Goal: Answer question/provide support

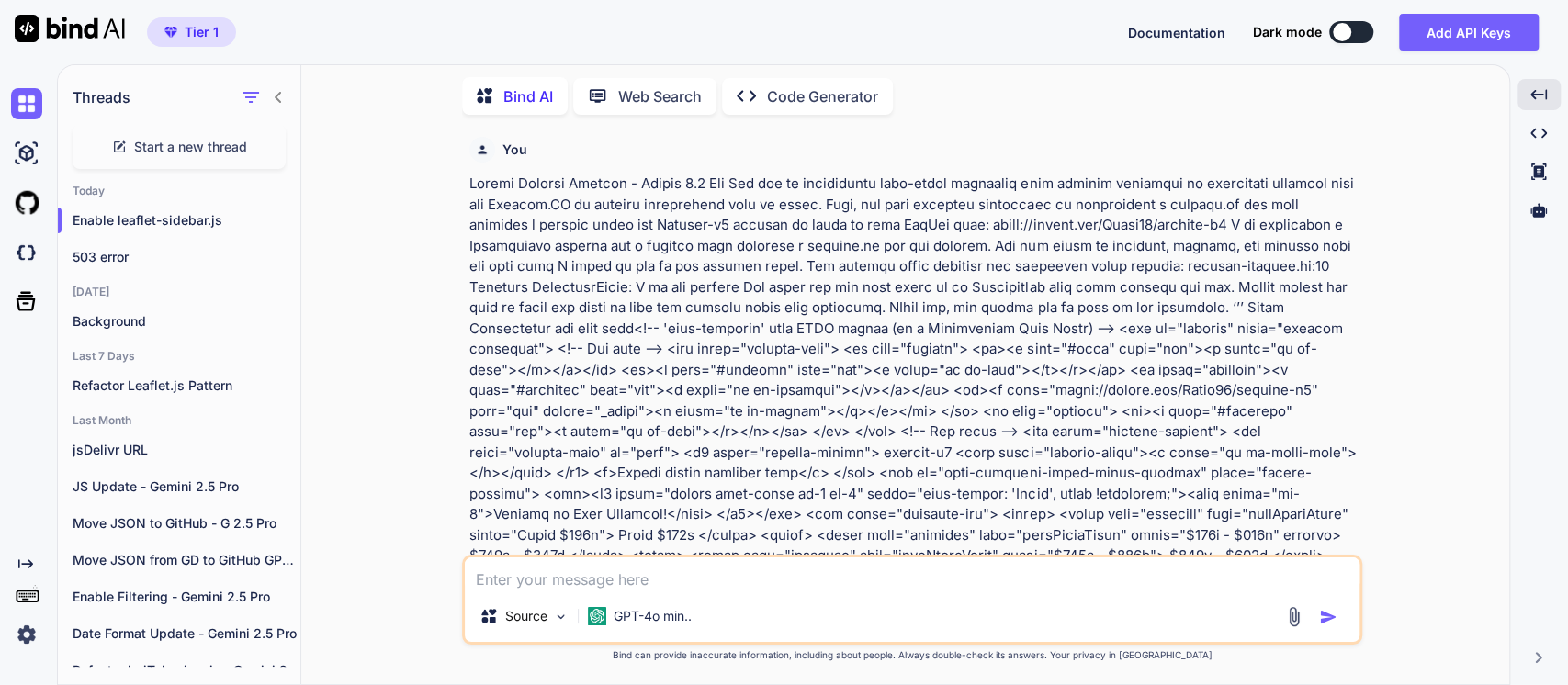
scroll to position [1326, 0]
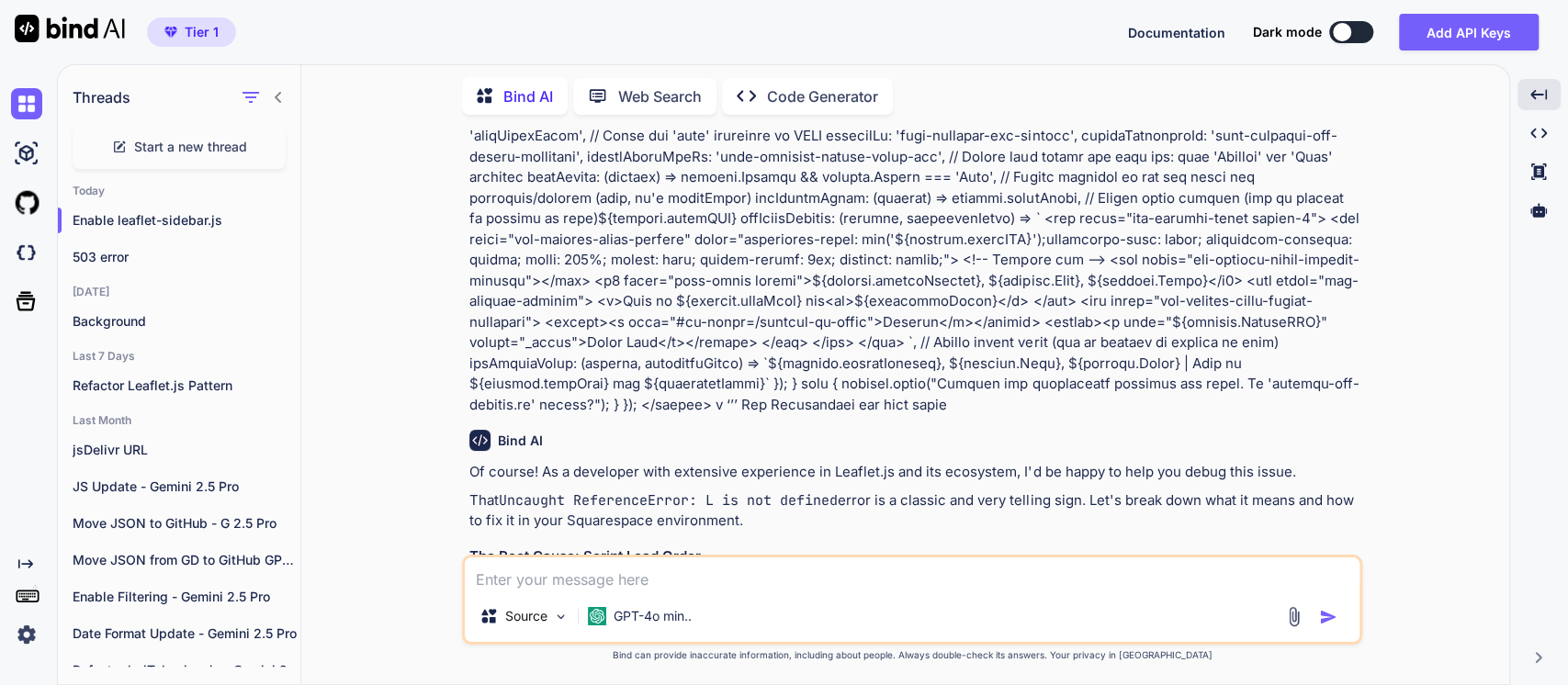
scroll to position [1224, 0]
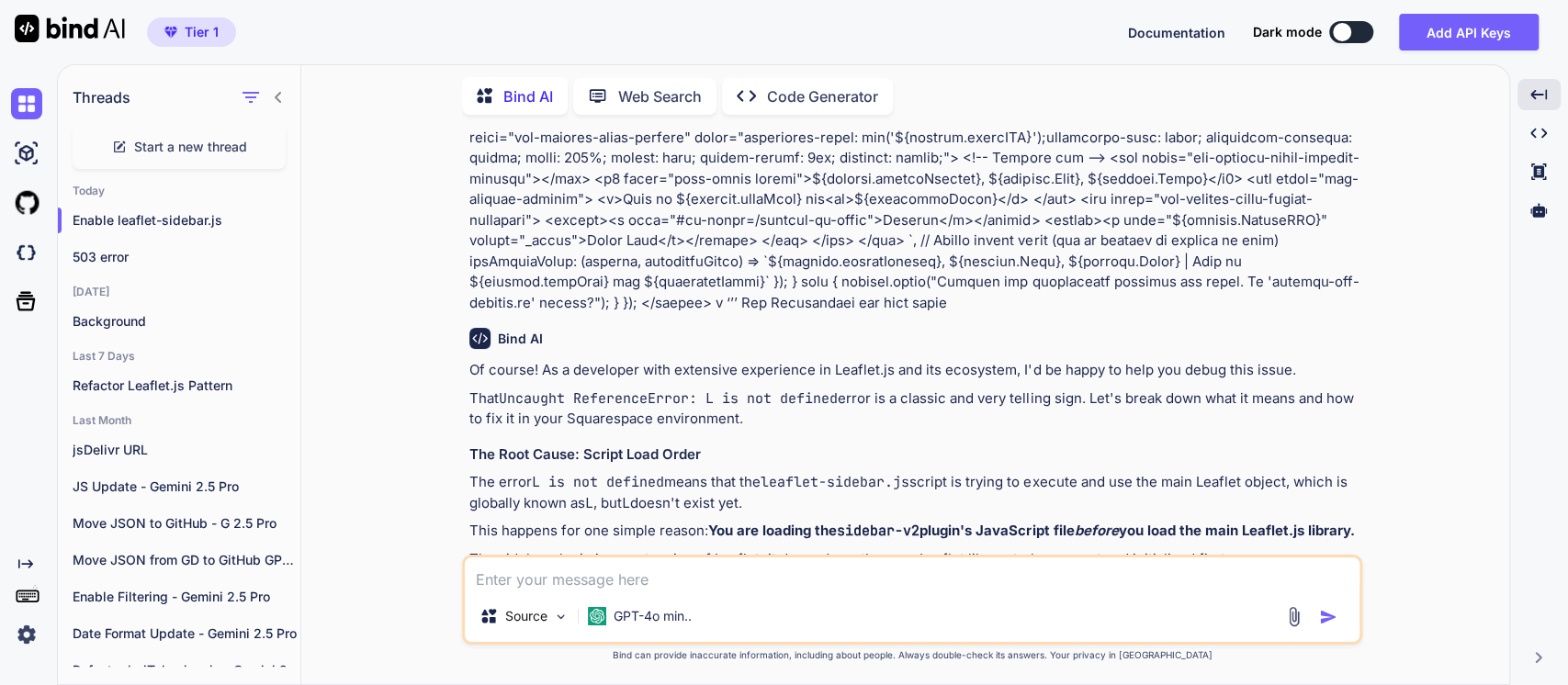
click at [785, 390] on code "Uncaught ReferenceError: L is not defined" at bounding box center [668, 398] width 339 height 18
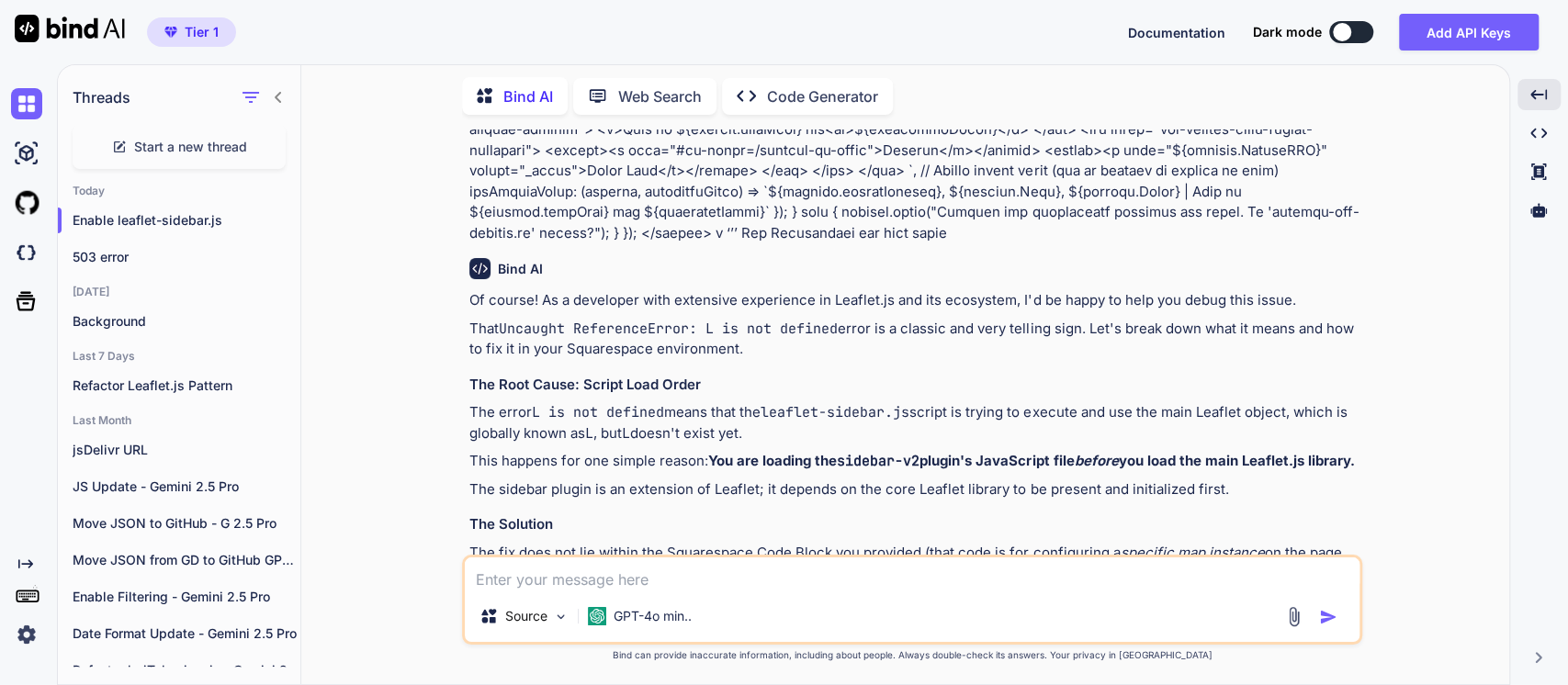
scroll to position [1326, 0]
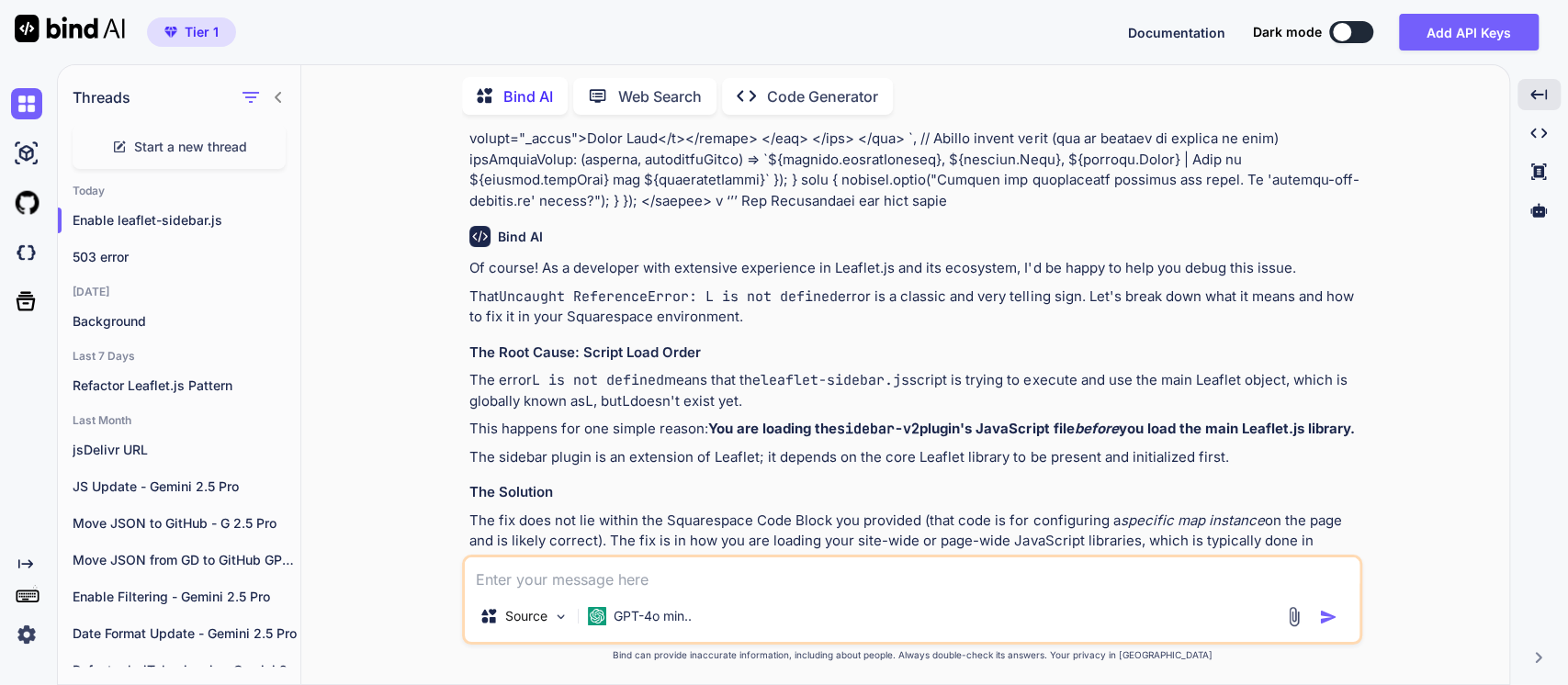
click at [568, 369] on p "The error L is not defined means that the leaflet-sidebar.js script is trying t…" at bounding box center [913, 390] width 888 height 41
click at [647, 370] on code "L is not defined" at bounding box center [597, 379] width 132 height 18
click at [776, 370] on code "leaflet-sidebar.js" at bounding box center [835, 379] width 149 height 18
click at [963, 369] on p "The error L is not defined means that the leaflet-sidebar.js script is trying t…" at bounding box center [913, 390] width 888 height 41
click at [630, 392] on code "L" at bounding box center [626, 400] width 9 height 18
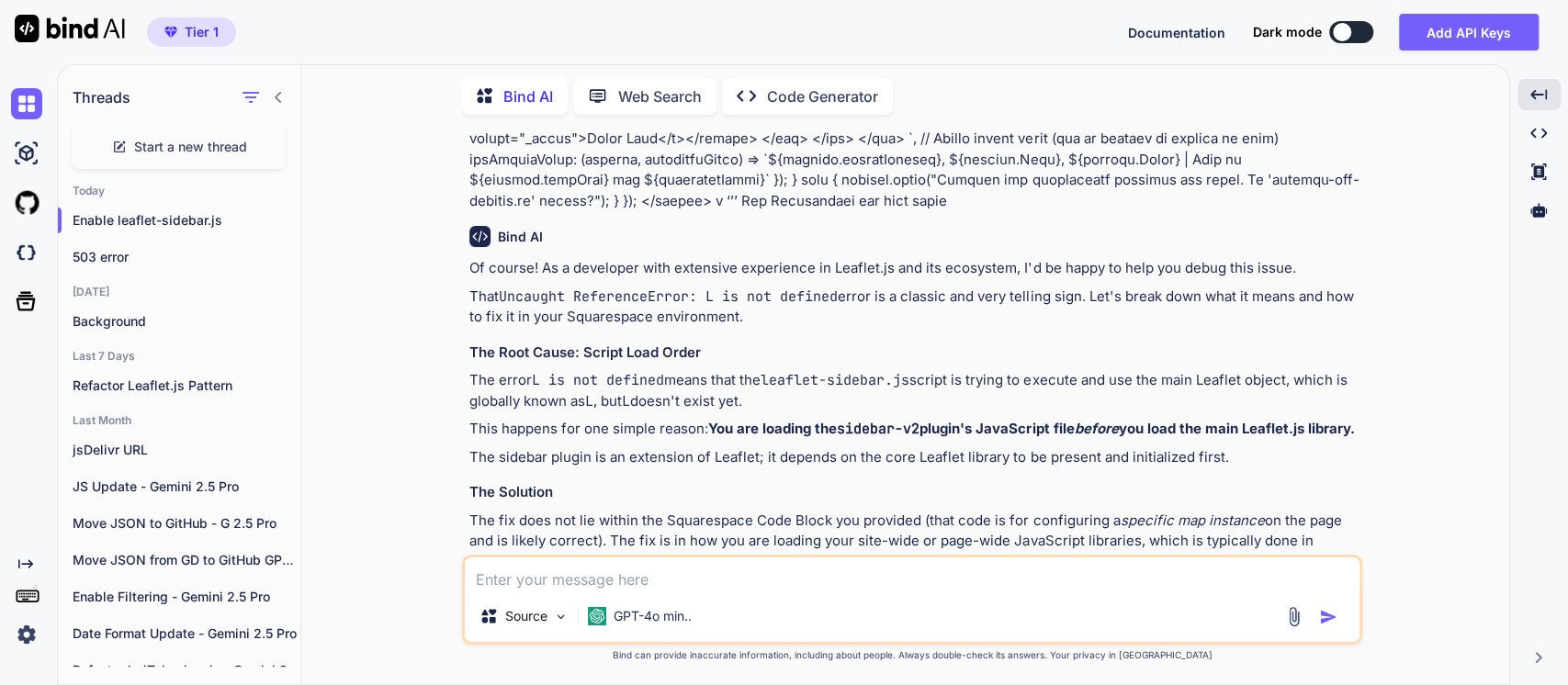
click at [707, 419] on p "This happens for one simple reason: You are loading the sidebar-v2 plugin's Jav…" at bounding box center [913, 429] width 888 height 21
click at [848, 419] on code "sidebar-v2" at bounding box center [878, 428] width 83 height 18
click at [1060, 419] on strong "You are loading the sidebar-v2 plugin's JavaScript file before you load the mai…" at bounding box center [1031, 428] width 646 height 17
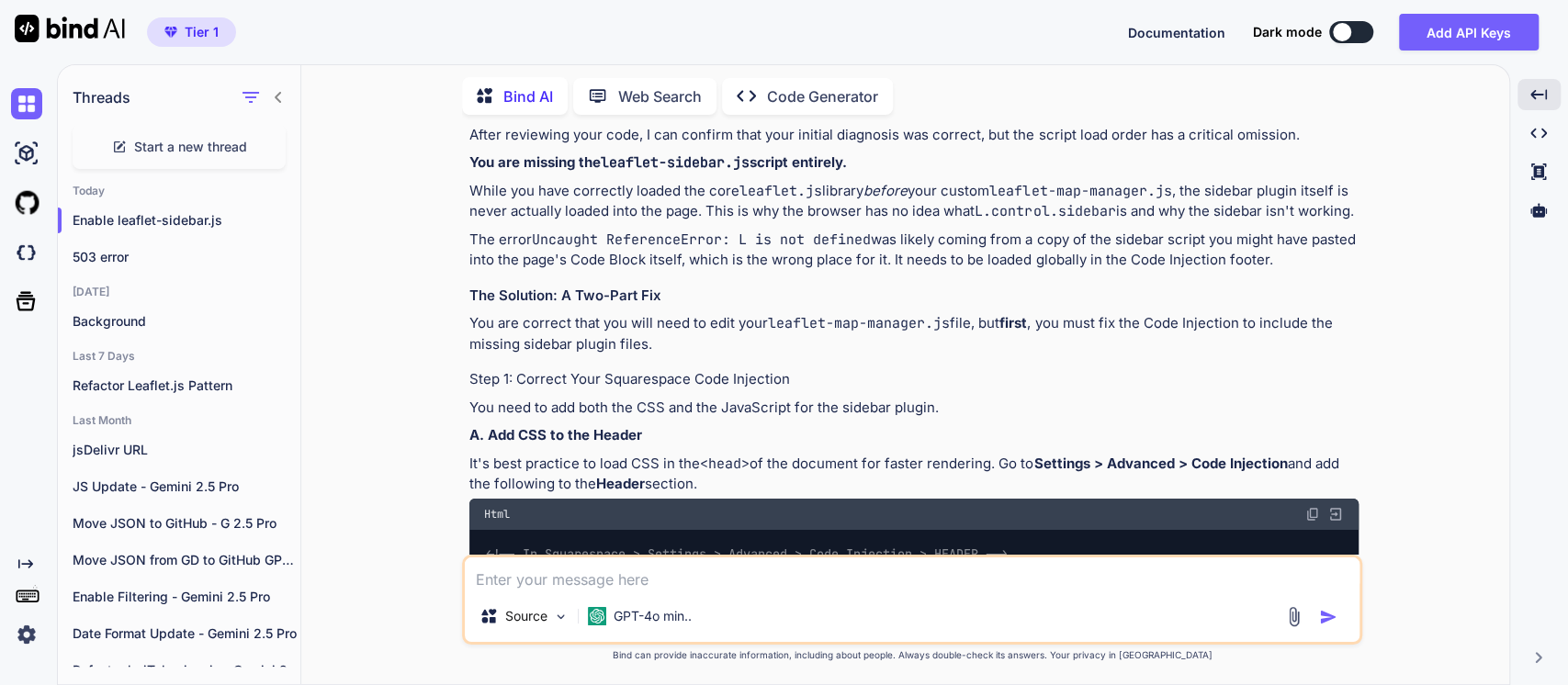
scroll to position [4486, 0]
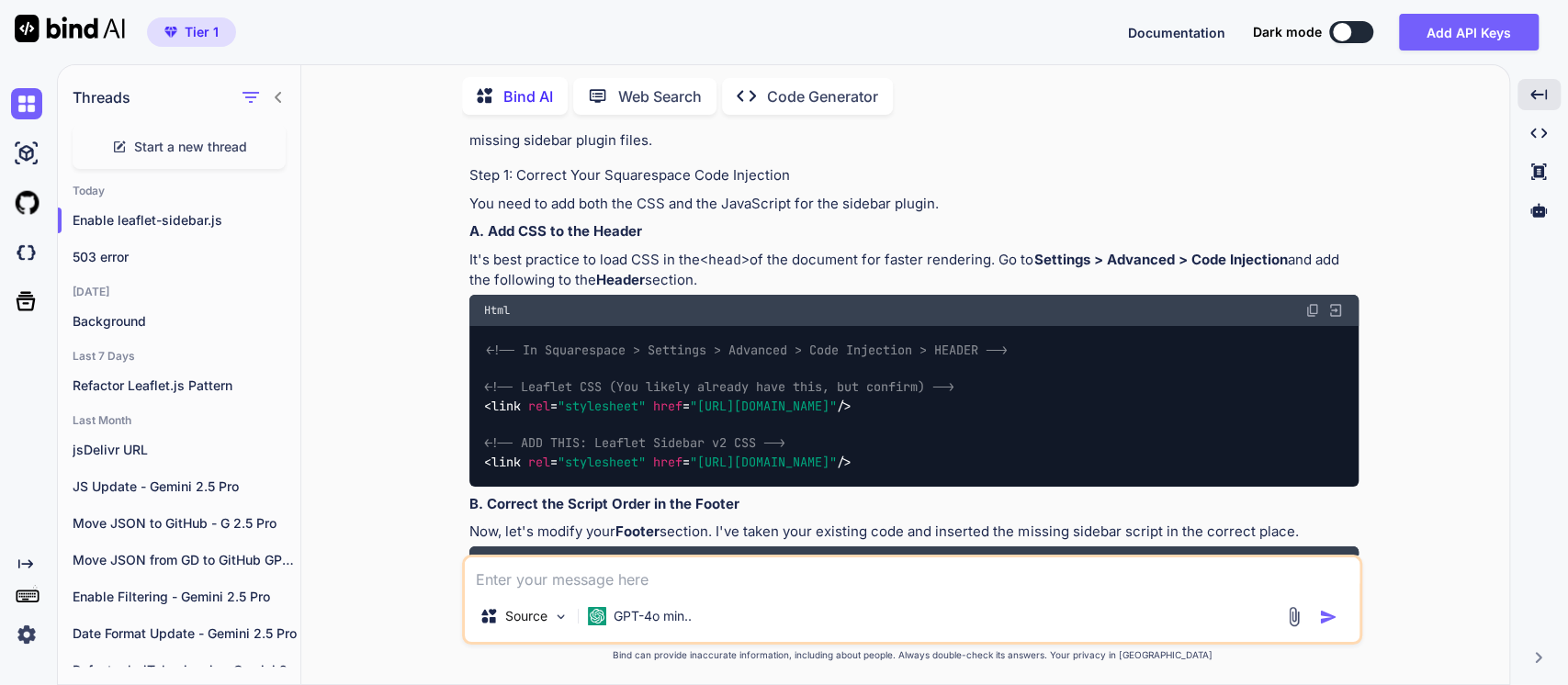
drag, startPoint x: 602, startPoint y: 235, endPoint x: 749, endPoint y: 233, distance: 147.0
drag, startPoint x: 753, startPoint y: 232, endPoint x: 605, endPoint y: 241, distance: 148.3
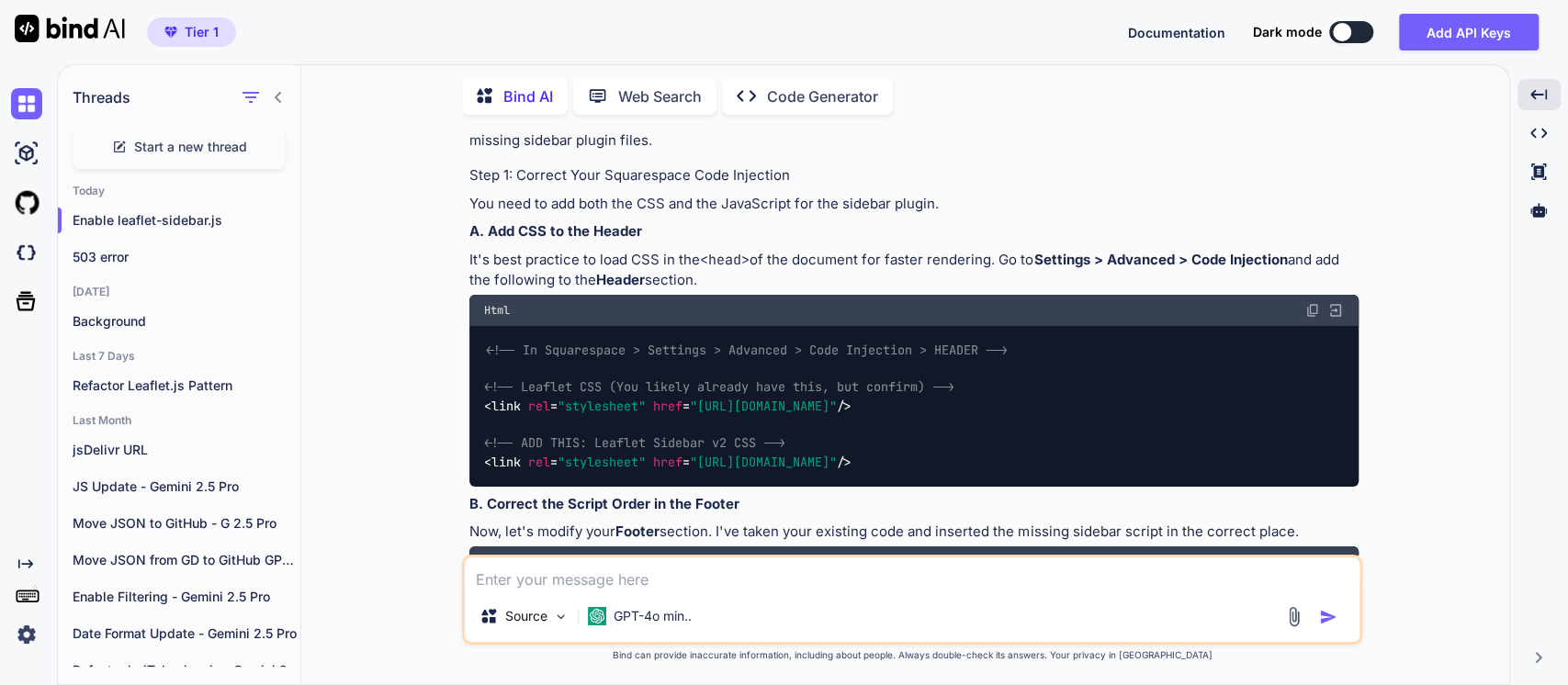
copy code "leaflet-sidebar.js"
click at [319, 319] on div "You Bind AI Of course! As a developer with extensive experience in Leaflet.js a…" at bounding box center [912, 407] width 1193 height 554
click at [575, 150] on p "You are correct that you will need to edit your leaflet-map-manager.js file, bu…" at bounding box center [913, 130] width 888 height 41
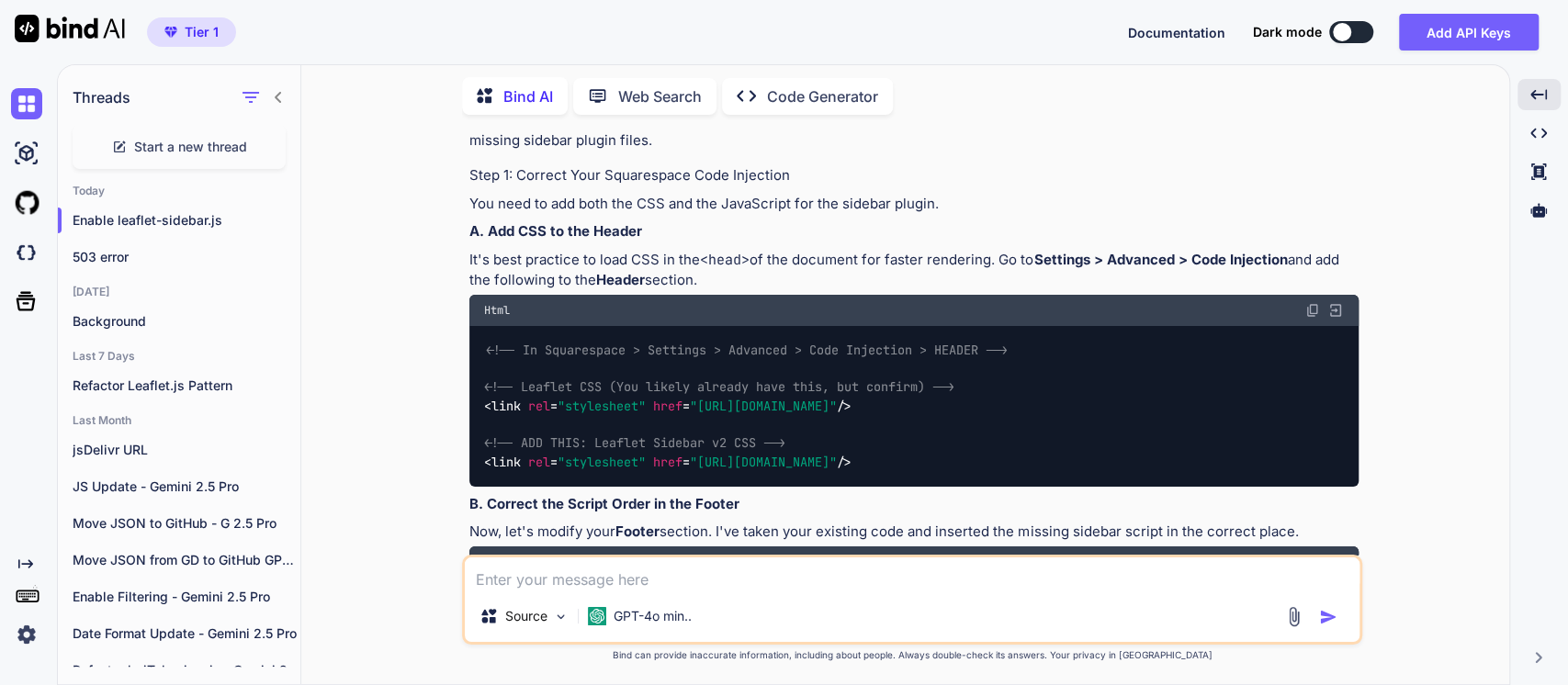
scroll to position [4589, 0]
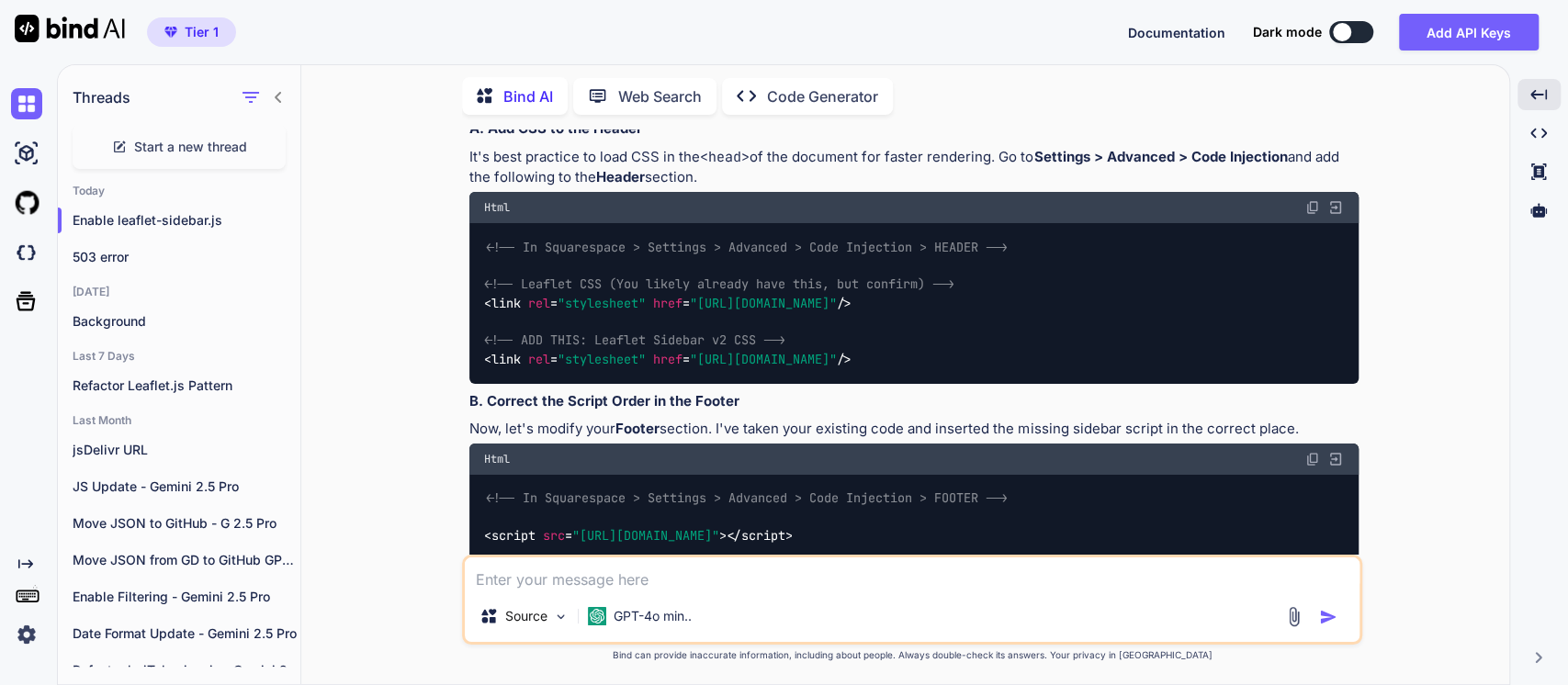
click at [769, 48] on p "You are correct that you will need to edit your leaflet-map-manager.js file, bu…" at bounding box center [913, 27] width 888 height 41
click at [1055, 48] on p "You are correct that you will need to edit your leaflet-map-manager.js file, bu…" at bounding box center [913, 27] width 888 height 41
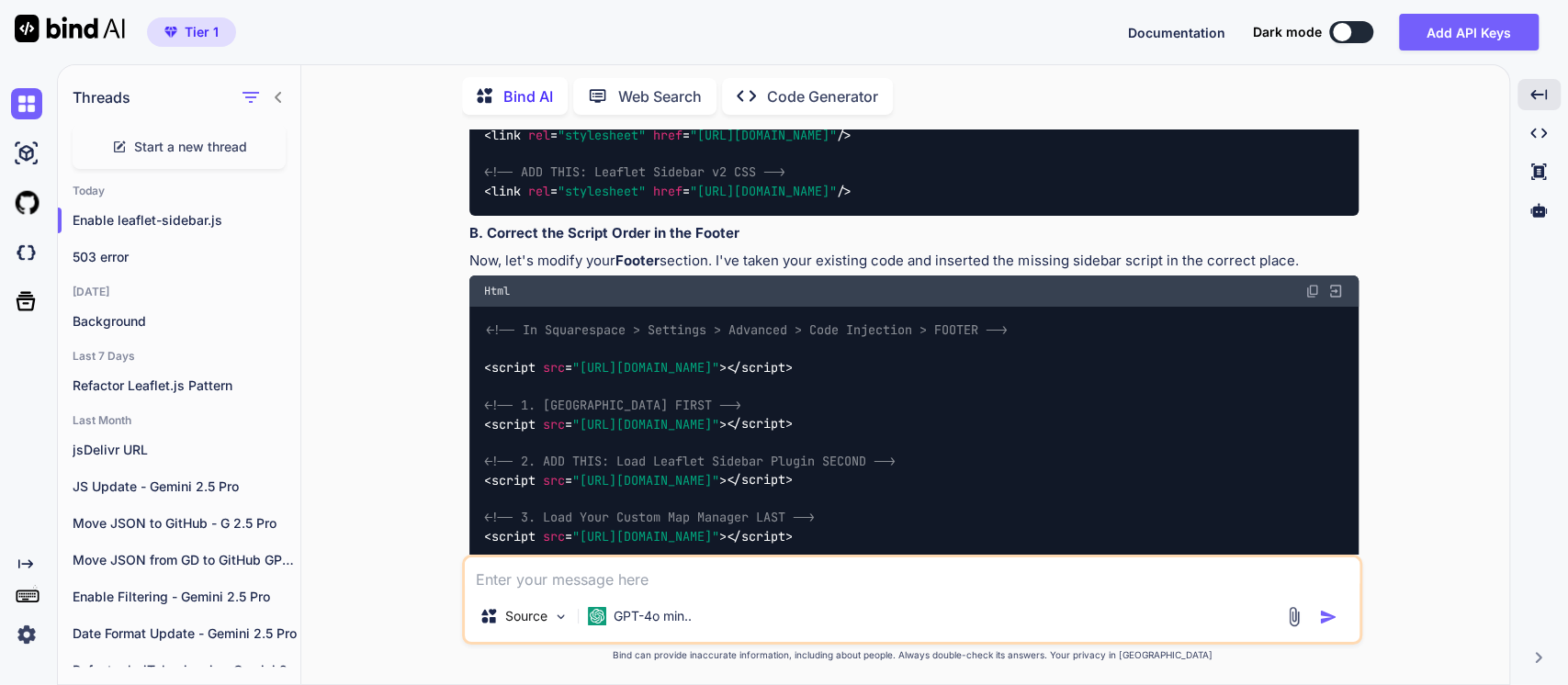
scroll to position [4793, 0]
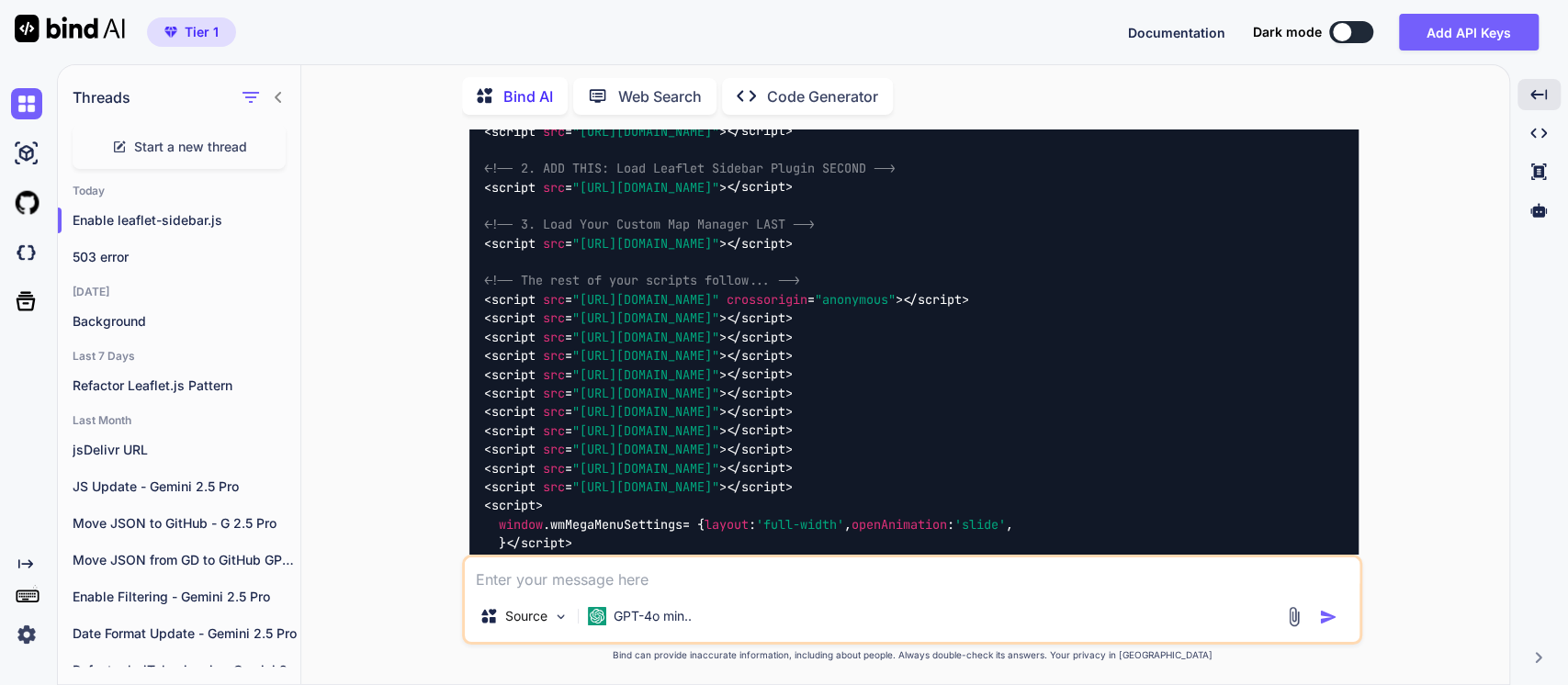
scroll to position [5099, 0]
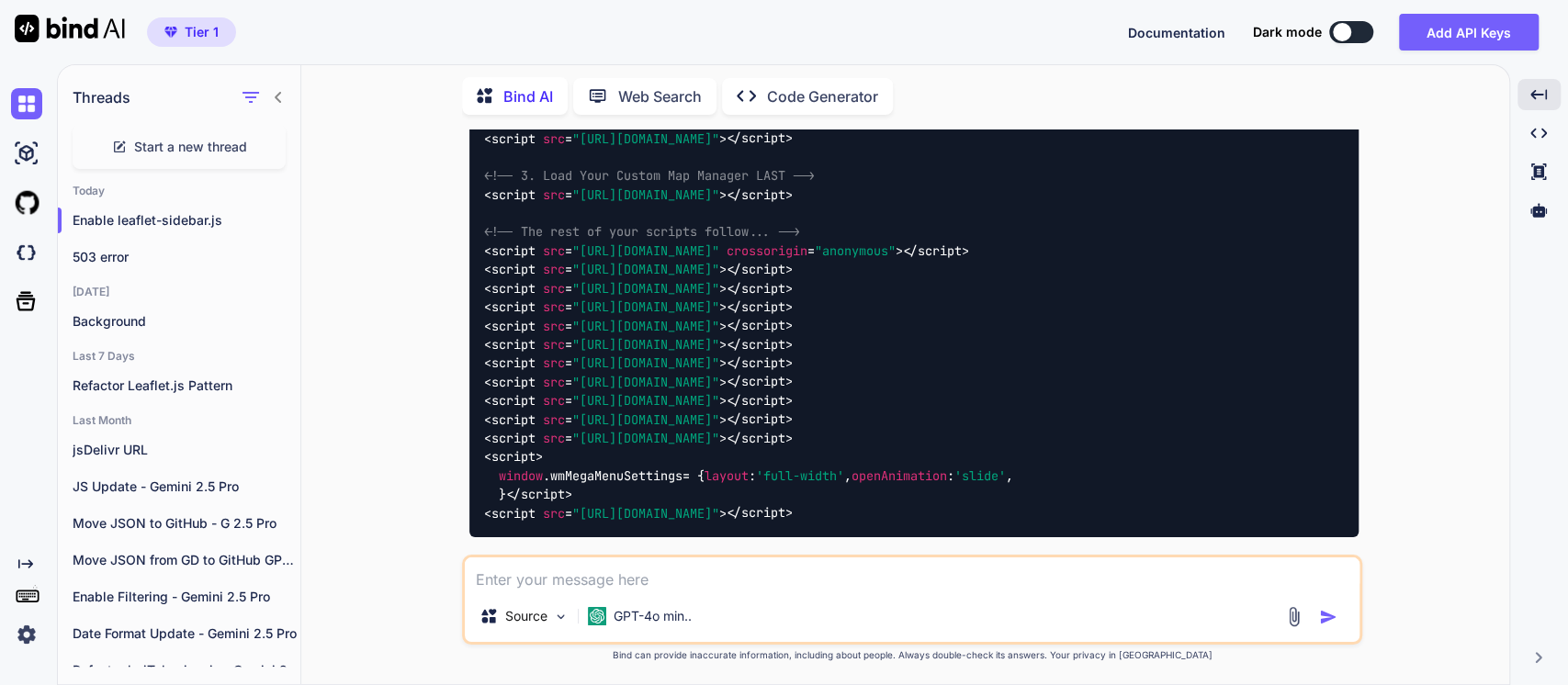
click at [607, 34] on span ""[URL][DOMAIN_NAME]"" at bounding box center [645, 25] width 147 height 16
click at [659, 296] on div "<!-- In Squarespace > Settings > Advanced > Code Injection > FOOTER --> < scrip…" at bounding box center [913, 251] width 888 height 571
drag, startPoint x: 1179, startPoint y: 428, endPoint x: 949, endPoint y: 442, distance: 230.4
click at [949, 442] on div "<!-- In Squarespace > Settings > Advanced > Code Injection > FOOTER --> < scrip…" at bounding box center [913, 251] width 888 height 571
click at [867, 452] on div "<!-- In Squarespace > Settings > Advanced > Code Injection > FOOTER --> < scrip…" at bounding box center [913, 251] width 888 height 571
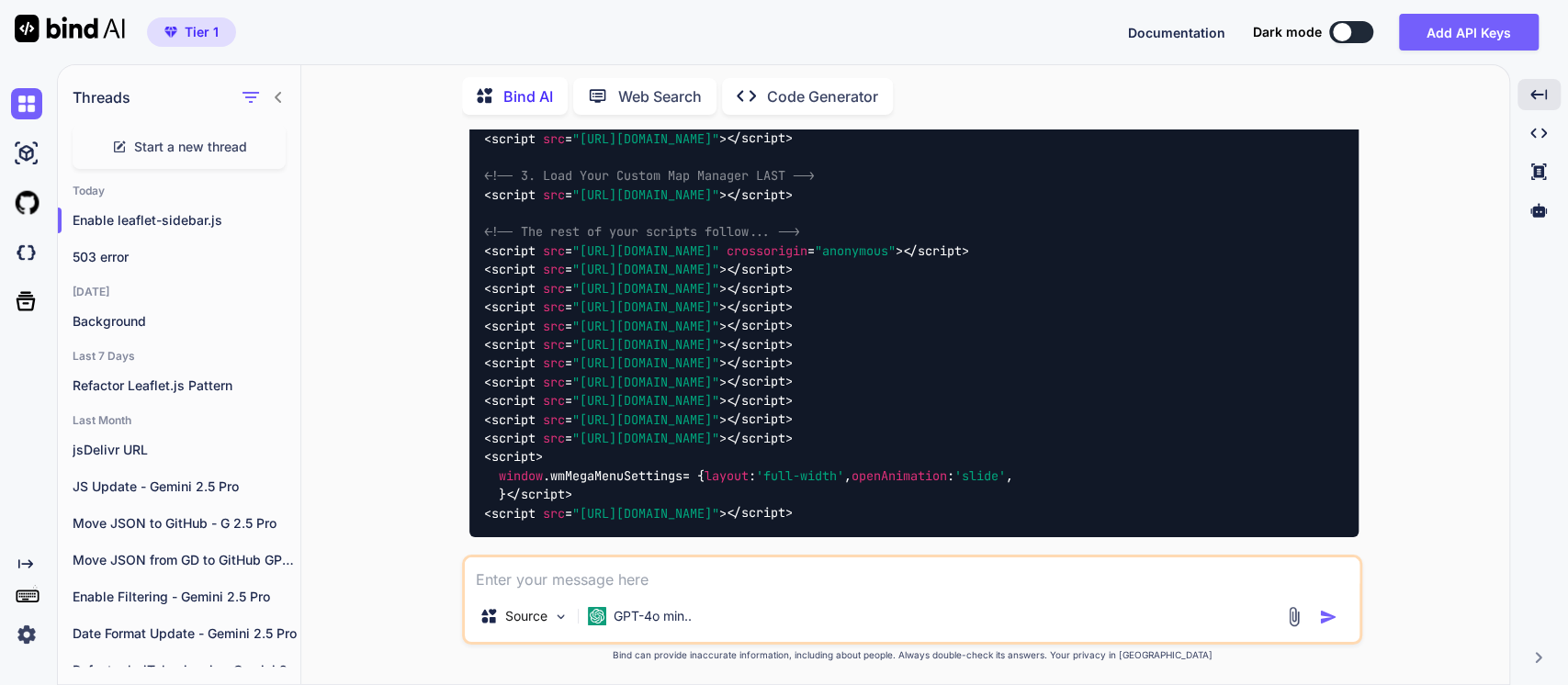
click at [604, 147] on span ""[URL][DOMAIN_NAME]"" at bounding box center [645, 138] width 147 height 16
click at [666, 90] on span ""[URL][DOMAIN_NAME]"" at bounding box center [645, 82] width 147 height 16
click at [626, 402] on div "<!-- In Squarespace > Settings > Advanced > Code Injection > FOOTER --> < scrip…" at bounding box center [913, 251] width 888 height 571
drag, startPoint x: 1093, startPoint y: 434, endPoint x: 579, endPoint y: 435, distance: 514.0
click at [579, 147] on span ""[URL][DOMAIN_NAME]"" at bounding box center [645, 138] width 147 height 16
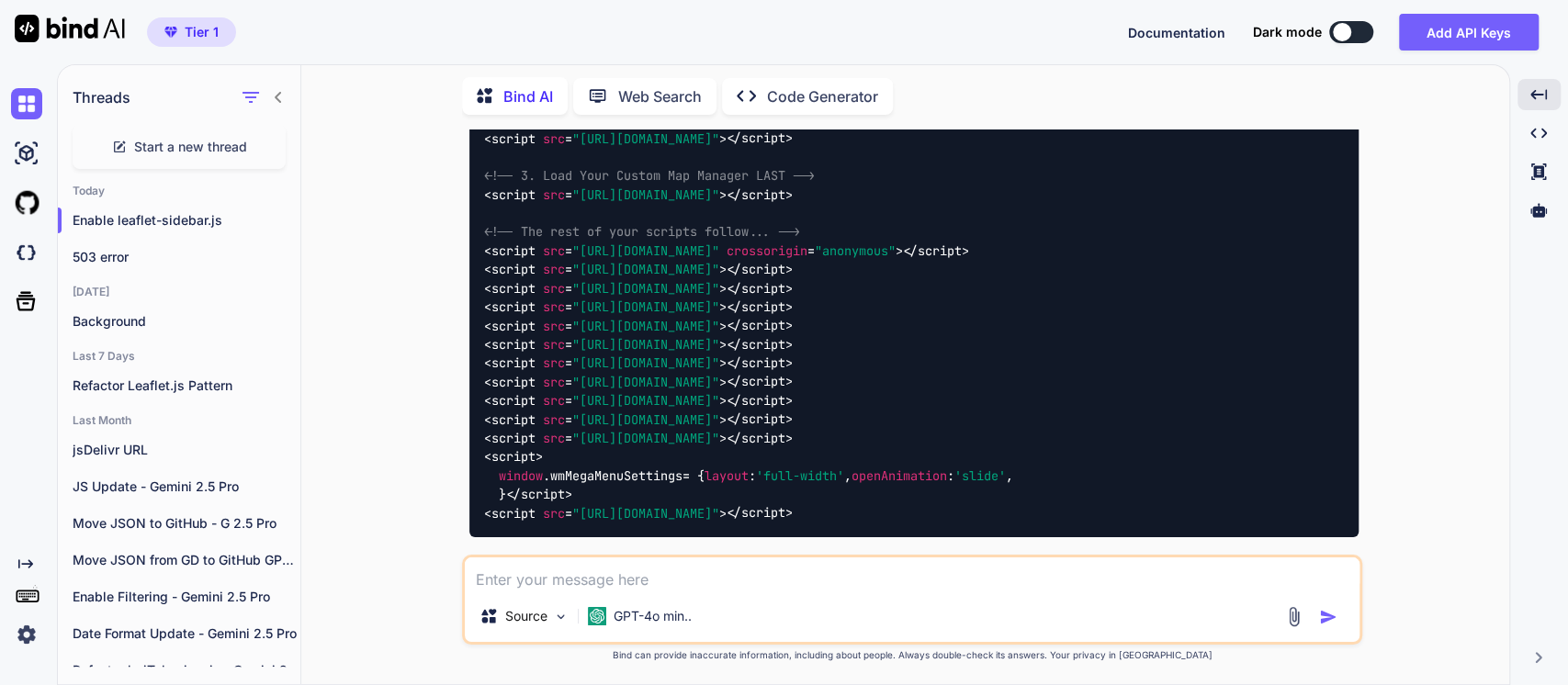
copy span "[URL][DOMAIN_NAME]"
drag, startPoint x: 1205, startPoint y: 431, endPoint x: 457, endPoint y: 431, distance: 748.0
click at [457, 431] on div "You Bind AI Of course! As a developer with extensive experience in Leaflet.js a…" at bounding box center [912, 407] width 1193 height 554
copy code "< script src = "[URL][DOMAIN_NAME]" > </ script >"
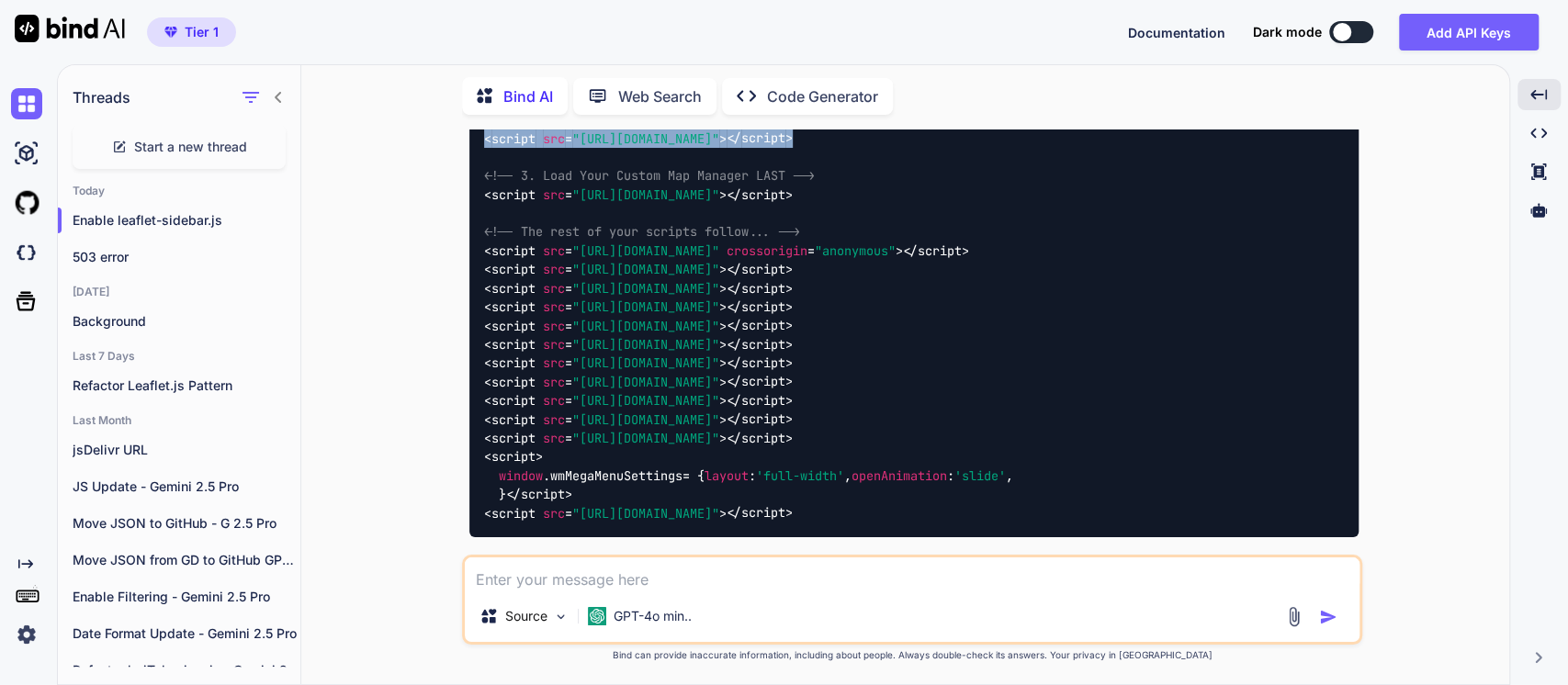
click at [341, 360] on div "You Bind AI Of course! As a developer with extensive experience in Leaflet.js a…" at bounding box center [912, 407] width 1193 height 554
click at [536, 34] on span "< script src = "[URL][DOMAIN_NAME]" >" at bounding box center [605, 25] width 243 height 16
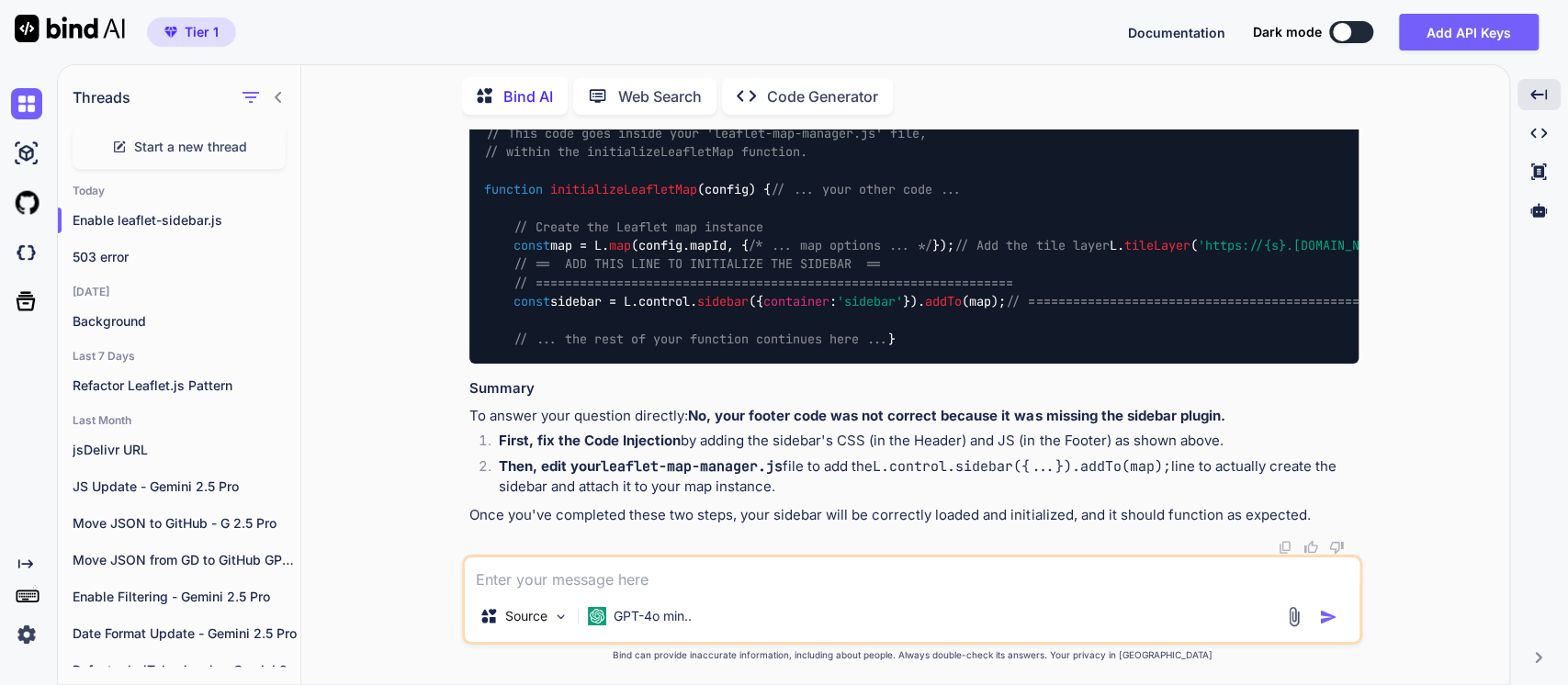
scroll to position [5711, 0]
click at [642, 26] on p "Now that the plugin script is being loaded correctly, you can proceed with the …" at bounding box center [913, 15] width 888 height 21
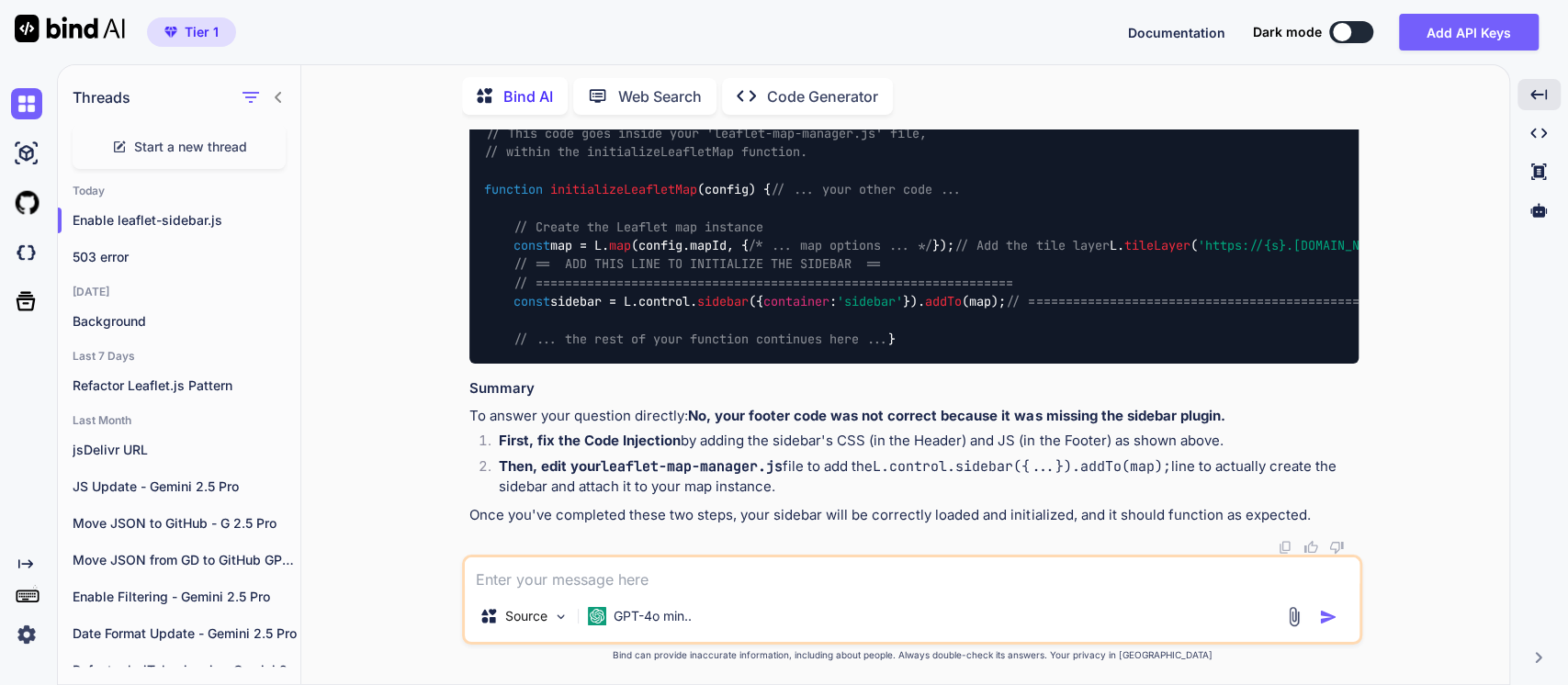
click at [751, 26] on p "Now that the plugin script is being loaded correctly, you can proceed with the …" at bounding box center [913, 15] width 888 height 21
click at [1135, 26] on p "Now that the plugin script is being loaded correctly, you can proceed with the …" at bounding box center [913, 15] width 888 height 21
click at [588, 74] on p "Edit your leaflet-map-manager.js file. Find the place where you create the map …" at bounding box center [913, 53] width 888 height 41
click at [830, 74] on p "Edit your leaflet-map-manager.js file. Find the place where you create the map …" at bounding box center [913, 53] width 888 height 41
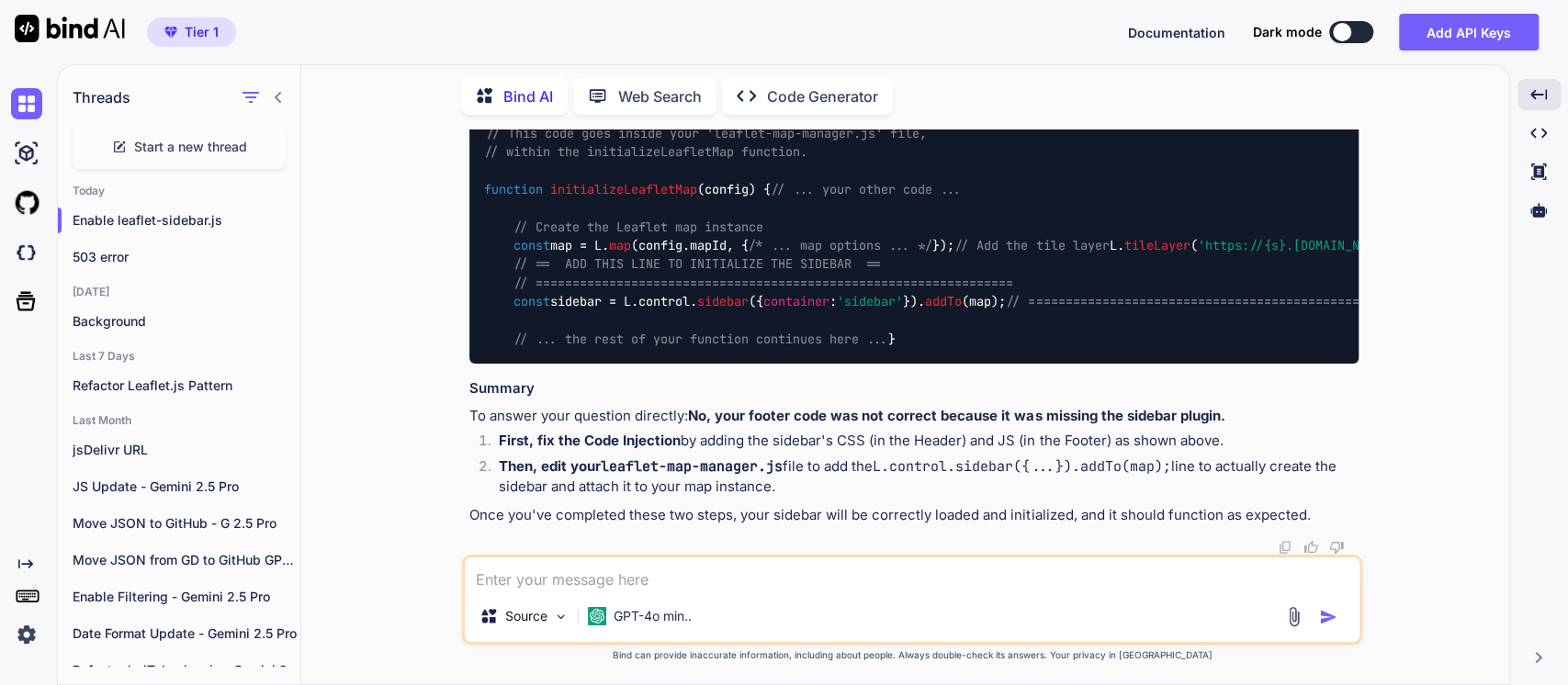
click at [737, 26] on p "Now that the plugin script is being loaded correctly, you can proceed with the …" at bounding box center [913, 15] width 888 height 21
click at [932, 26] on p "Now that the plugin script is being loaded correctly, you can proceed with the …" at bounding box center [913, 15] width 888 height 21
click at [617, 52] on code "leaflet-map-manager.js" at bounding box center [618, 42] width 182 height 18
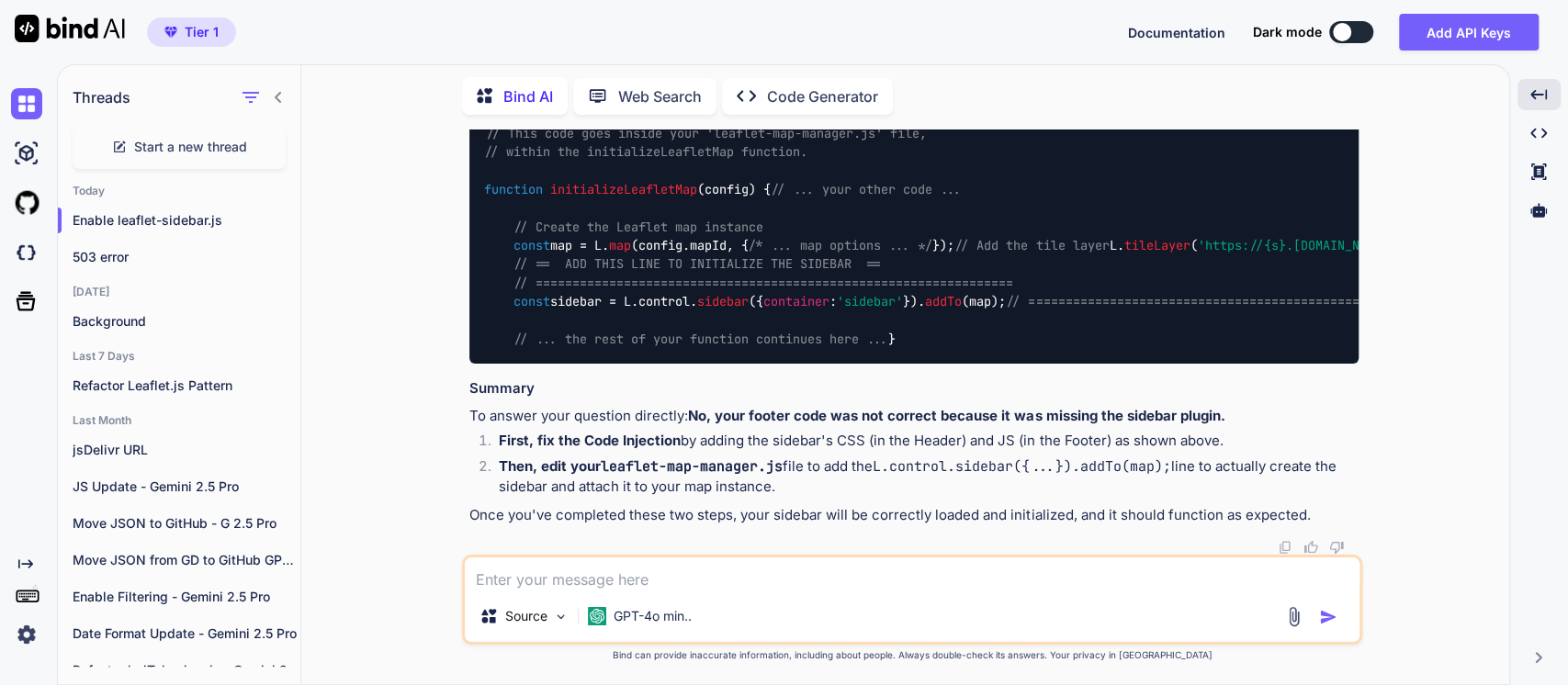
click at [689, 52] on code "leaflet-map-manager.js" at bounding box center [618, 42] width 182 height 18
click at [754, 74] on p "Edit your leaflet-map-manager.js file. Find the place where you create the map …" at bounding box center [913, 53] width 888 height 41
click at [810, 74] on p "Edit your leaflet-map-manager.js file. Find the place where you create the map …" at bounding box center [913, 53] width 888 height 41
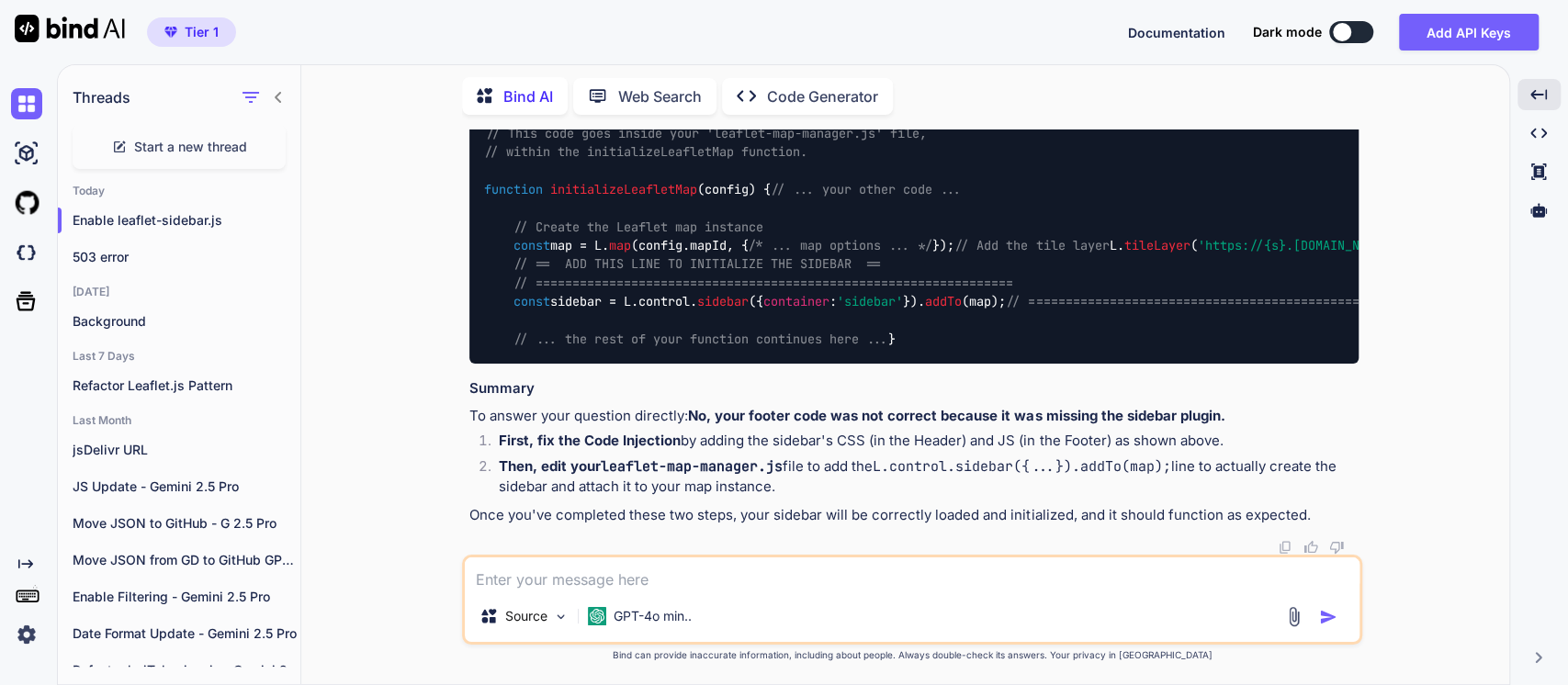
scroll to position [6111, 0]
click at [668, 291] on span "// =================================================================" at bounding box center [762, 282] width 500 height 16
drag, startPoint x: 995, startPoint y: 272, endPoint x: 398, endPoint y: 215, distance: 599.7
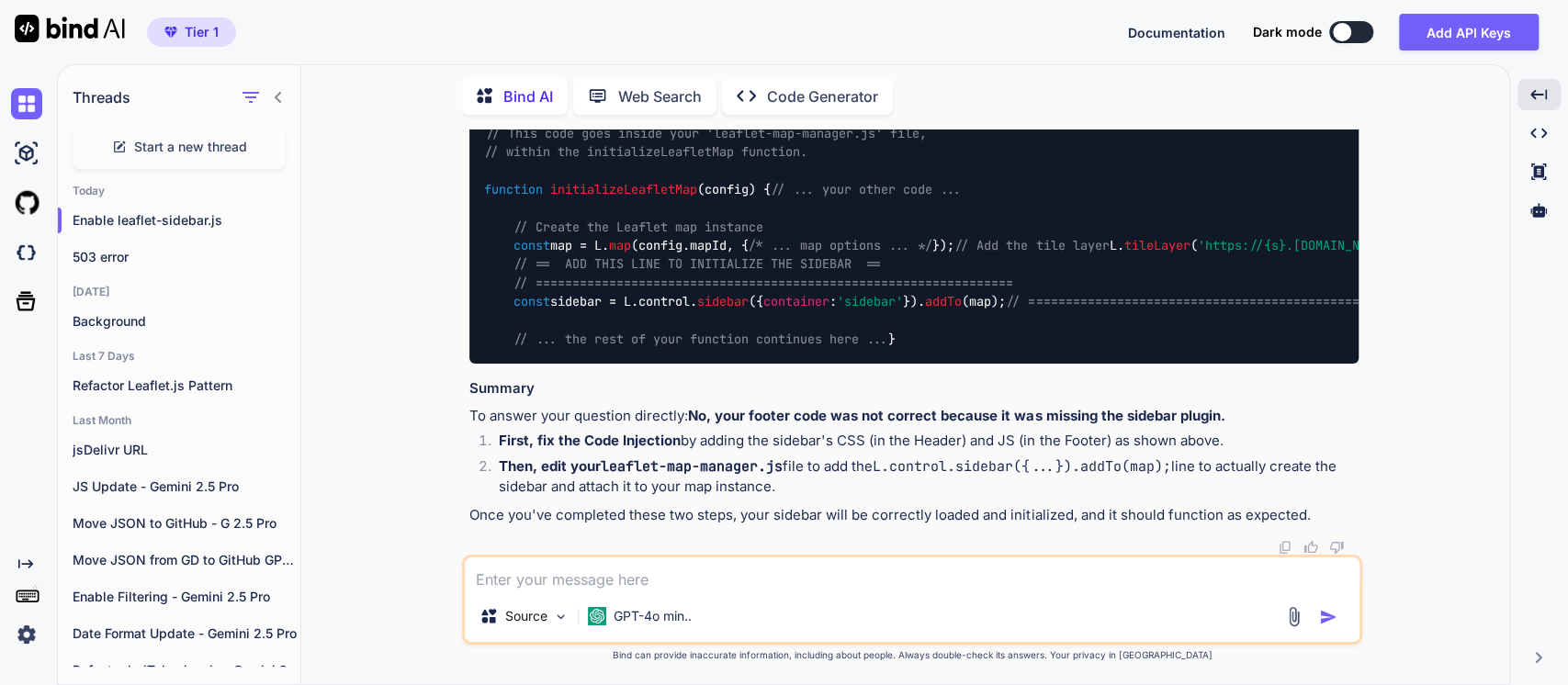
click at [398, 215] on div "You Bind AI Of course! As a developer with extensive experience in Leaflet.js a…" at bounding box center [912, 407] width 1193 height 554
copy code "// ================================================================= // == ADD …"
click at [830, 236] on div "// This code goes inside your 'leaflet-map-manager.js' file, // within the init…" at bounding box center [913, 237] width 888 height 254
drag, startPoint x: 691, startPoint y: 322, endPoint x: 553, endPoint y: 302, distance: 139.4
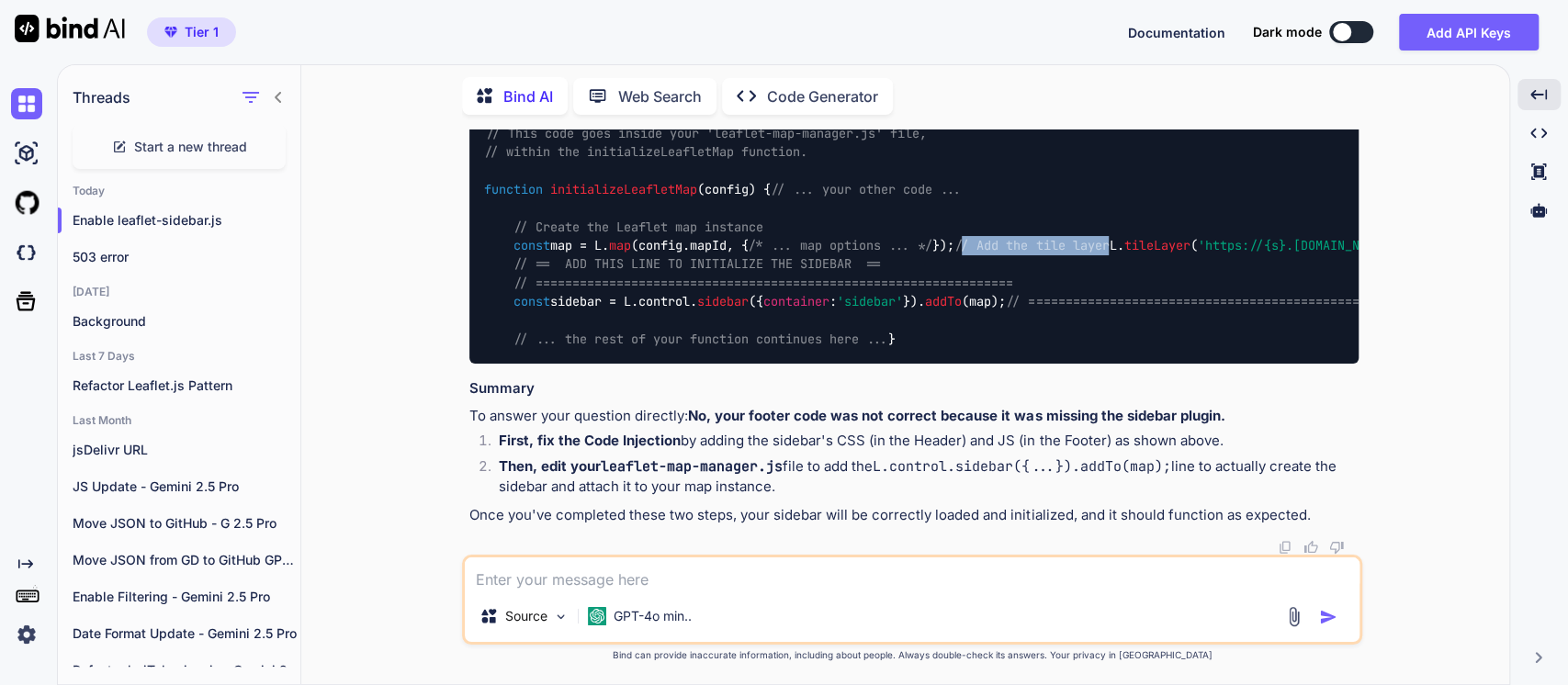
click at [522, 317] on div "// This code goes inside your 'leaflet-map-manager.js' file, // within the init…" at bounding box center [913, 237] width 888 height 254
click at [647, 302] on div "// This code goes inside your 'leaflet-map-manager.js' file, // within the init…" at bounding box center [913, 237] width 888 height 254
drag, startPoint x: 630, startPoint y: 369, endPoint x: 514, endPoint y: 348, distance: 117.9
click at [514, 348] on div "// This code goes inside your 'leaflet-map-manager.js' file, // within the init…" at bounding box center [913, 237] width 888 height 254
drag, startPoint x: 1023, startPoint y: 334, endPoint x: 513, endPoint y: 333, distance: 510.0
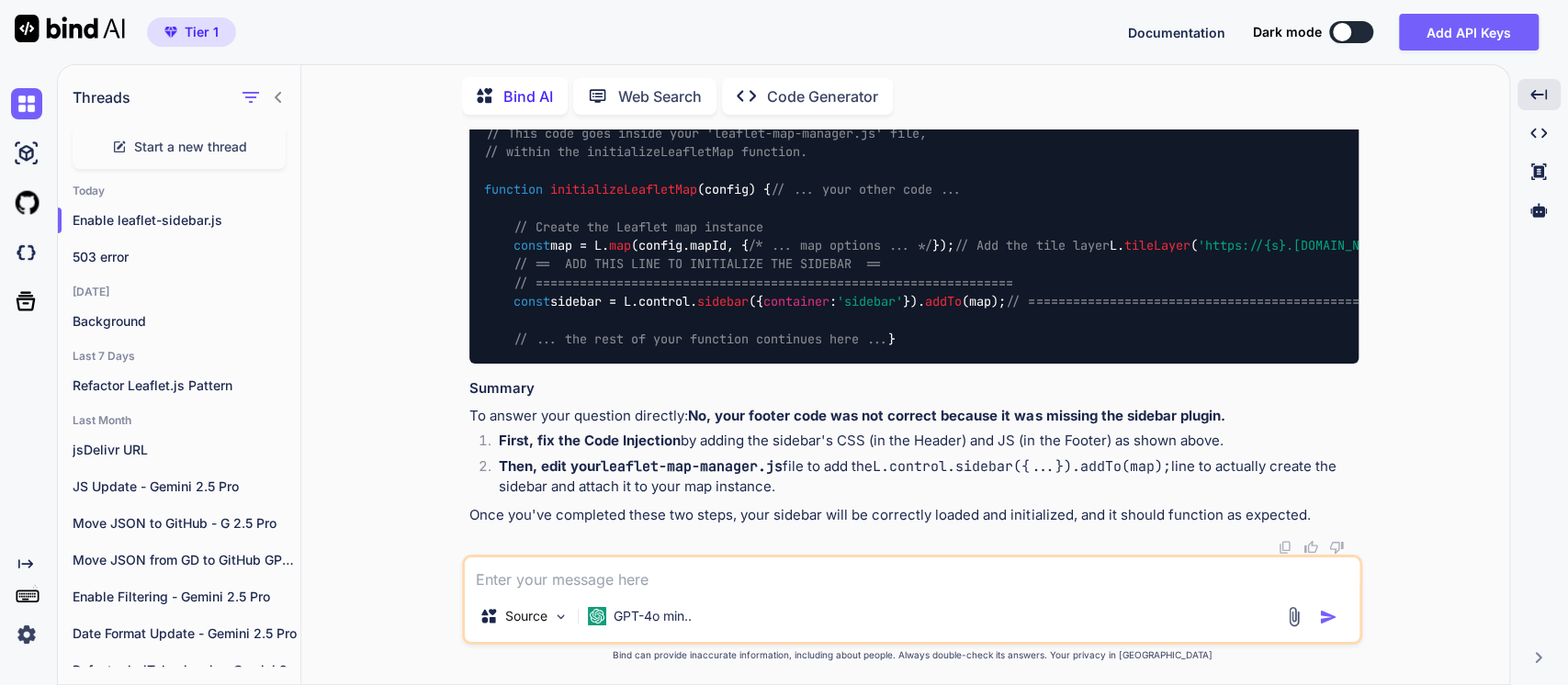
click at [513, 333] on div "// This code goes inside your 'leaflet-map-manager.js' file, // within the init…" at bounding box center [913, 237] width 888 height 254
copy code "L. tileLayer ( 'https://{s}.[DOMAIN_NAME]/{z}/{x}/{y}.png' , {"
click at [954, 97] on div "Bind AI Web Search Created with Pixso. Code Generator" at bounding box center [912, 96] width 900 height 52
click at [522, 580] on textarea at bounding box center [912, 573] width 894 height 33
type textarea "T"
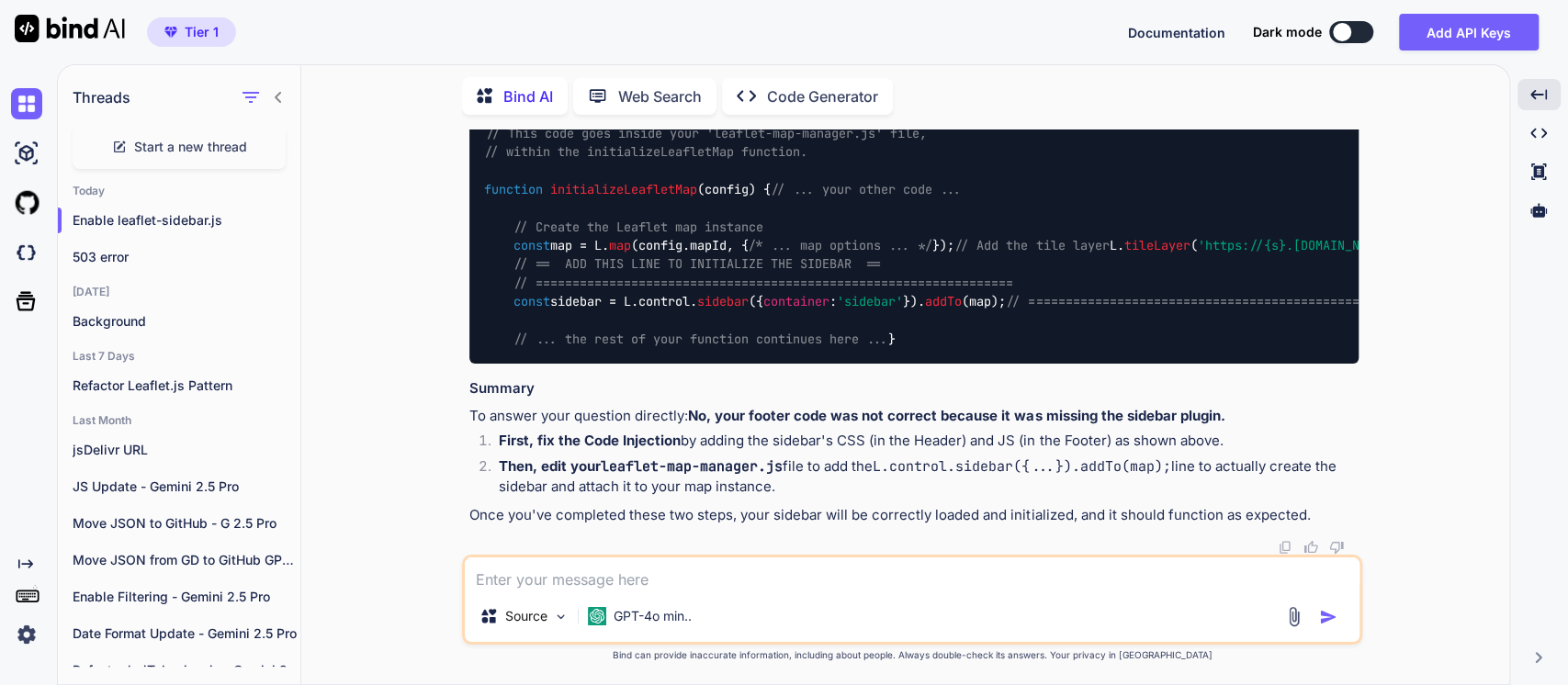
type textarea "x"
type textarea "Th"
type textarea "x"
type textarea "Tha"
type textarea "x"
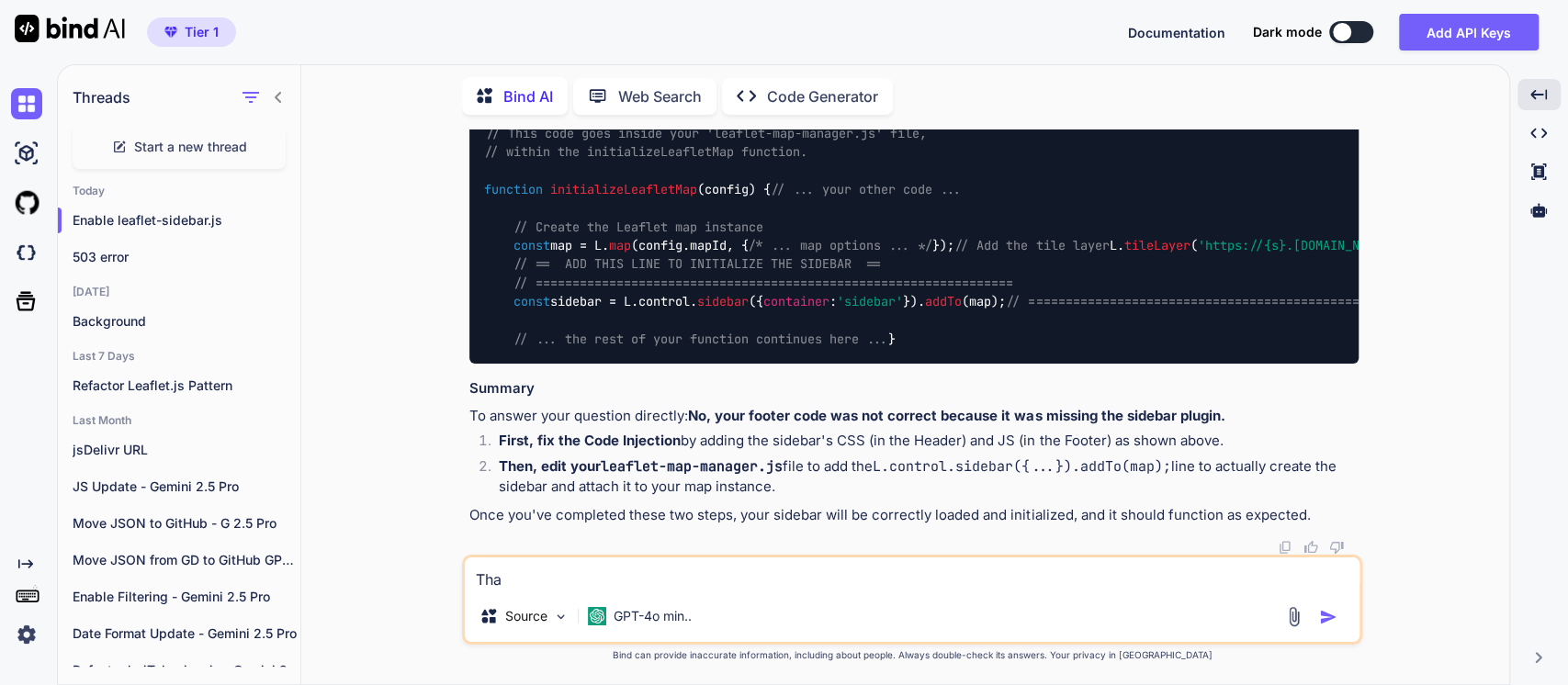
type textarea "Than"
type textarea "x"
type textarea "Thank"
type textarea "x"
type textarea "Thank"
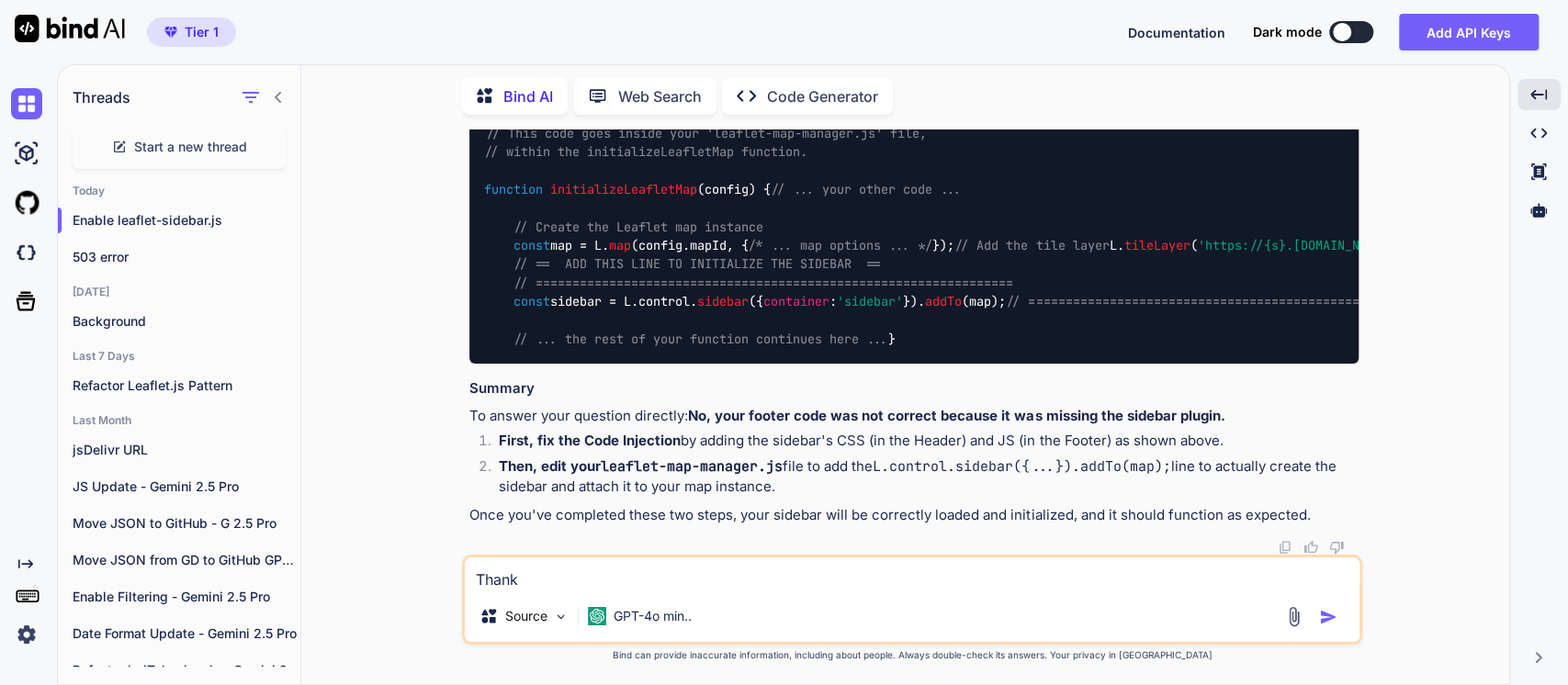
type textarea "x"
type textarea "Thank y"
type textarea "x"
type textarea "Thank yo"
type textarea "x"
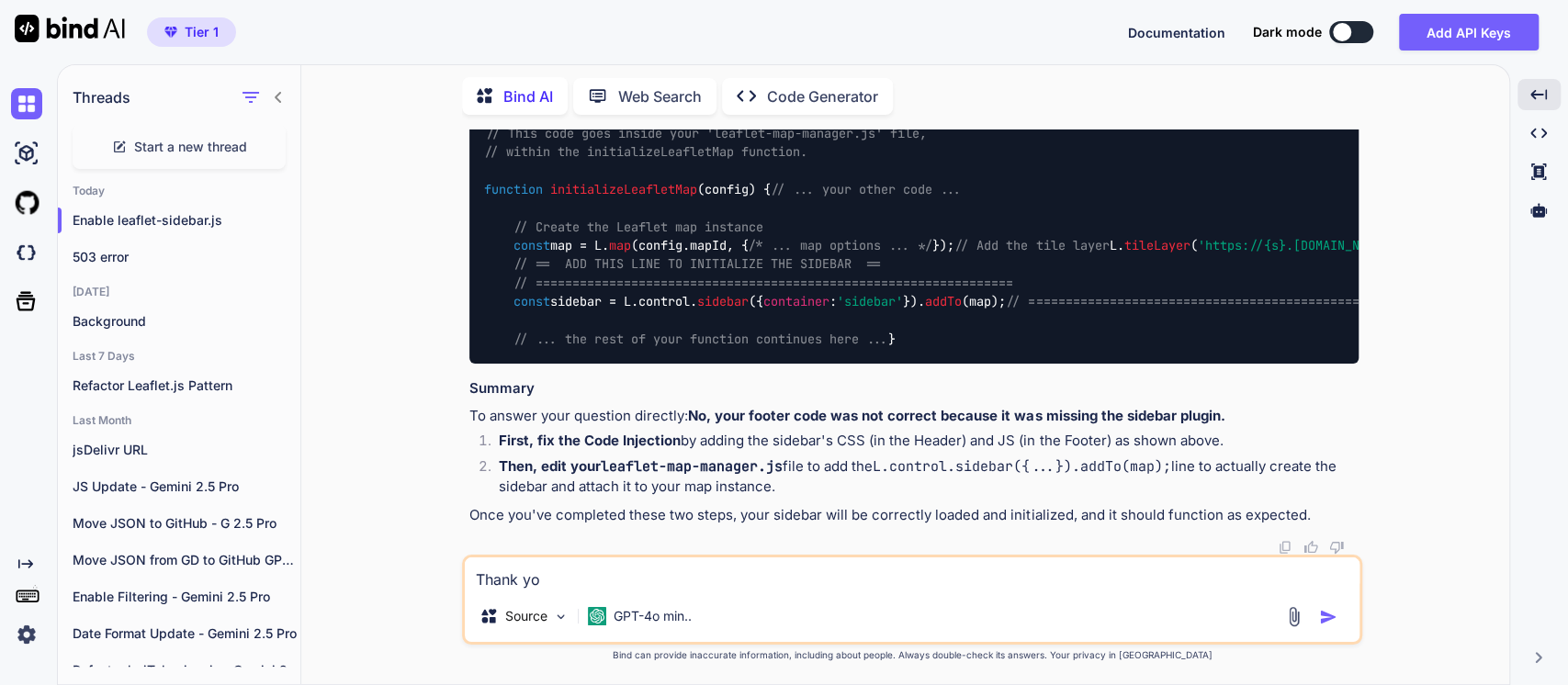
type textarea "Thank [PERSON_NAME]"
type textarea "x"
type textarea "Thank yo"
type textarea "x"
type textarea "Thank you"
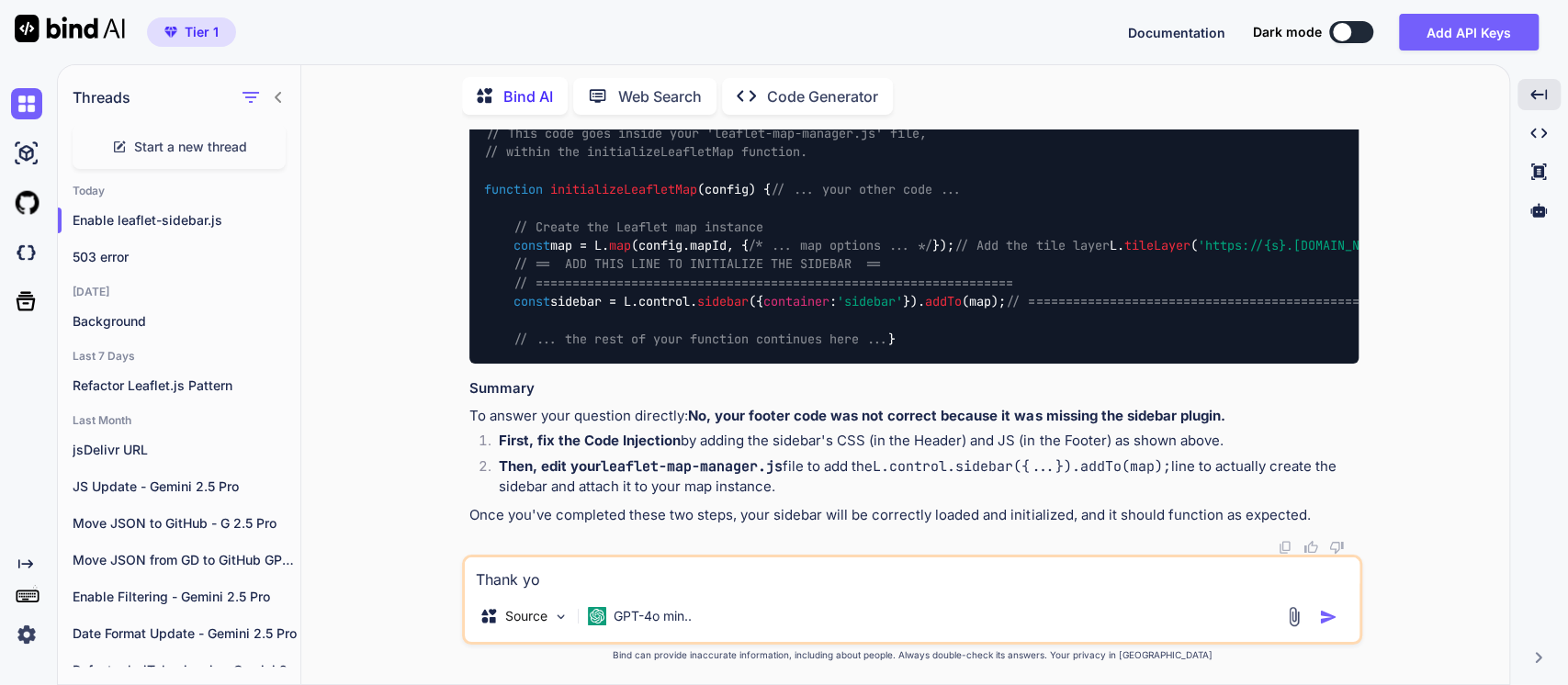
type textarea "x"
type textarea "Thank you"
type textarea "x"
type textarea "Thank you v"
type textarea "x"
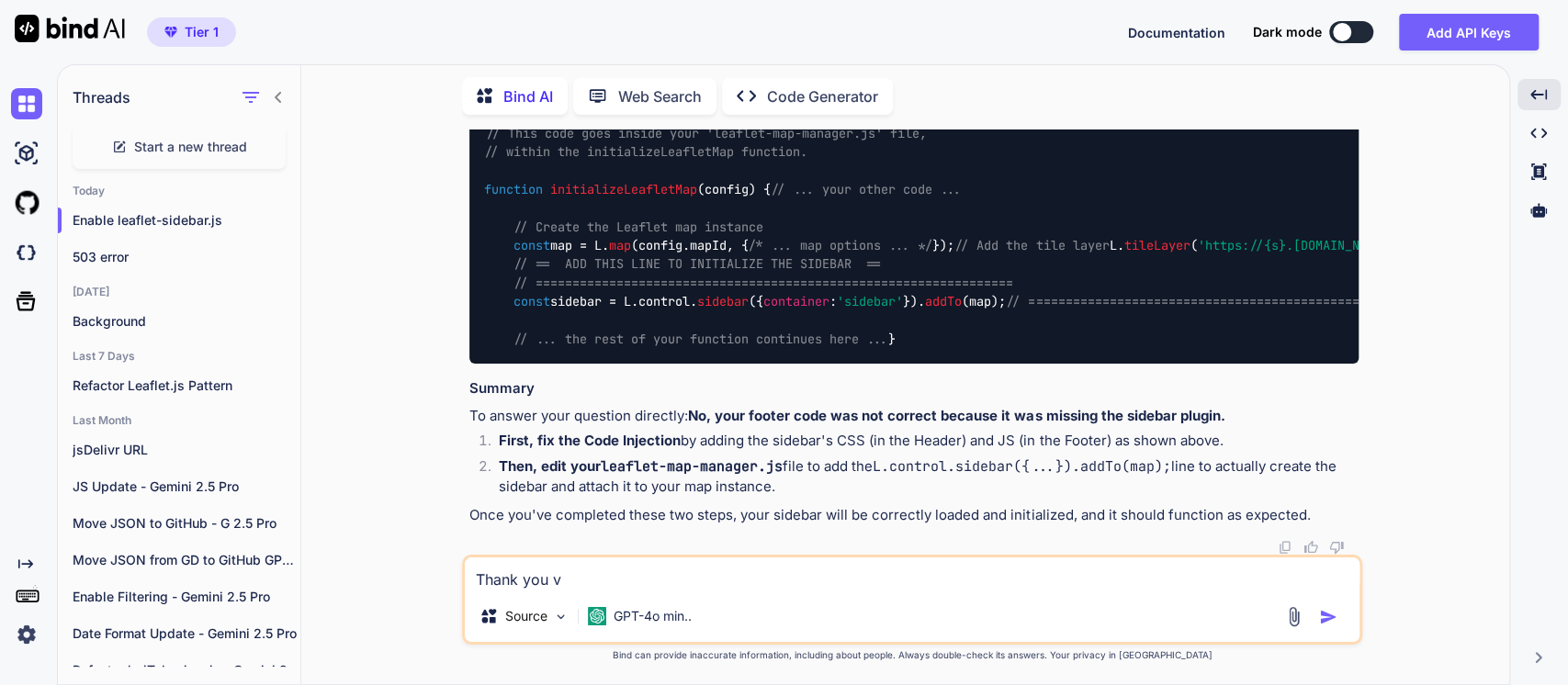
type textarea "Thank you ve"
type textarea "x"
type textarea "Thank you ver"
type textarea "x"
type textarea "Thank you very"
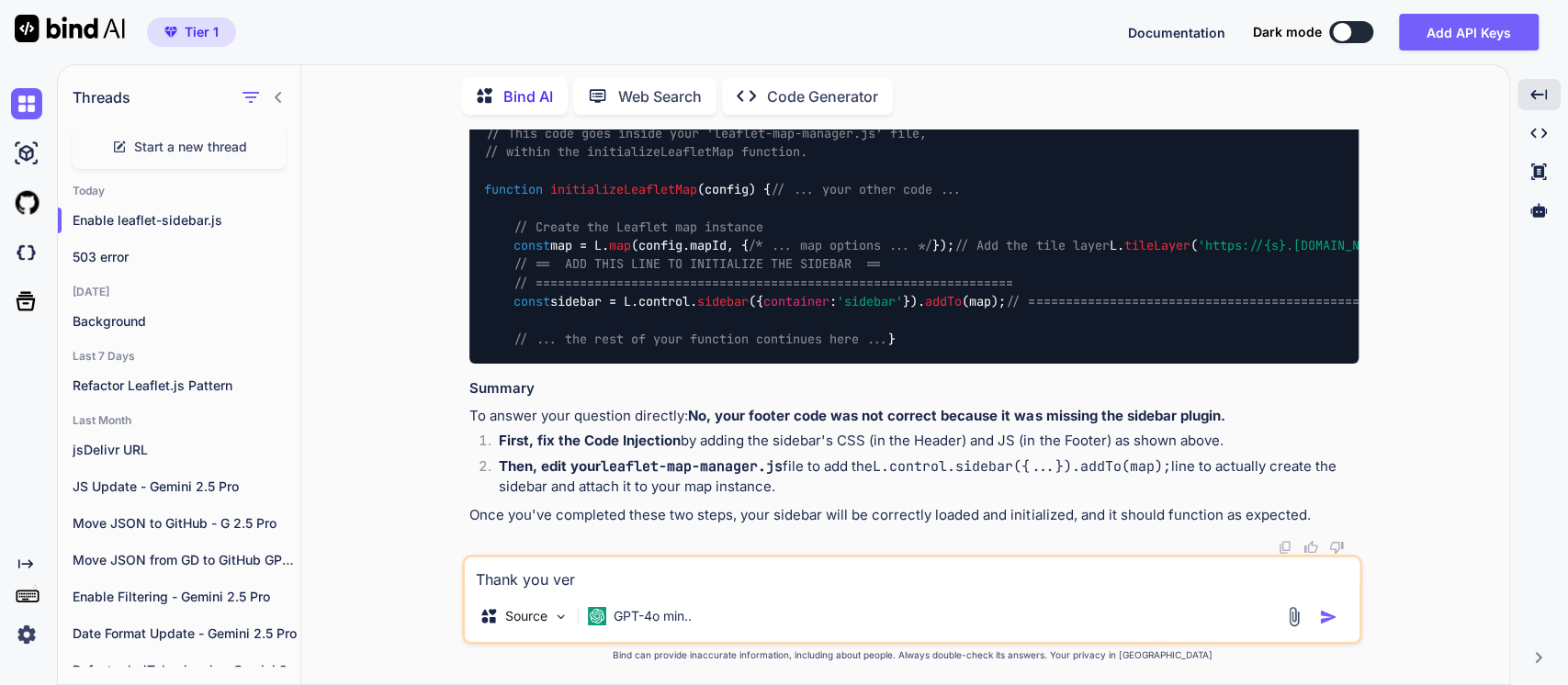
type textarea "x"
type textarea "Thank you very"
type textarea "x"
type textarea "Thank you very m"
type textarea "x"
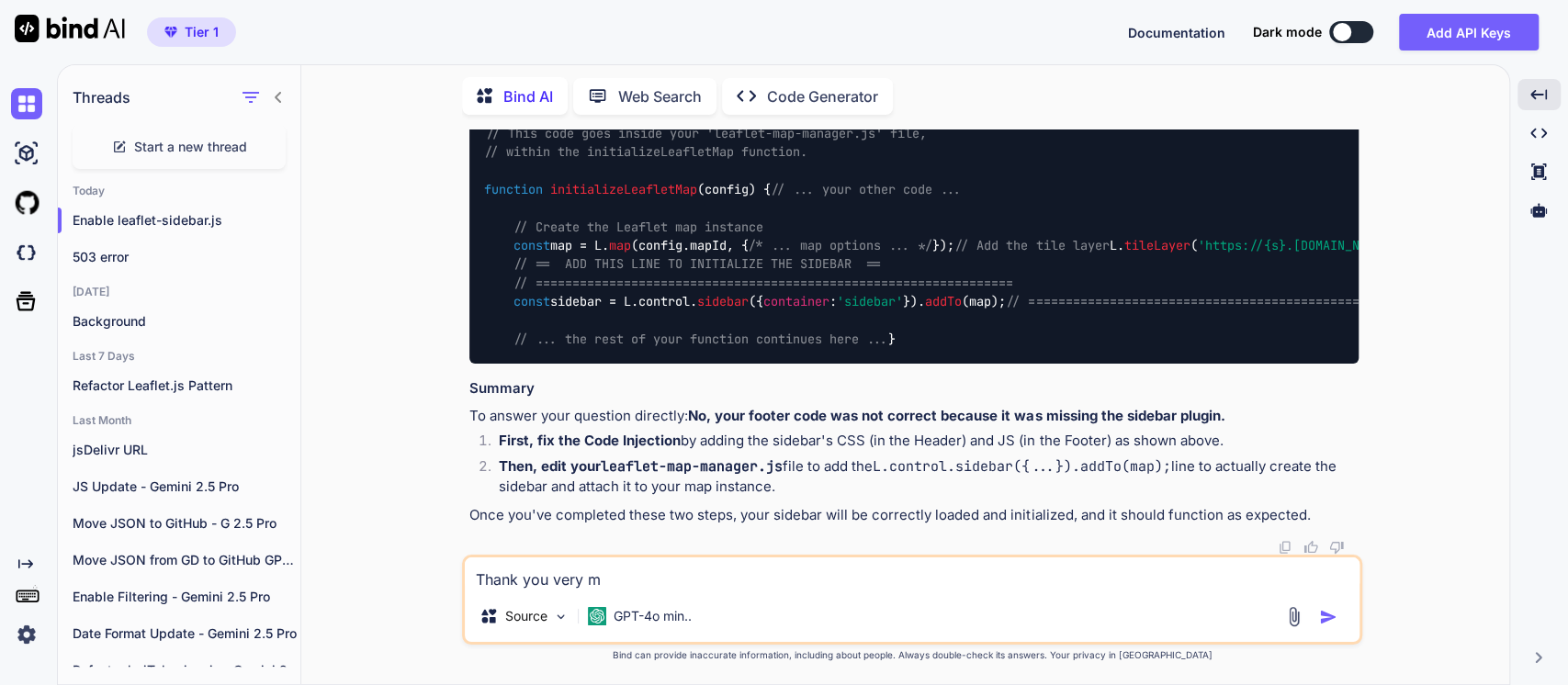
type textarea "Thank you very mu"
type textarea "x"
type textarea "Thank you very muc"
type textarea "x"
type textarea "Thank you very much"
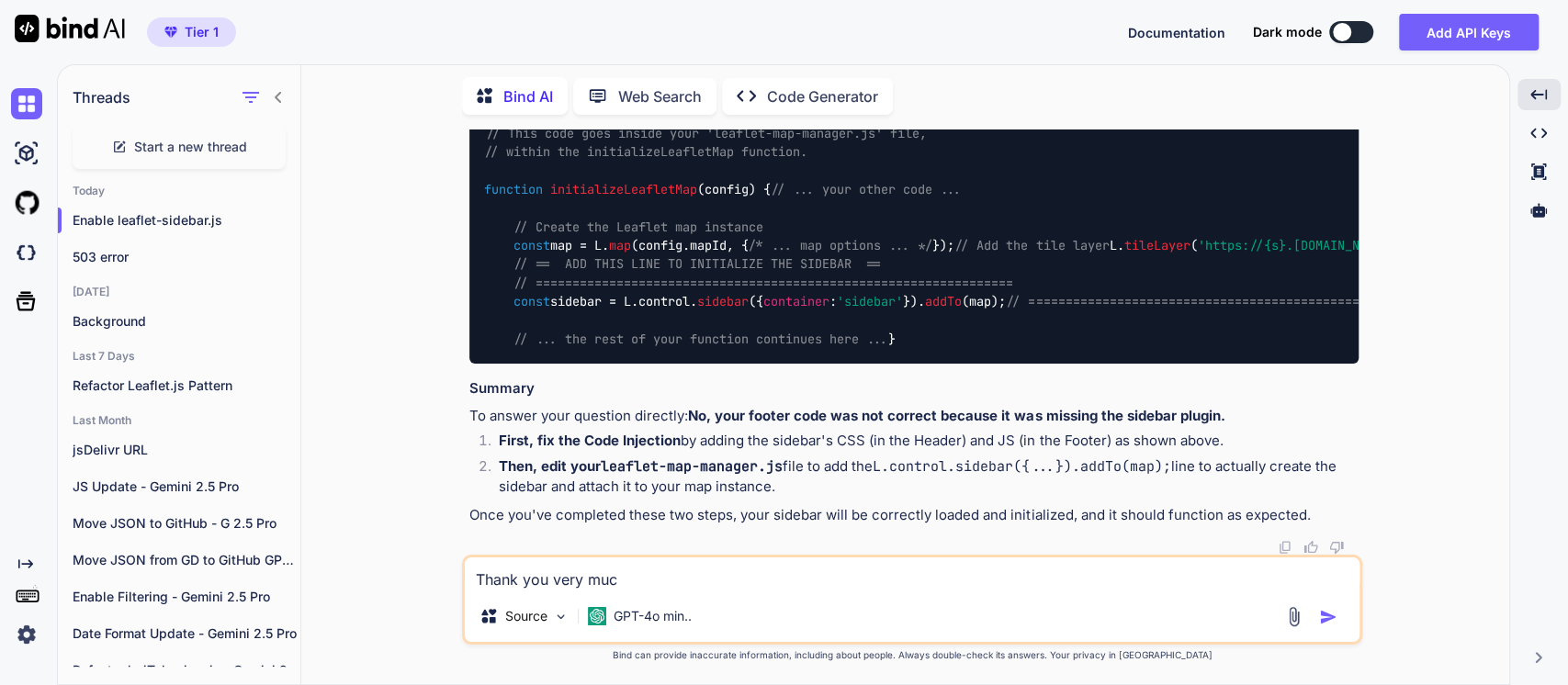
type textarea "x"
type textarea "Thank you very much."
type textarea "x"
type textarea "Thank you very much."
type textarea "x"
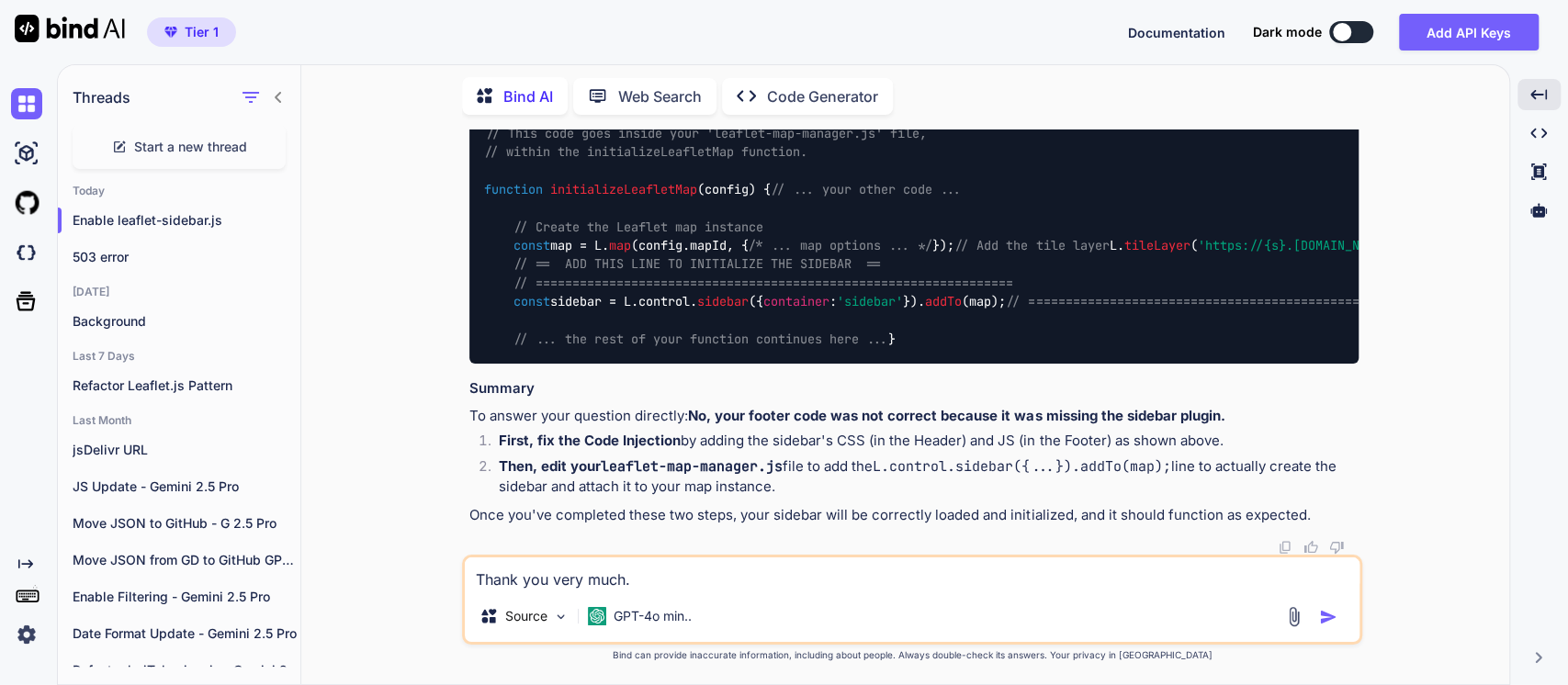
type textarea "Thank you very much. I"
type textarea "x"
type textarea "Thank you very much. I"
type textarea "x"
type textarea "Thank you very much. I h"
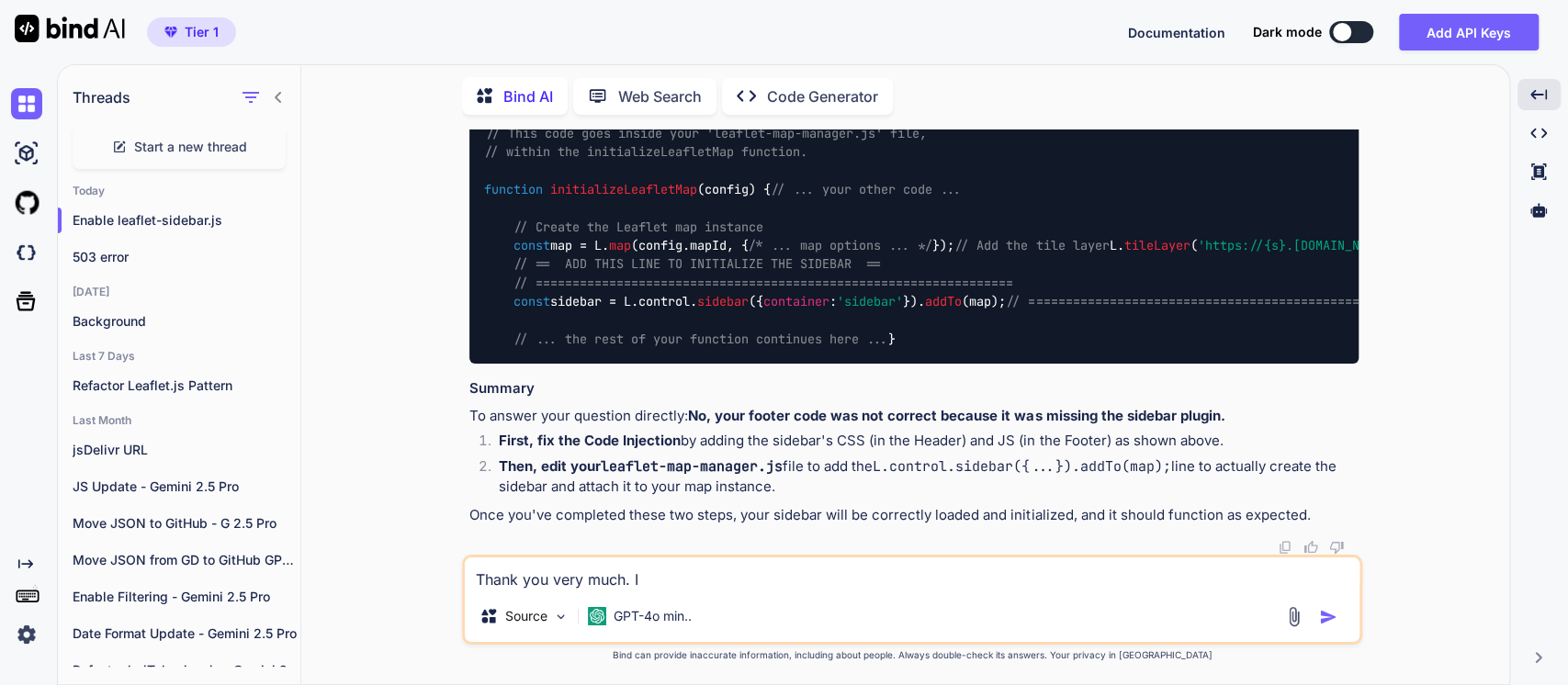
type textarea "x"
type textarea "Thank you very much. I ha"
type textarea "x"
type textarea "Thank you very much. I ha"
type textarea "x"
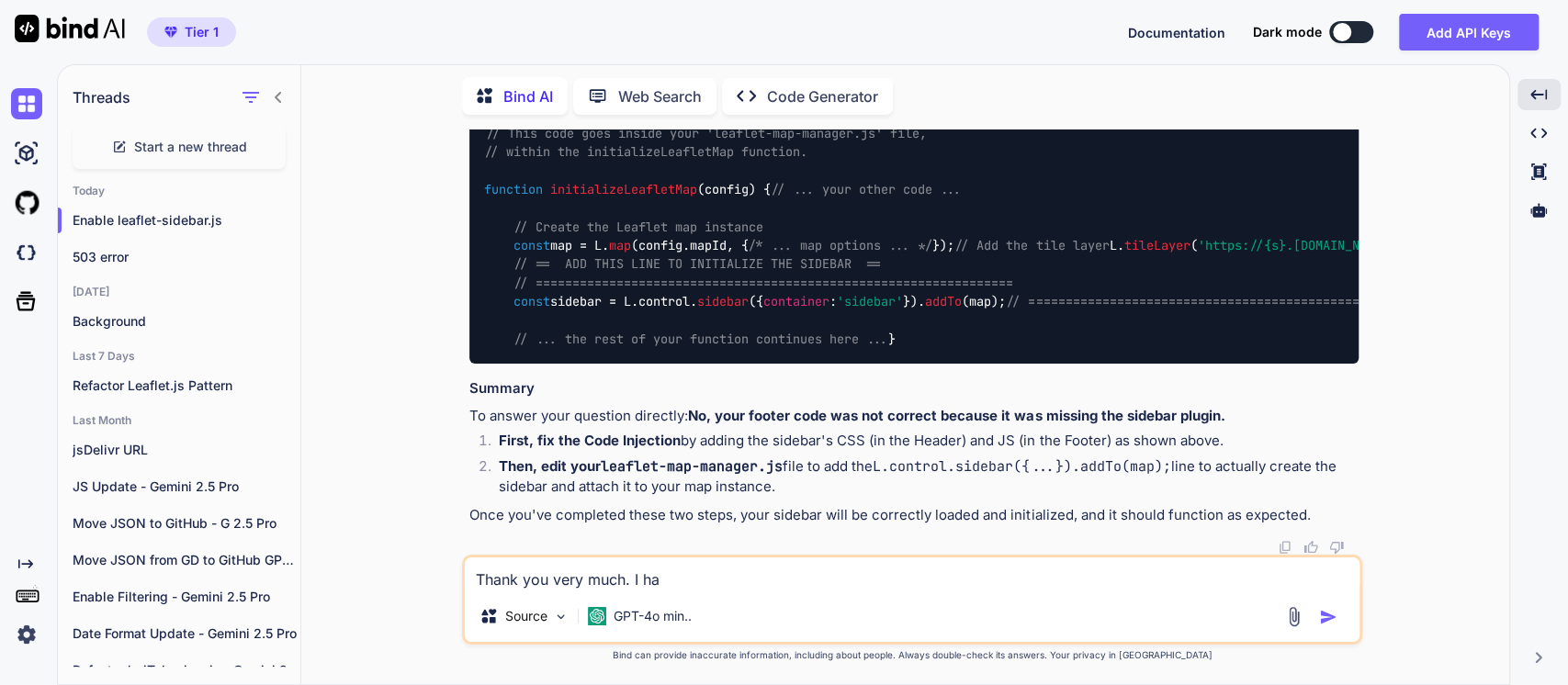
type textarea "Thank you very much. I ha e"
type textarea "x"
type textarea "Thank you very much. I ha"
type textarea "x"
type textarea "Thank you very much. I ha"
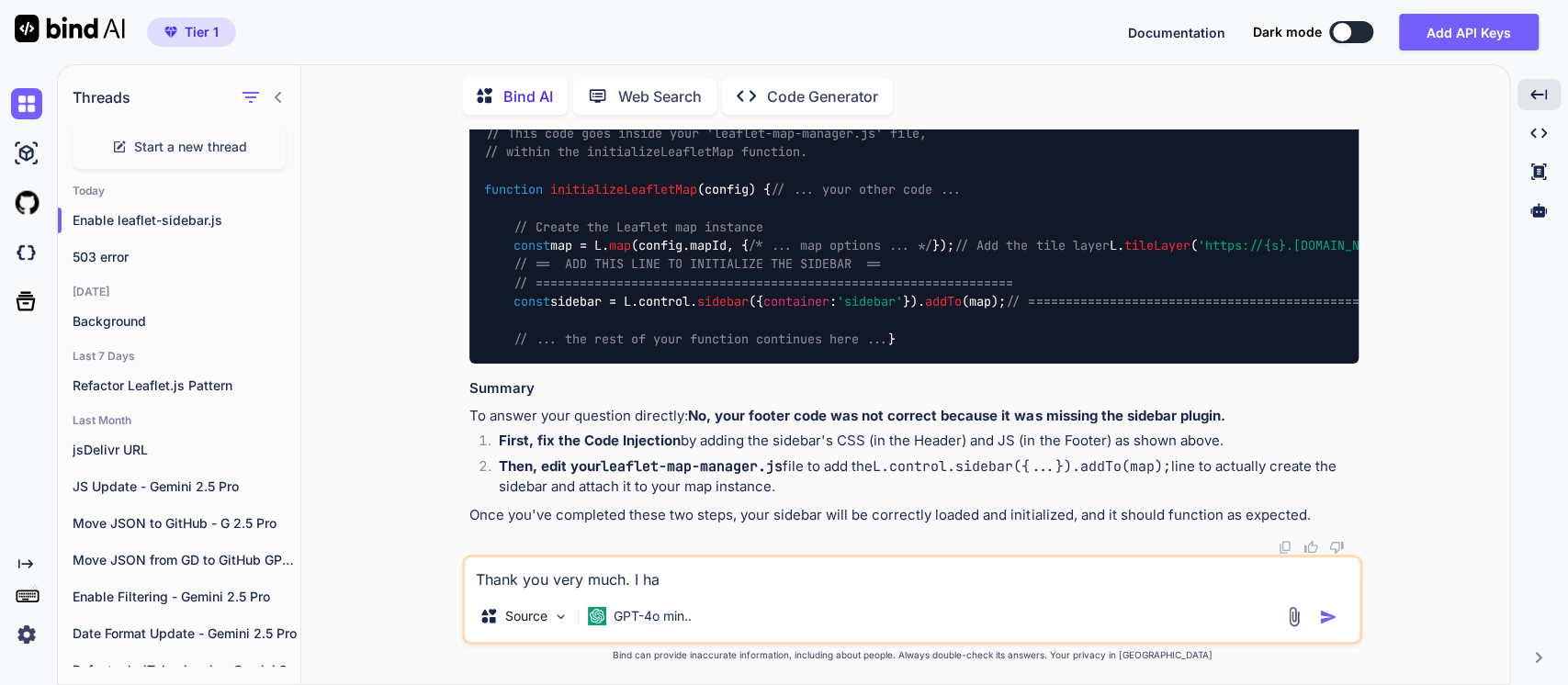
type textarea "x"
type textarea "Thank you very much. I hav"
type textarea "x"
type textarea "Thank you very much. I have"
type textarea "x"
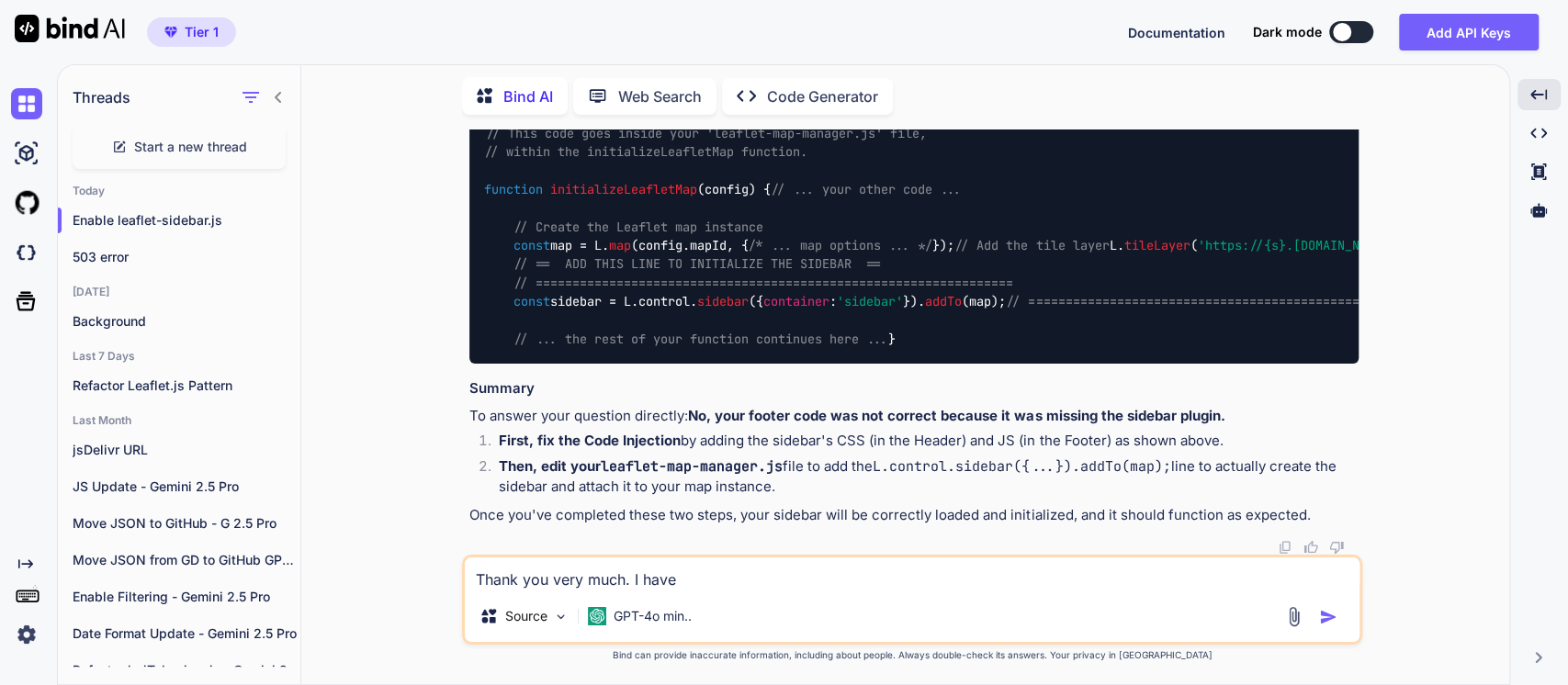
type textarea "Thank you very much. I have"
type textarea "x"
type textarea "Thank you very much. I have u"
type textarea "x"
type textarea "Thank you very much. I have up"
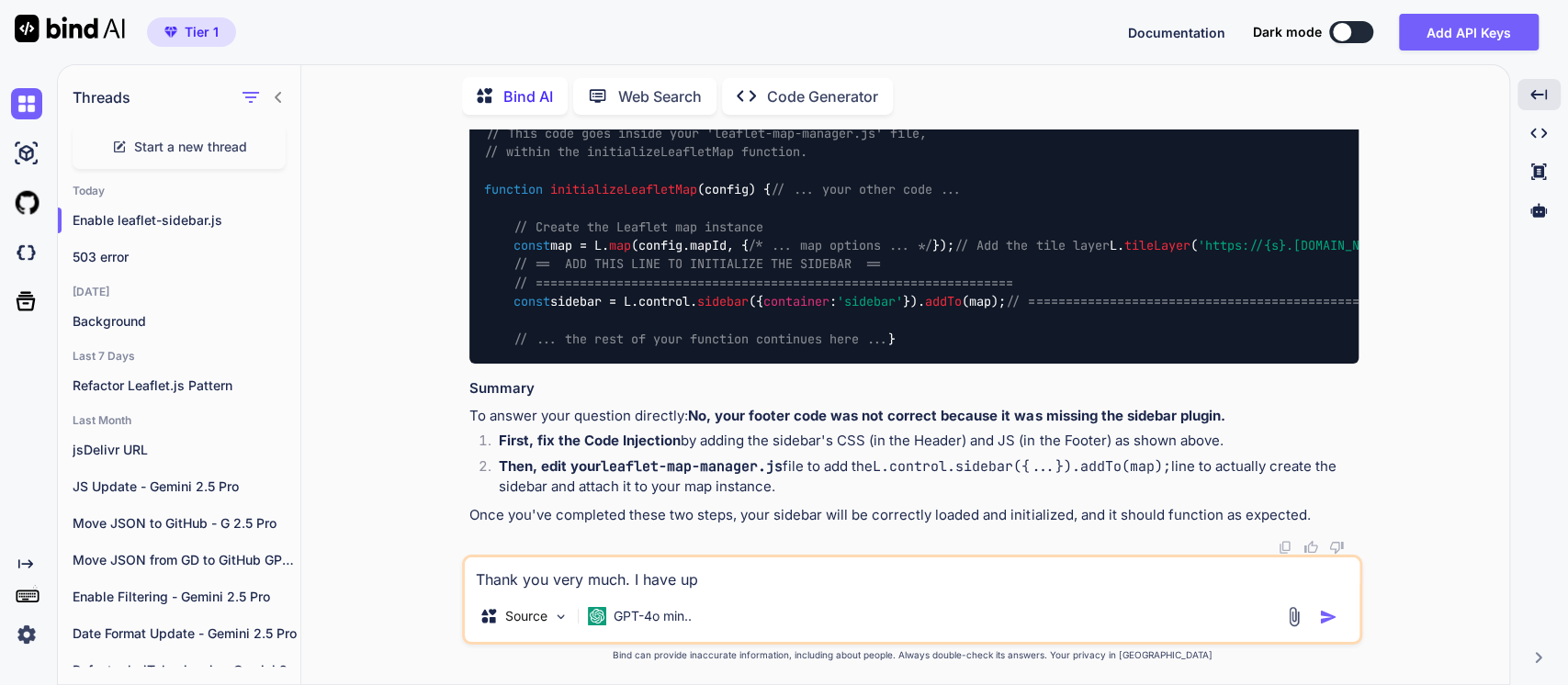
type textarea "x"
type textarea "Thank you very much. I have upd"
type textarea "x"
type textarea "Thank you very much. I have upda"
type textarea "x"
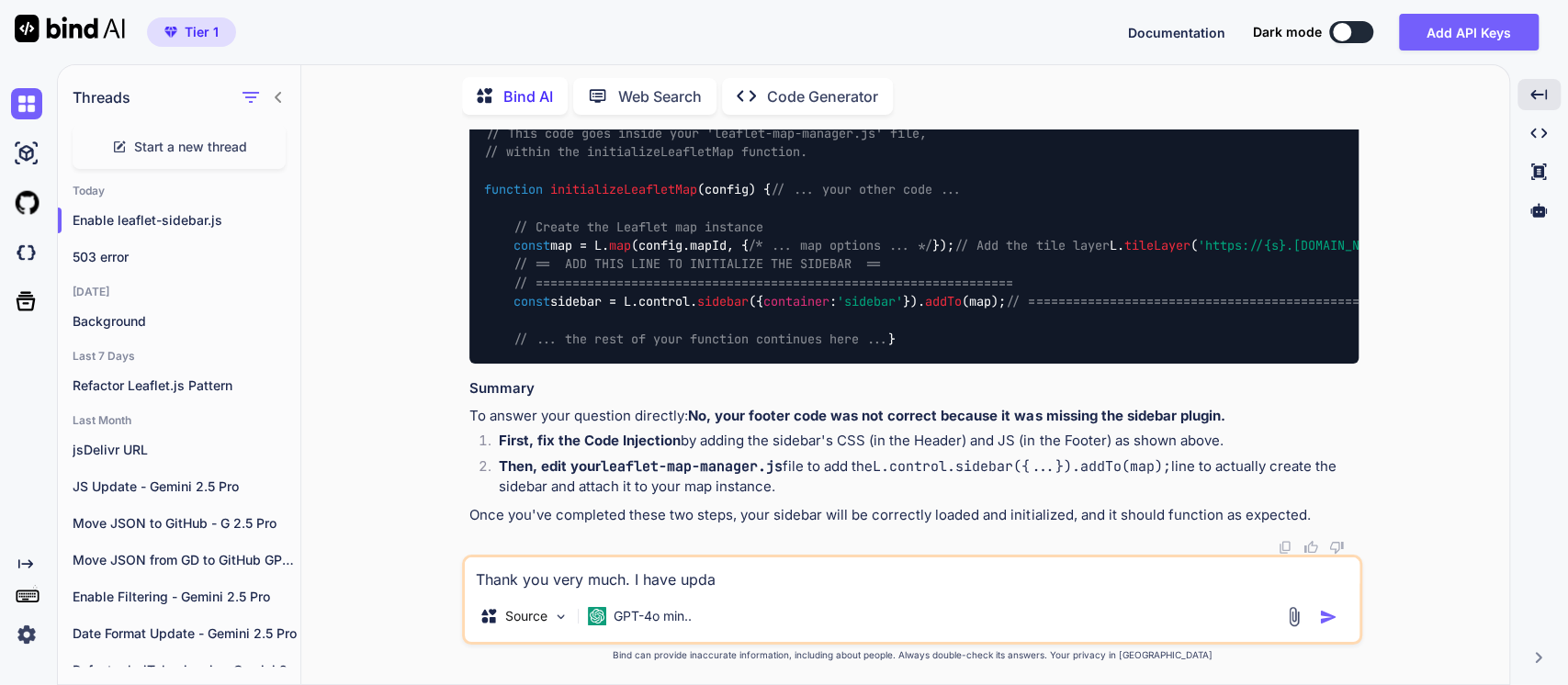
type textarea "Thank you very much. I have updat"
type textarea "x"
type textarea "Thank you very much. I have update"
type textarea "x"
type textarea "Thank you very much. I have updated"
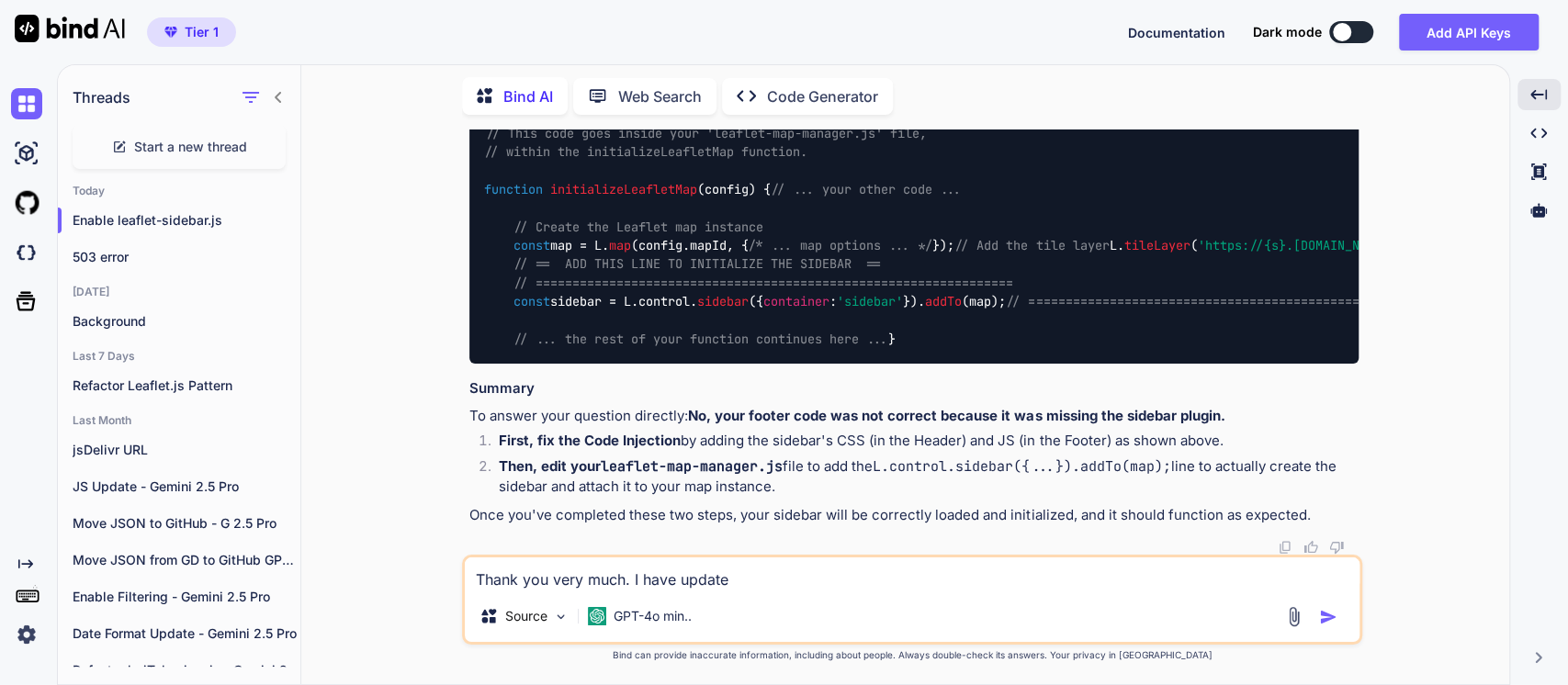
type textarea "x"
type textarea "Thank you very much. I have updated"
type textarea "x"
type textarea "Thank you very much. I have updated m"
type textarea "x"
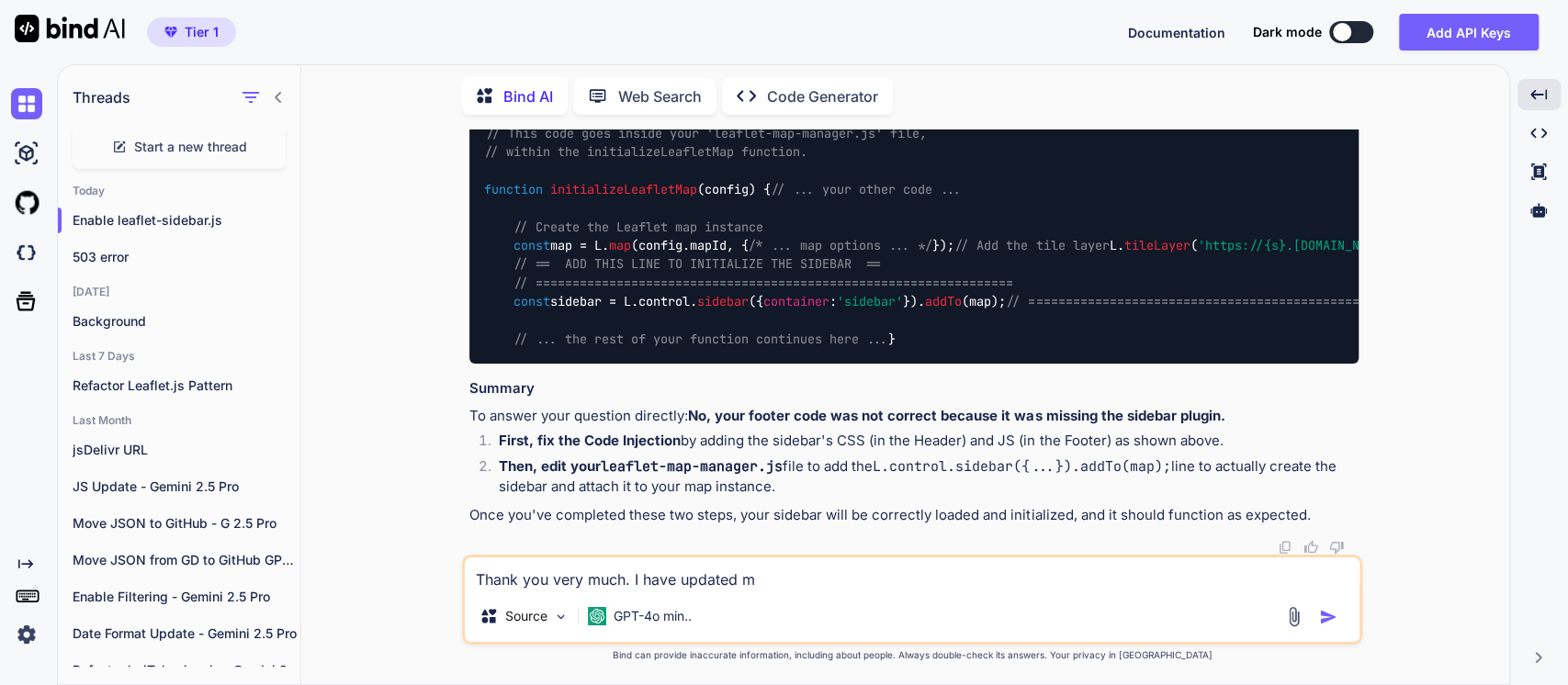
type textarea "Thank you very much. I have updated my"
type textarea "x"
type textarea "Thank you very much. I have updated my"
type textarea "x"
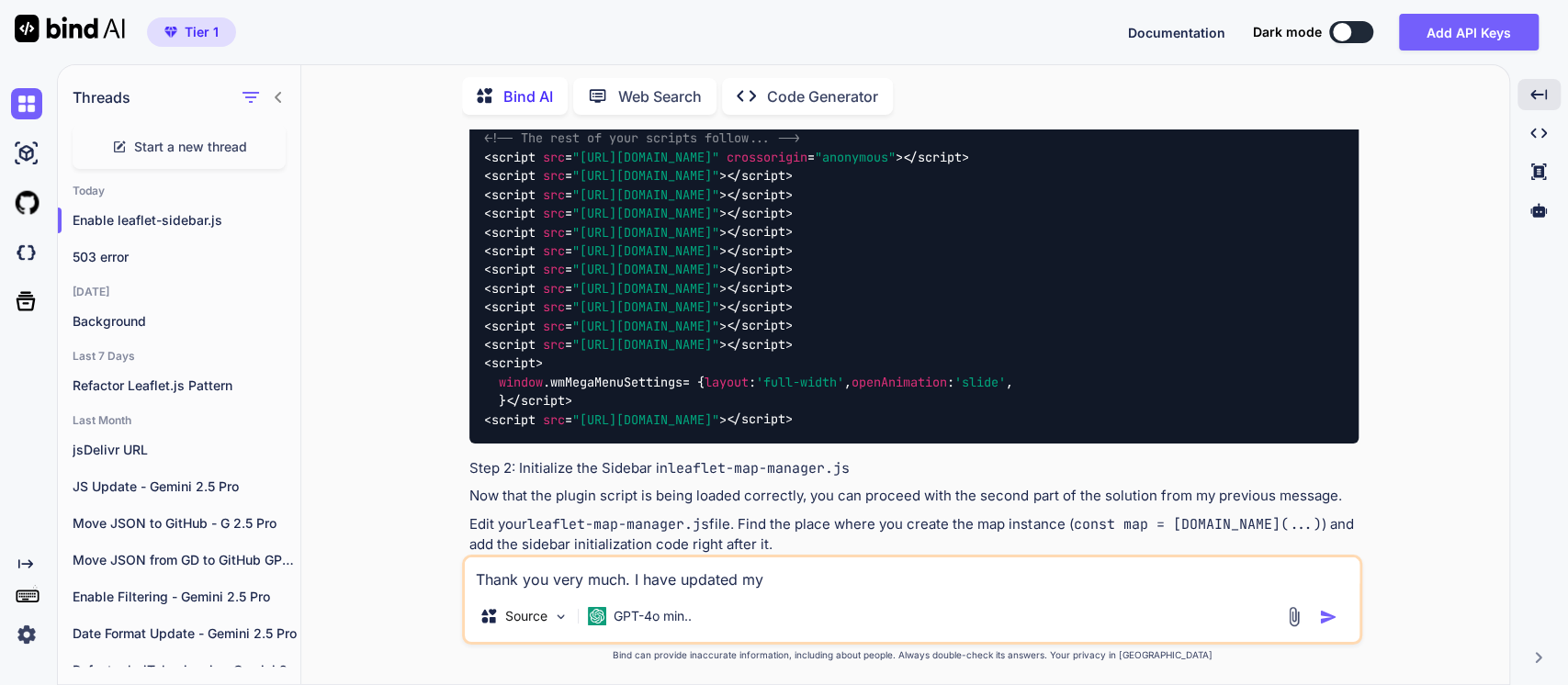
scroll to position [5193, 0]
drag, startPoint x: 1190, startPoint y: 332, endPoint x: 479, endPoint y: 340, distance: 711.0
click at [479, 340] on div "<!-- In Squarespace > Settings > Advanced > Code Injection > FOOTER --> < scrip…" at bounding box center [913, 156] width 888 height 571
copy code "< script src = "[URL][DOMAIN_NAME]" > </ script >"
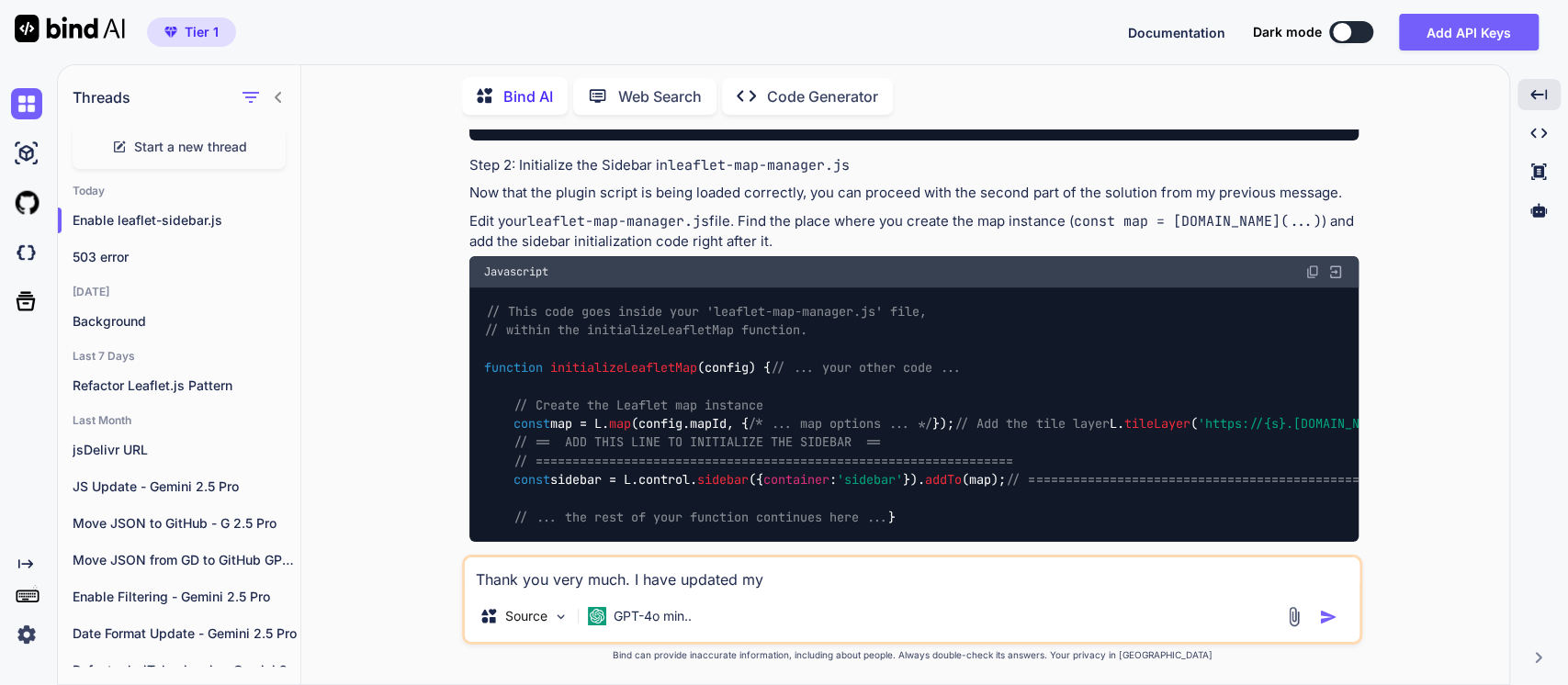
scroll to position [5500, 0]
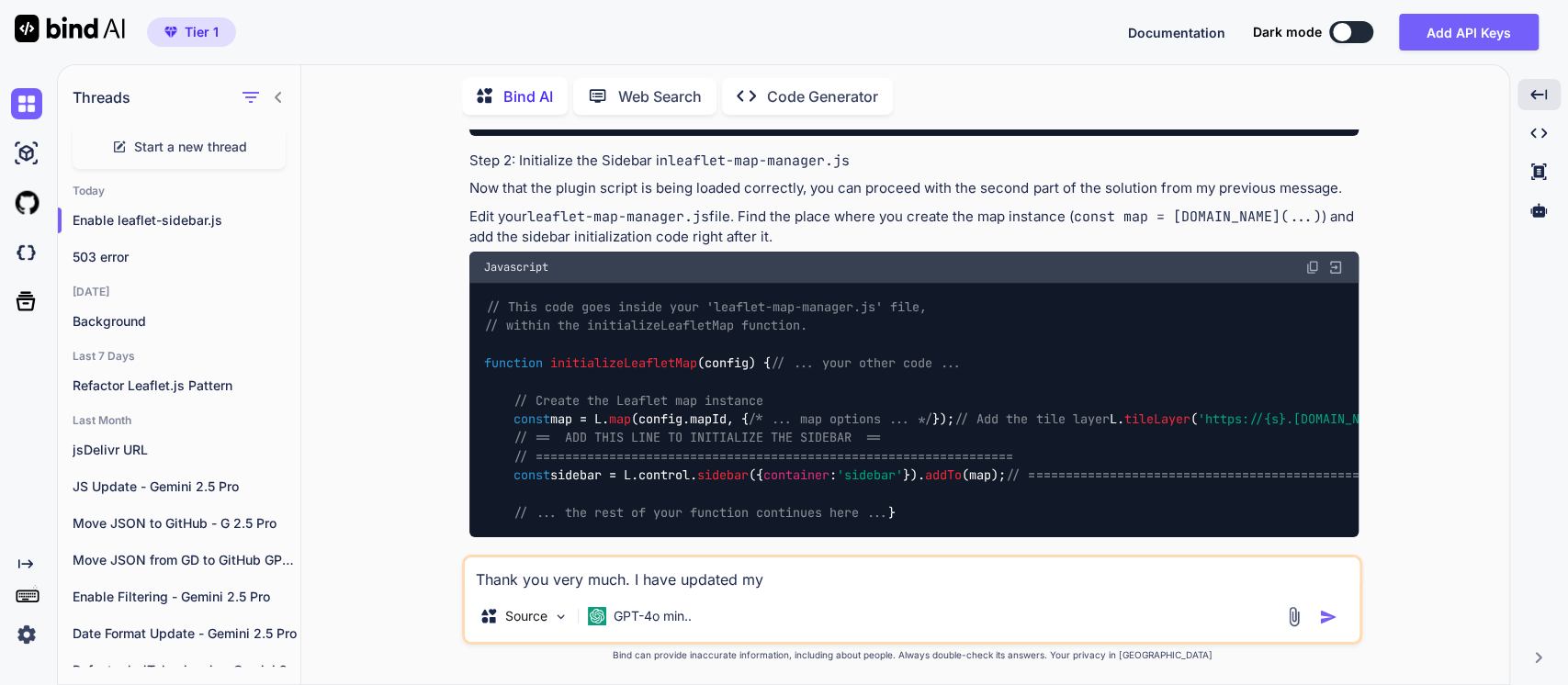
click at [780, 575] on textarea "Thank you very much. I have updated my" at bounding box center [912, 573] width 894 height 33
type textarea "Thank you very much. I have updated my F"
type textarea "x"
type textarea "Thank you very much. I have updated my Fo"
type textarea "x"
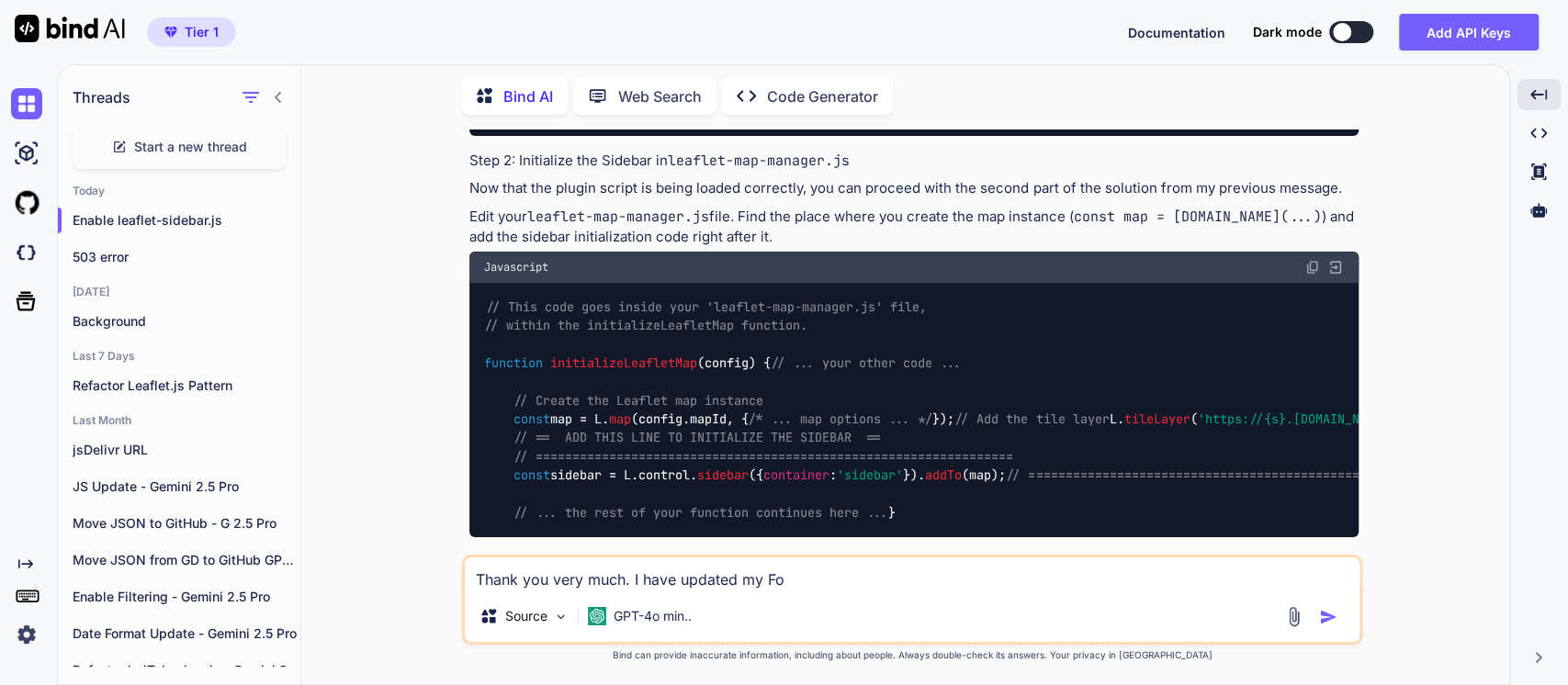
type textarea "Thank you very much. I have updated my Foo"
type textarea "x"
type textarea "Thank you very much. I have updated my Foot"
type textarea "x"
type textarea "Thank you very much. I have updated my [PERSON_NAME]"
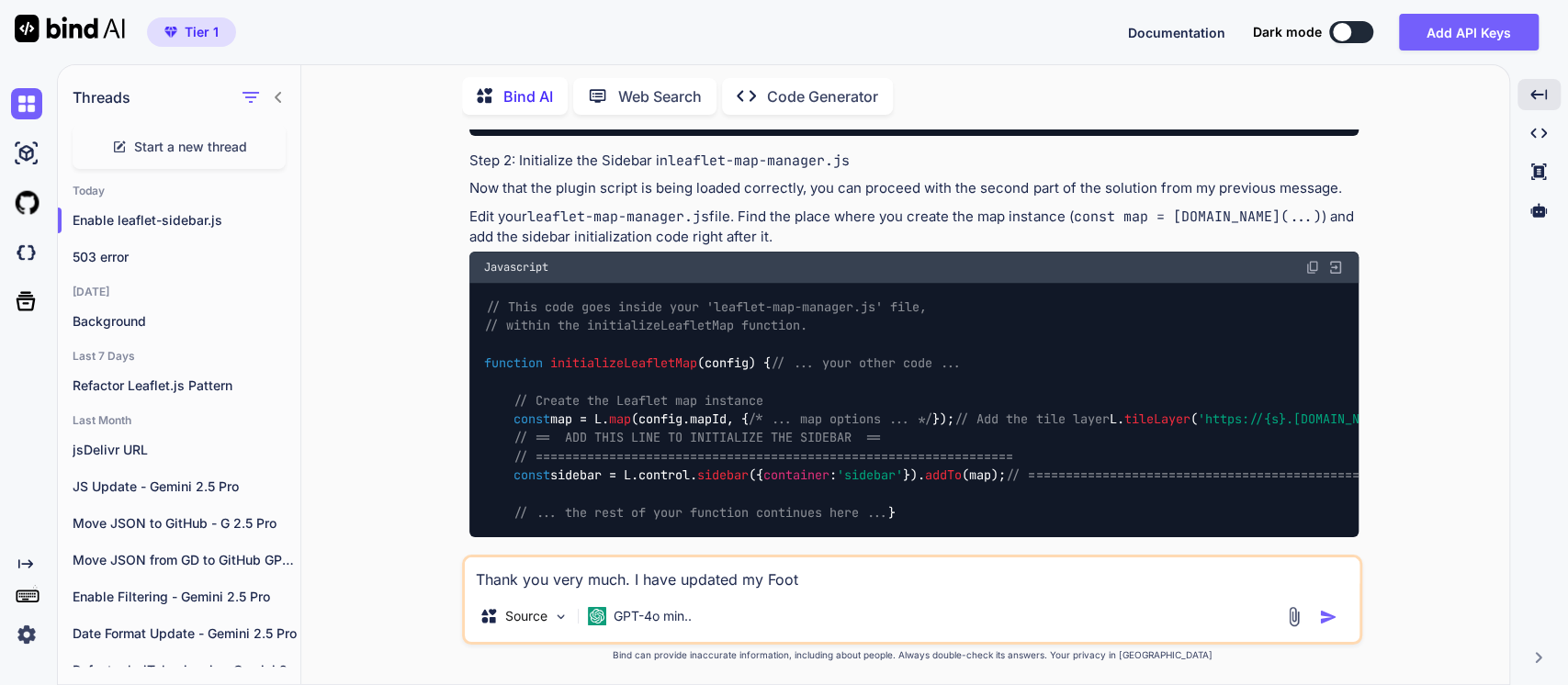
type textarea "x"
type textarea "Thank you very much. I have updated my Footer"
type textarea "x"
type textarea "Thank you very much. I have updated my Footer"
type textarea "x"
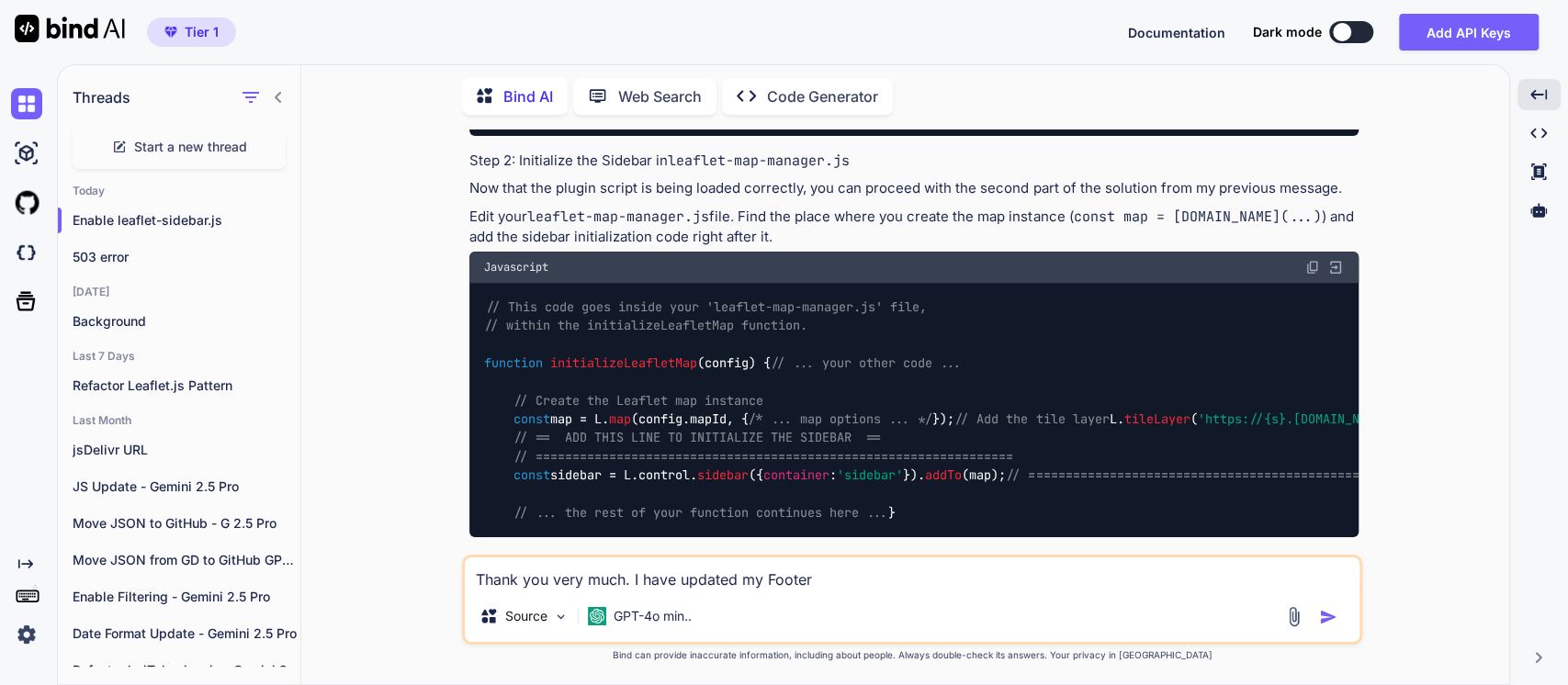
type textarea "Thank you very much. I have updated my Footer f"
type textarea "x"
type textarea "Thank you very much. I have updated my Footer fi"
type textarea "x"
type textarea "Thank you very much. I have updated my Footer fie"
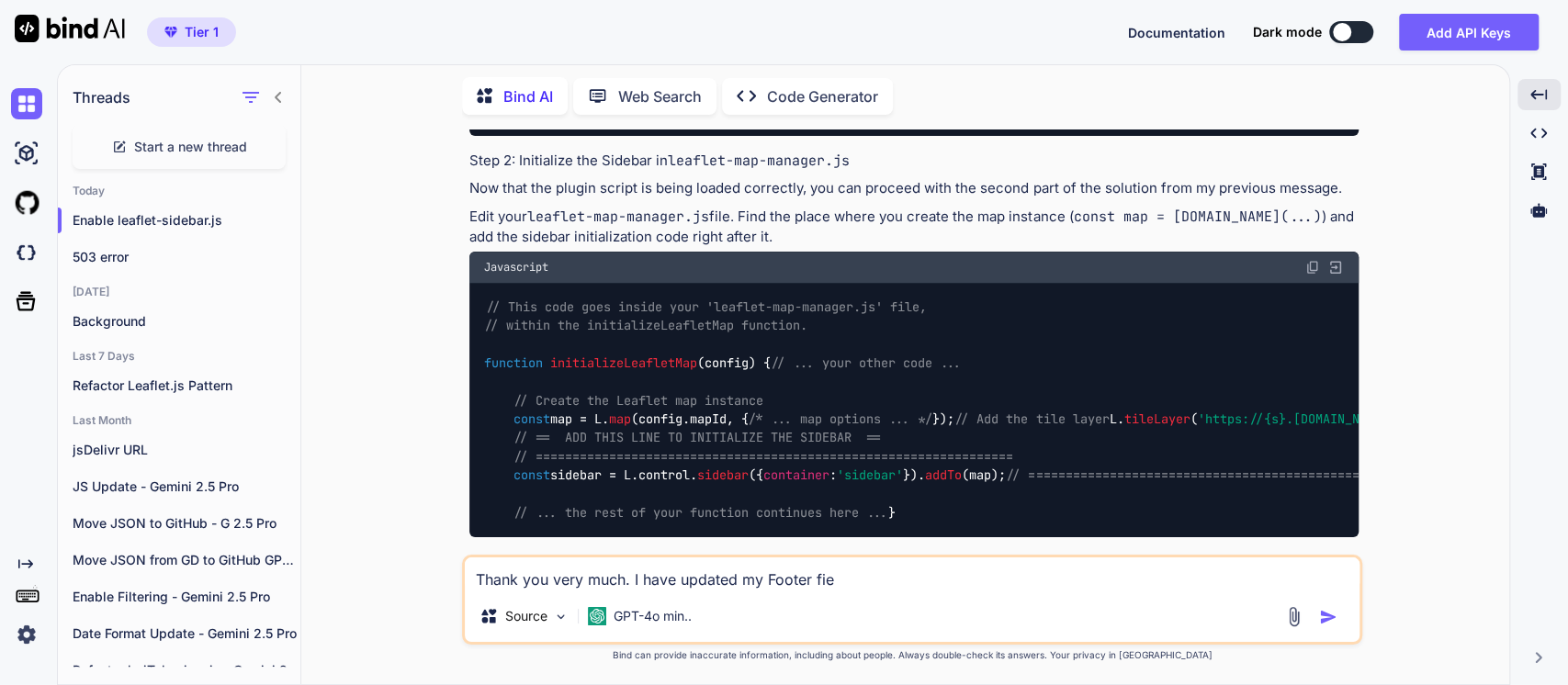
type textarea "x"
type textarea "Thank you very much. I have updated my Footer fiel"
type textarea "x"
type textarea "Thank you very much. I have updated my Footer field"
type textarea "x"
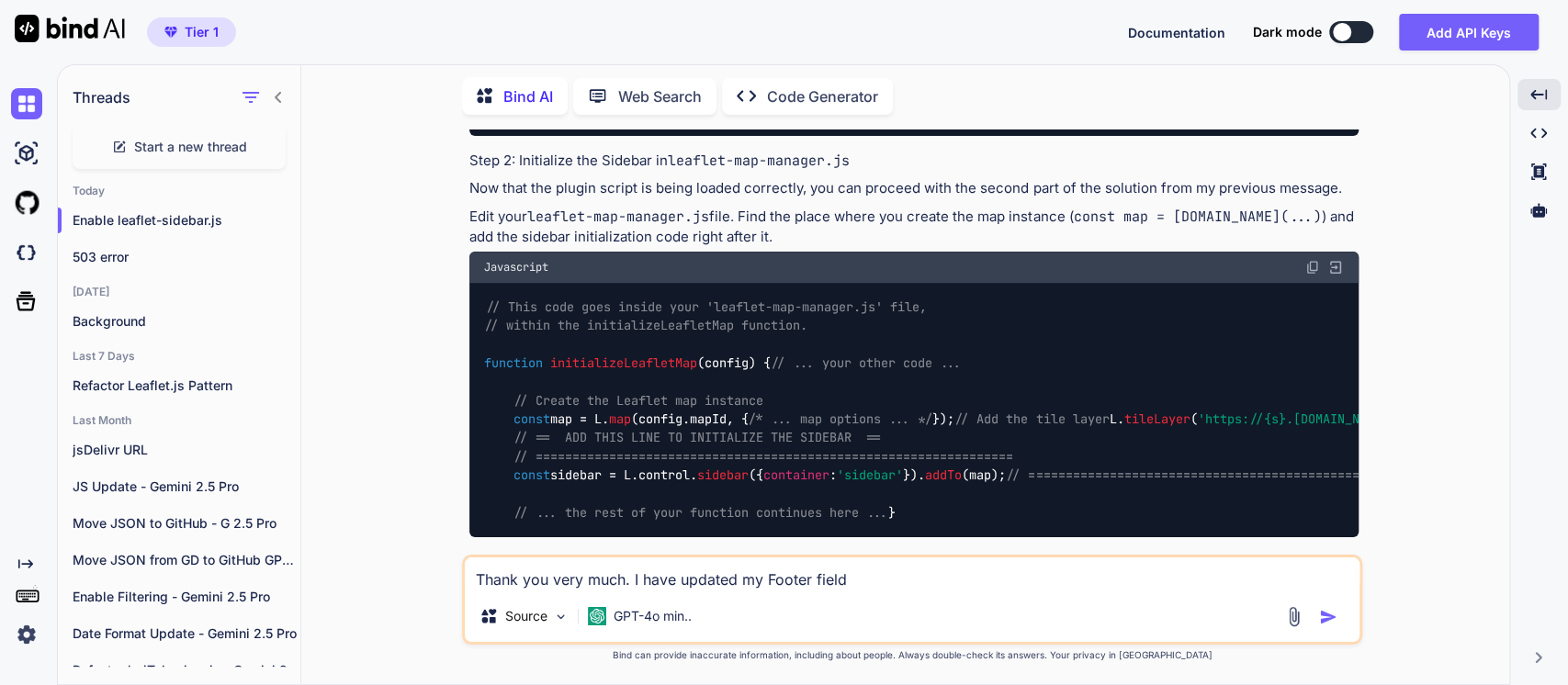
type textarea "Thank you very much. I have updated my Footer field"
type textarea "x"
type textarea "Thank you very much. I have updated my Footer field w"
type textarea "x"
type textarea "Thank you very much. I have updated my Footer field wi"
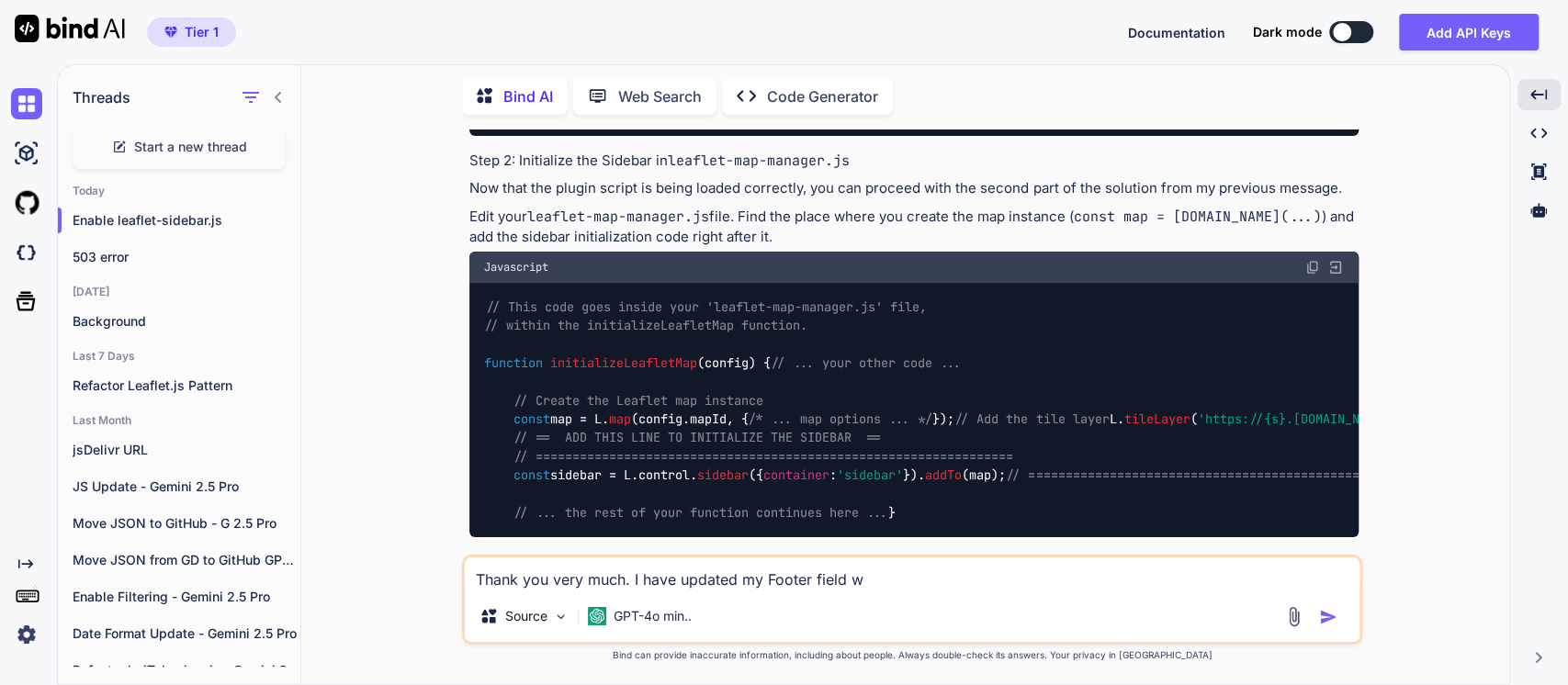
type textarea "x"
type textarea "Thank you very much. I have updated my Footer field wit"
type textarea "x"
type textarea "Thank you very much. I have updated my Footer field with"
type textarea "x"
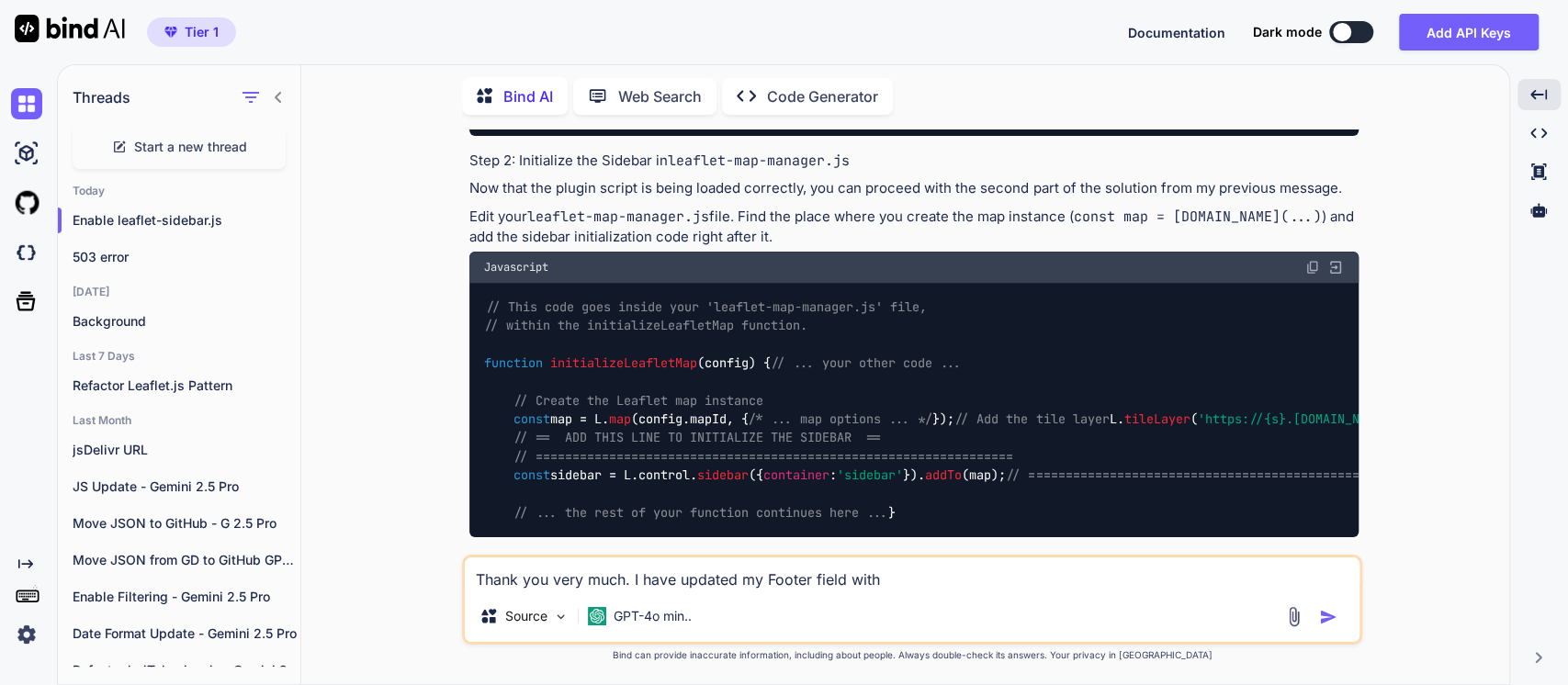
type textarea "Thank you very much. I have updated my Footer field with"
type textarea "x"
type textarea "Thank you very much. I have updated my Footer field with t"
type textarea "x"
type textarea "Thank you very much. I have updated my Footer field with th"
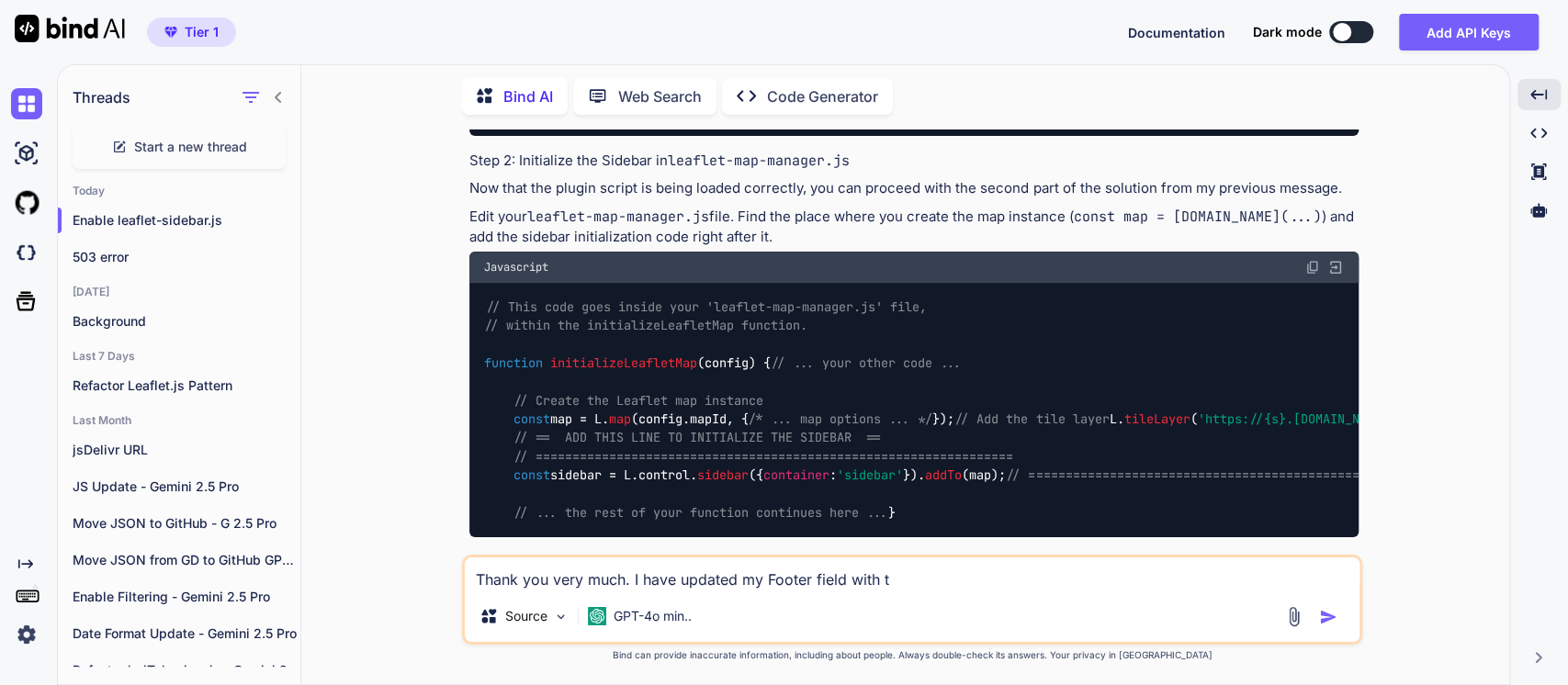
type textarea "x"
type textarea "Thank you very much. I have updated my Footer field with the"
type textarea "x"
type textarea "Thank you very much. I have updated my Footer field with the"
type textarea "x"
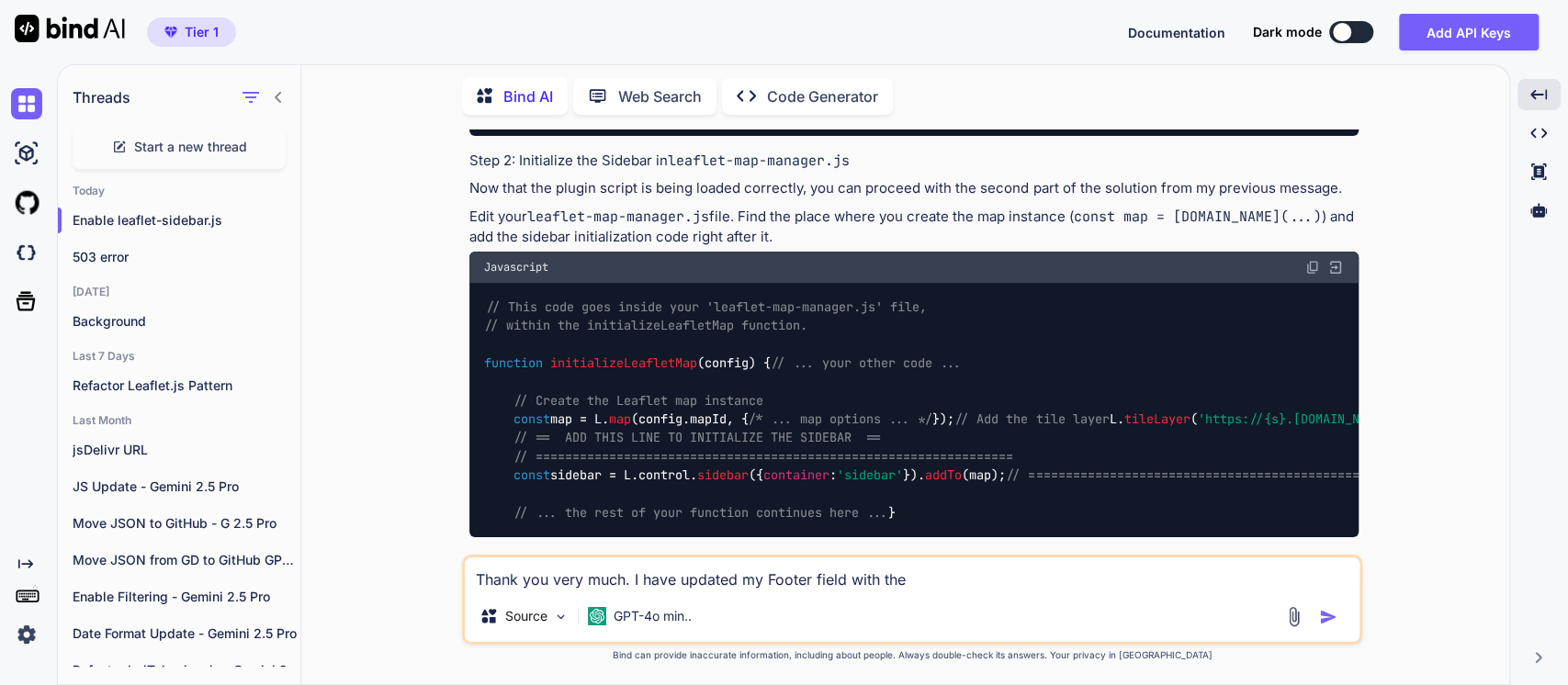
type textarea "Thank you very much. I have updated my Footer field with the f"
type textarea "x"
type textarea "Thank you very much. I have updated my Footer field with the"
type textarea "x"
type textarea "Thank you very much. I have updated my Footer field with the <"
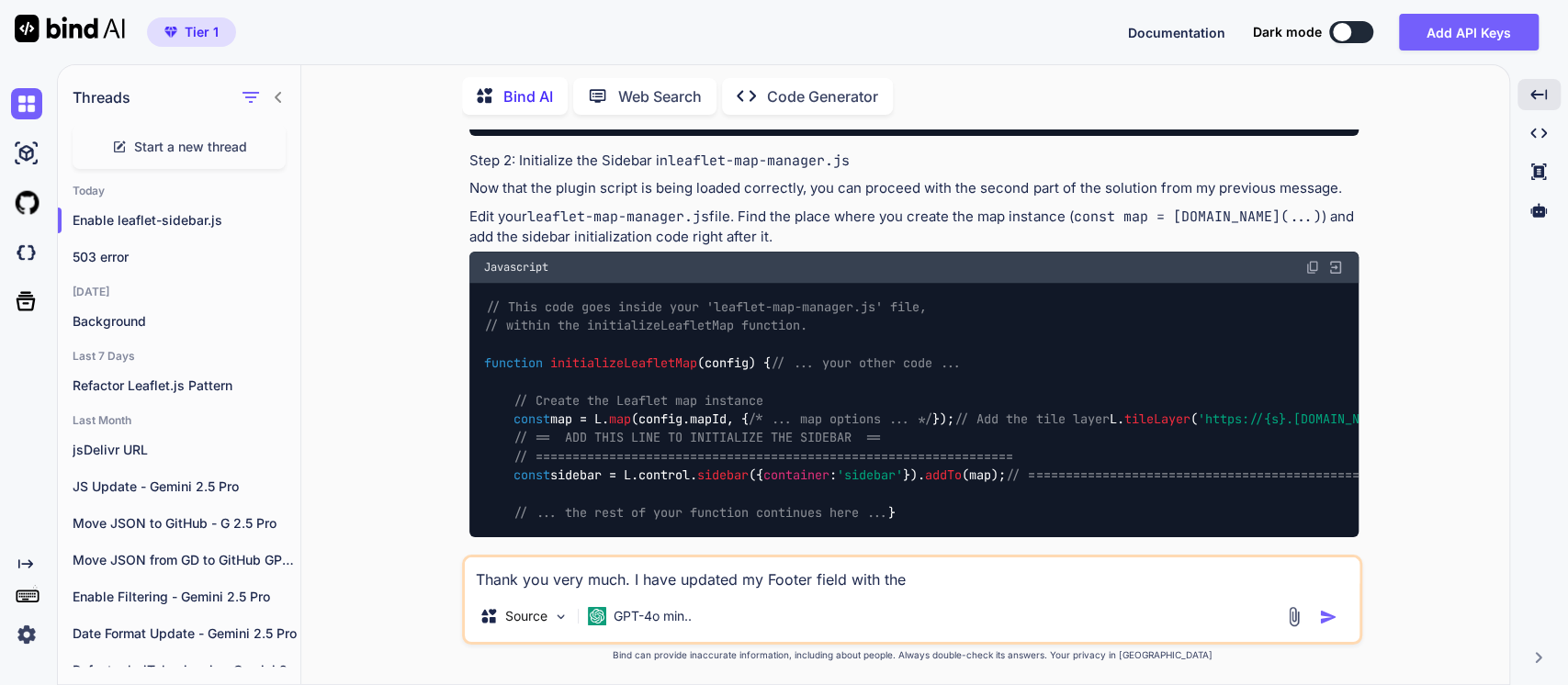
type textarea "x"
type textarea "Thank you very much. I have updated my Footer field with the <s"
type textarea "x"
type textarea "Thank you very much. I have updated my Footer field with the <sc"
type textarea "x"
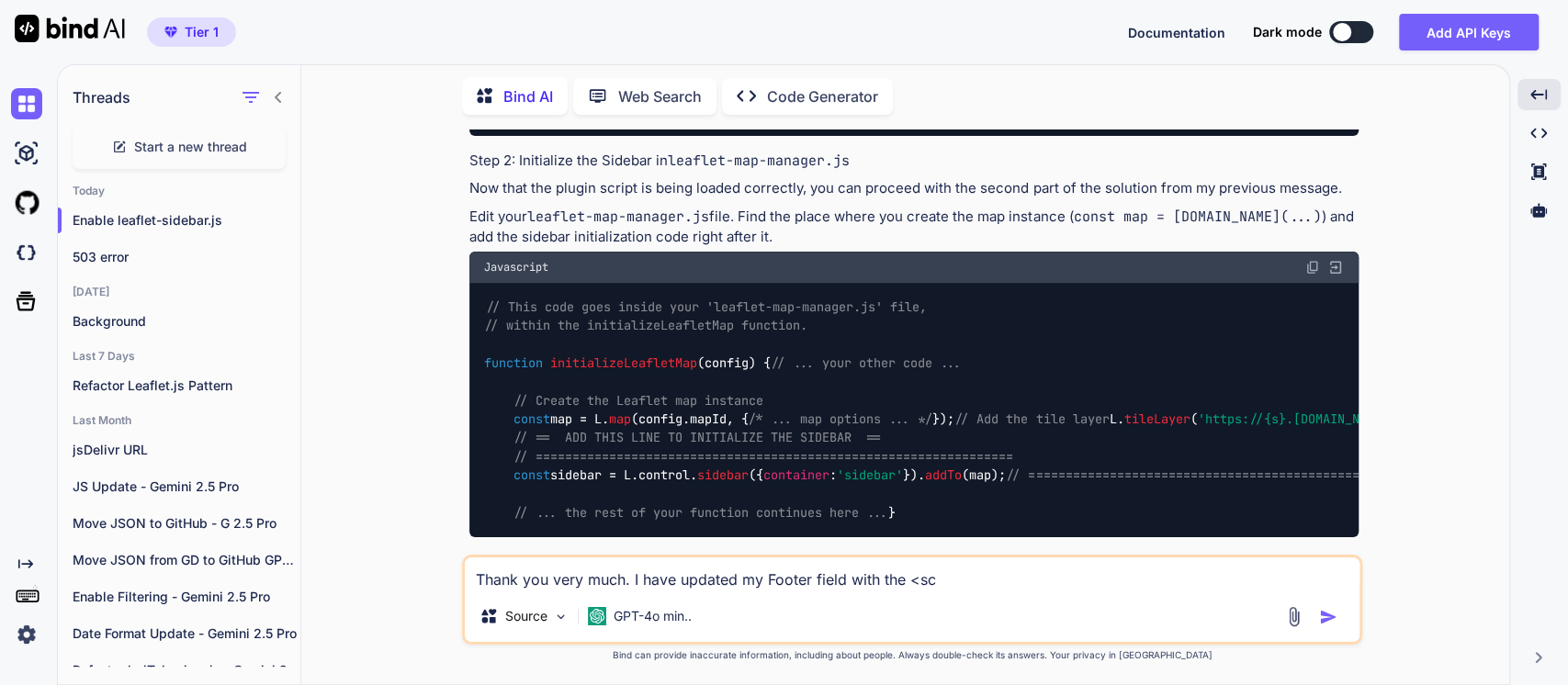
type textarea "Thank you very much. I have updated my Footer field with the <scr"
type textarea "x"
type textarea "Thank you very much. I have updated my Footer field with the <scri"
type textarea "x"
type textarea "Thank you very much. I have updated my Footer field with the <scrip"
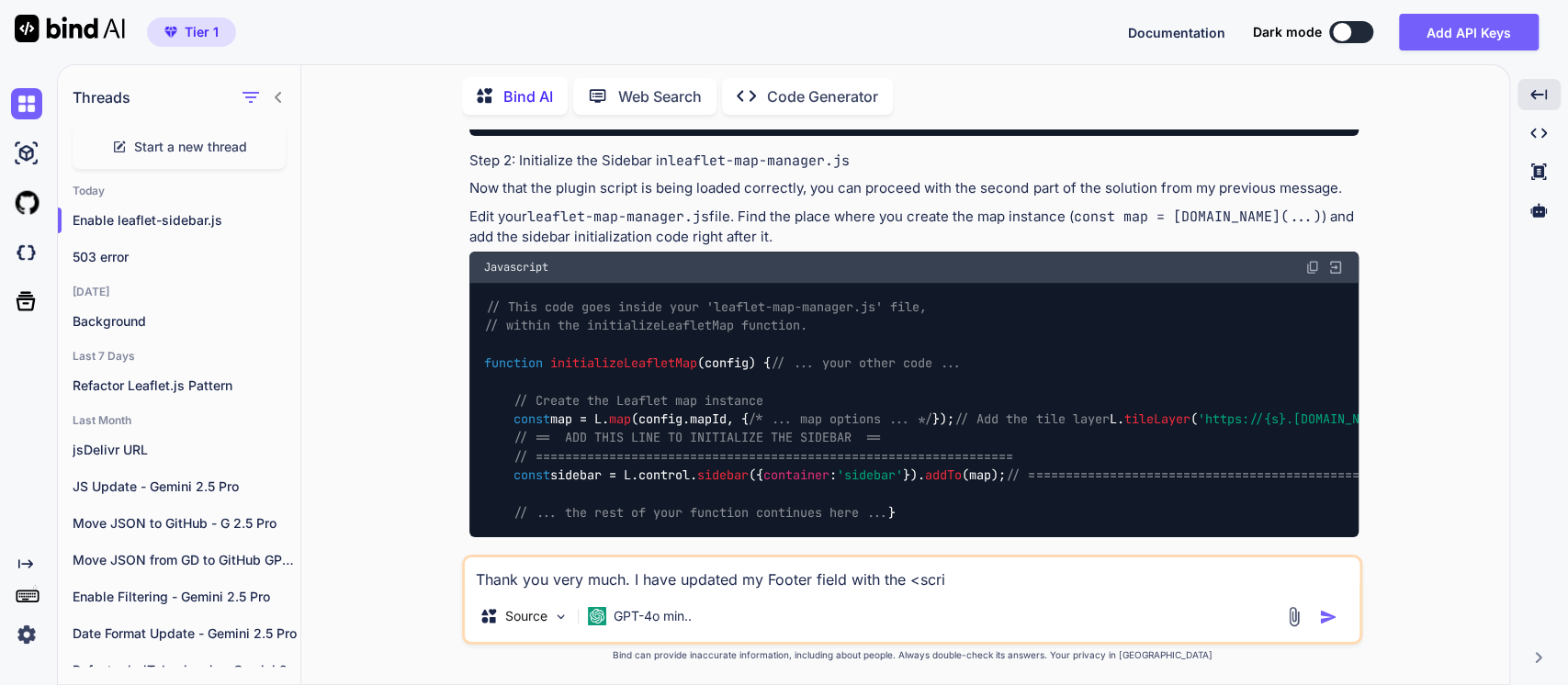
type textarea "x"
type textarea "Thank you very much. I have updated my Footer field with the <script"
type textarea "x"
type textarea "Thank you very much. I have updated my Footer field with the <script>"
type textarea "x"
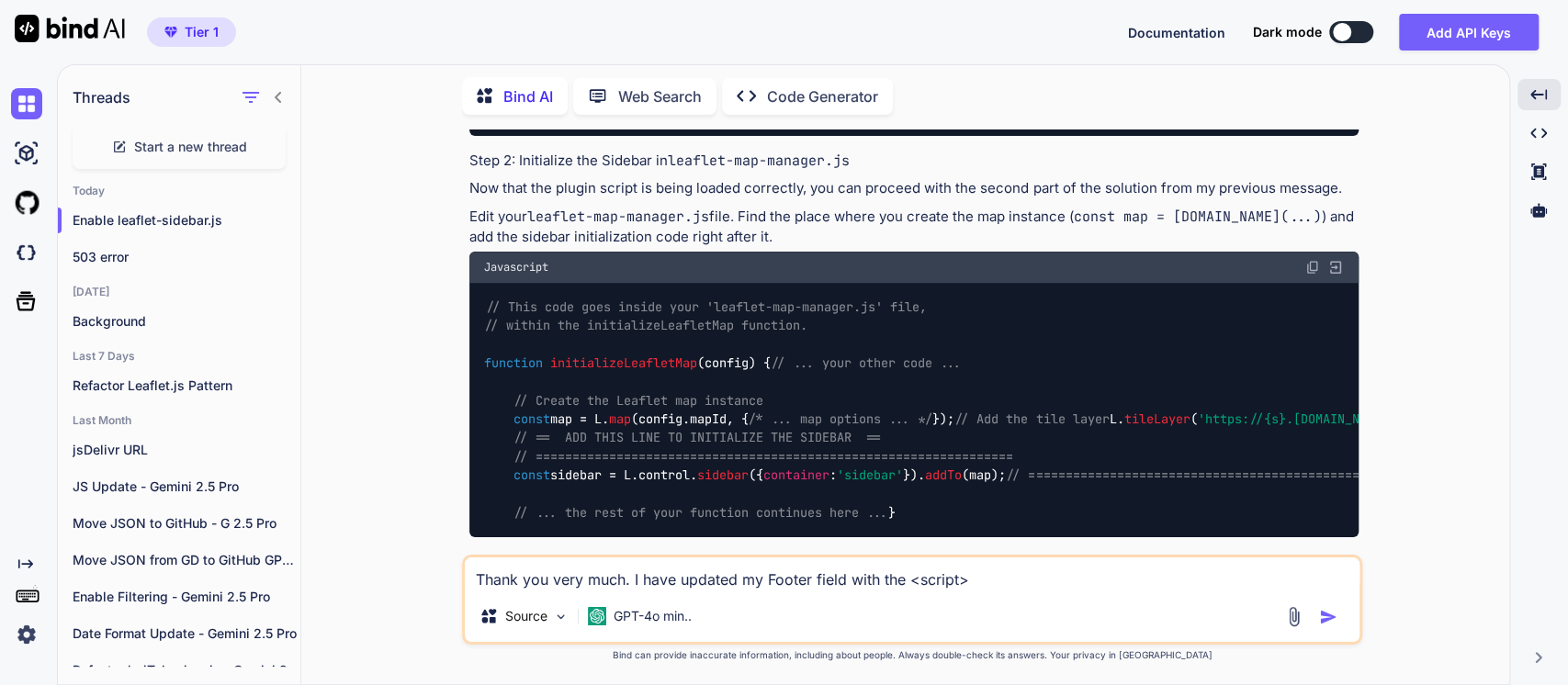
type textarea "Thank you very much. I have updated my Footer field with the <script>"
type textarea "x"
type textarea "Thank you very much. I have updated my Footer field with the <script> t"
type textarea "x"
type textarea "Thank you very much. I have updated my Footer field with the <script> ta"
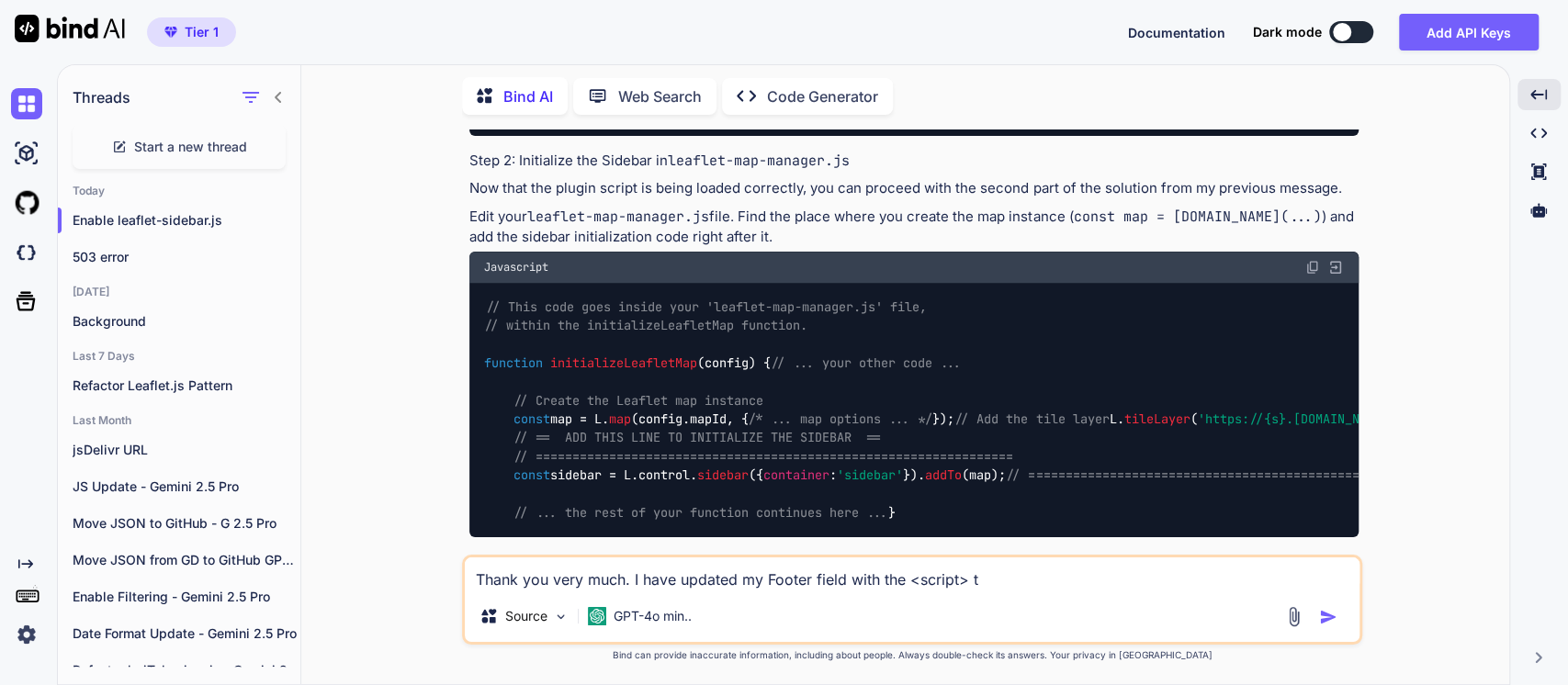
type textarea "x"
type textarea "Thank you very much. I have updated my Footer field with the <script> tag"
type textarea "x"
type textarea "Thank you very much. I have updated my Footer field with the <script> tag"
type textarea "x"
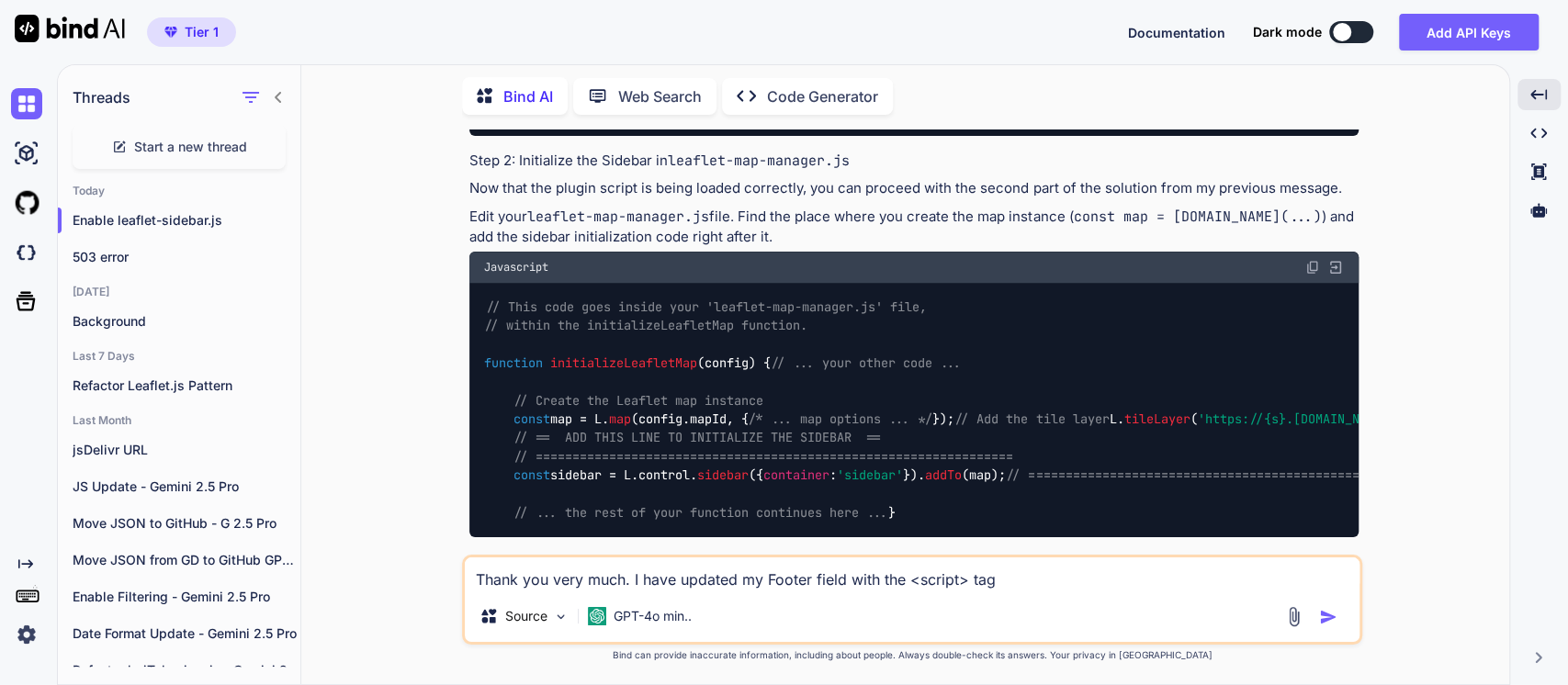
type textarea "Thank you very much. I have updated my Footer field with the <script> tag y"
type textarea "x"
type textarea "Thank you very much. I have updated my Footer field with the <script> tag yo"
type textarea "x"
type textarea "Thank you very much. I have updated my Footer field with the <script> tag you"
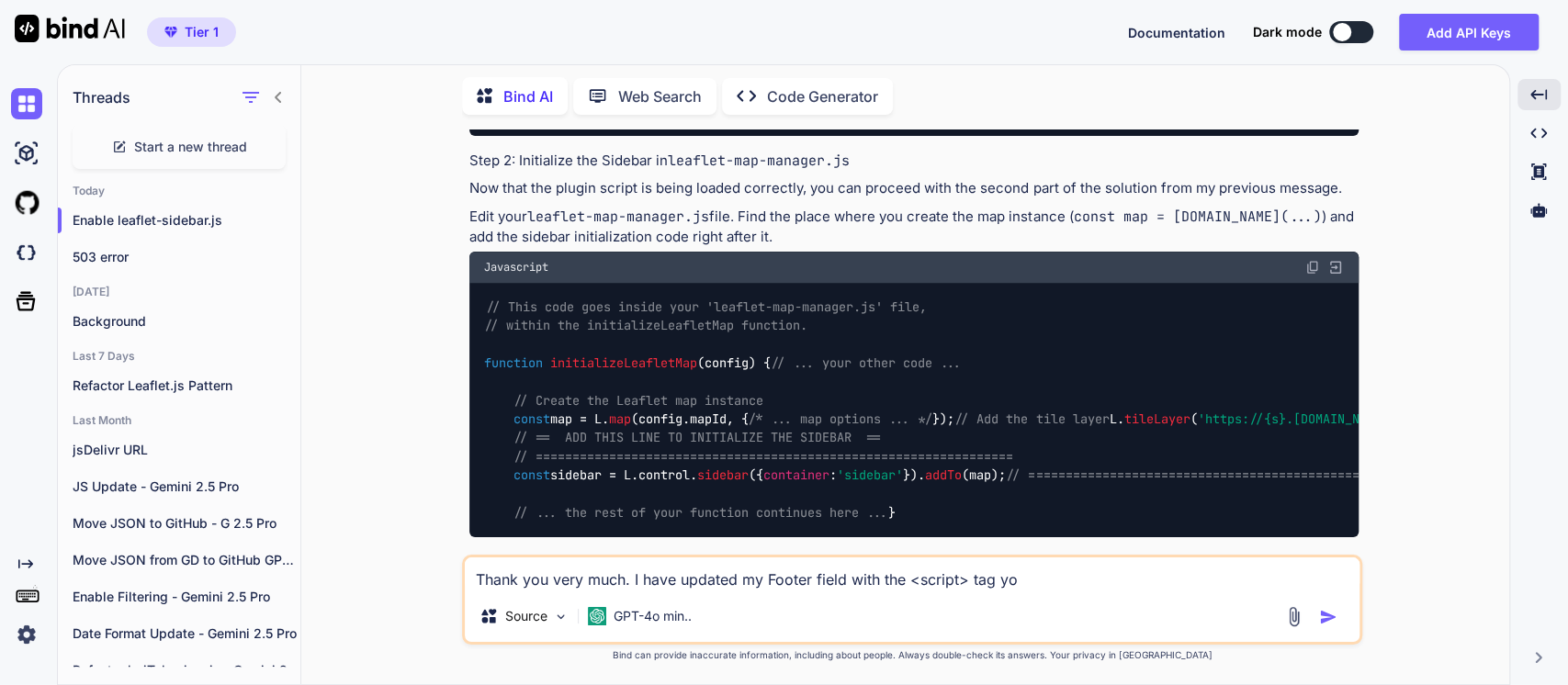
type textarea "x"
type textarea "Thank you very much. I have updated my Footer field with the <script> tag you"
type textarea "x"
type textarea "Thank you very much. I have updated my Footer field with the <script> tag you a"
type textarea "x"
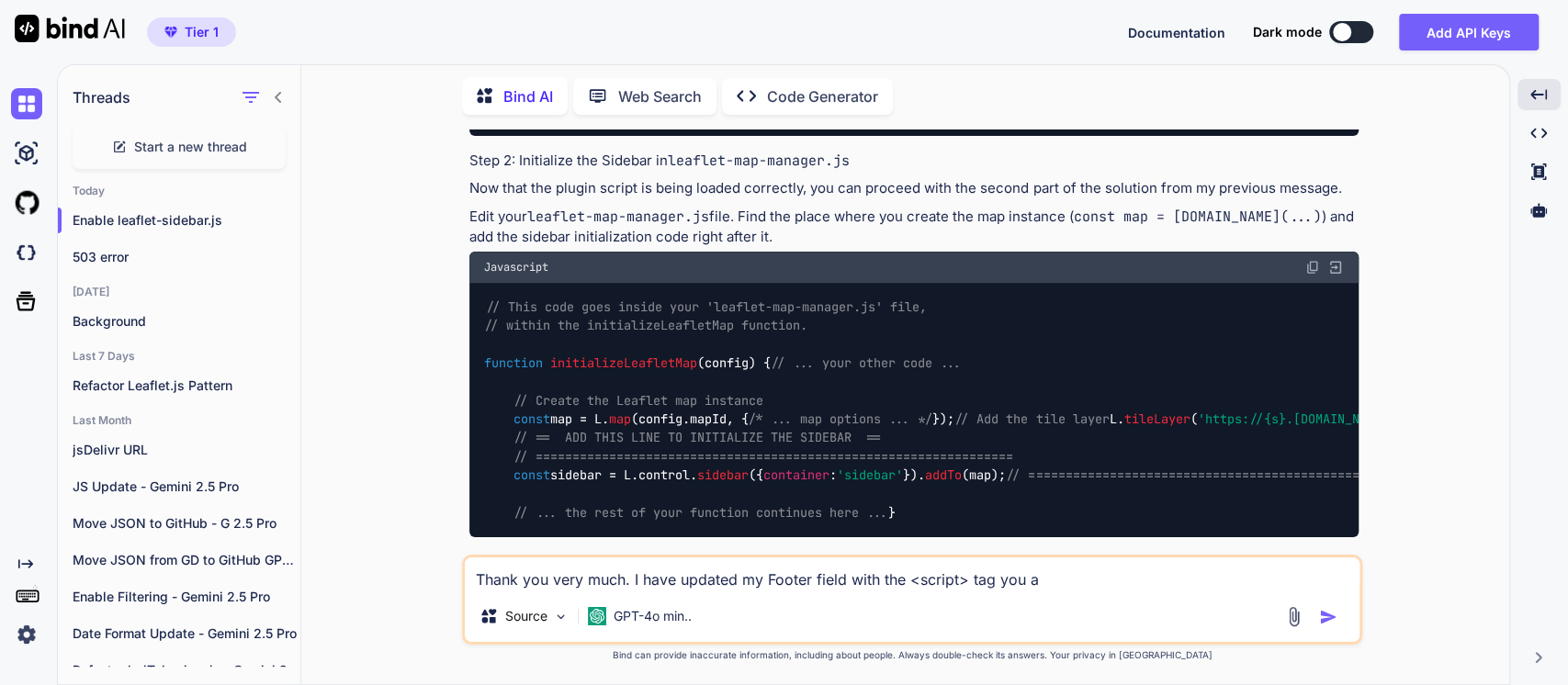
type textarea "Thank you very much. I have updated my Footer field with the <script> tag you ad"
type textarea "x"
type textarea "Thank you very much. I have updated my Footer field with the <script> tag you a…"
type textarea "x"
type textarea "Thank you very much. I have updated my Footer field with the <script> tag you a…"
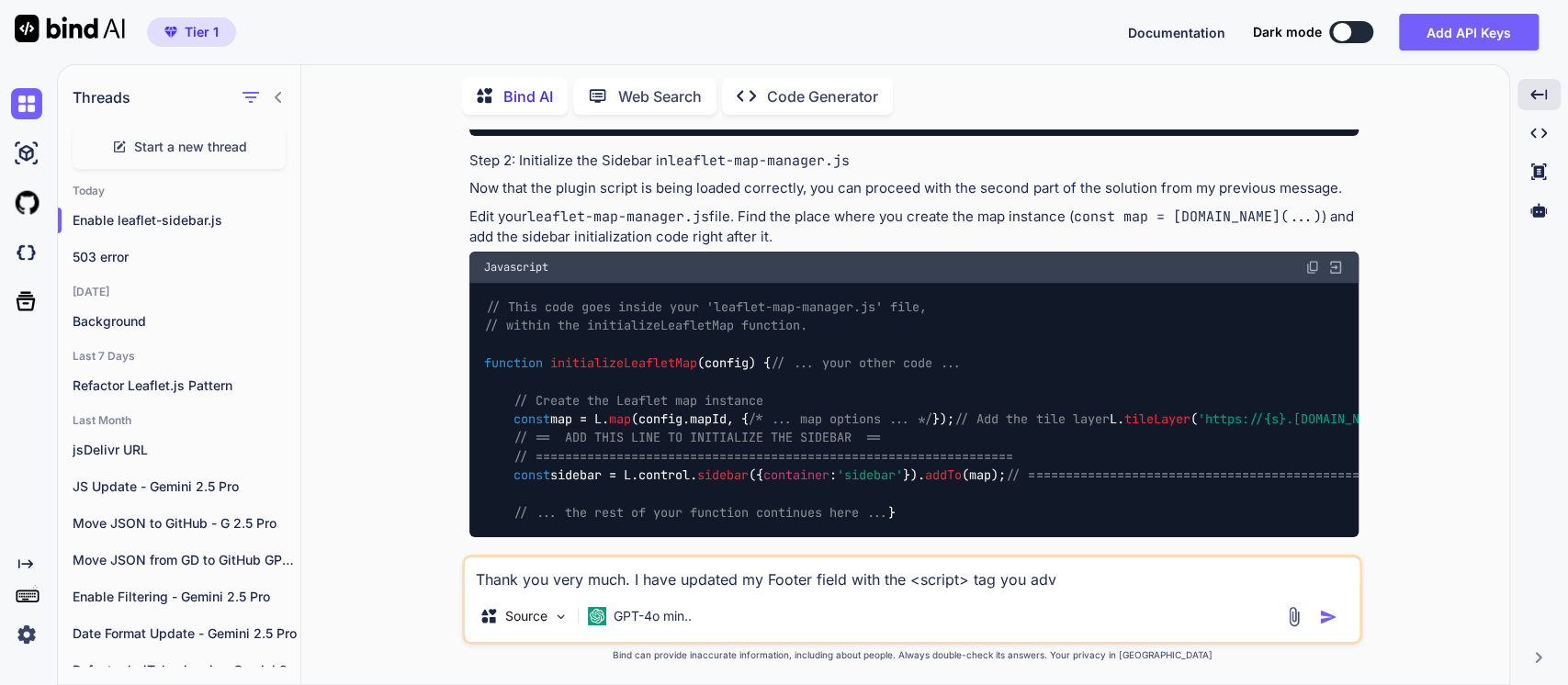
type textarea "x"
type textarea "Thank you very much. I have updated my Footer field with the <script> tag you a…"
type textarea "x"
type textarea "Thank you very much. I have updated my Footer field with the <script> tag you a…"
type textarea "x"
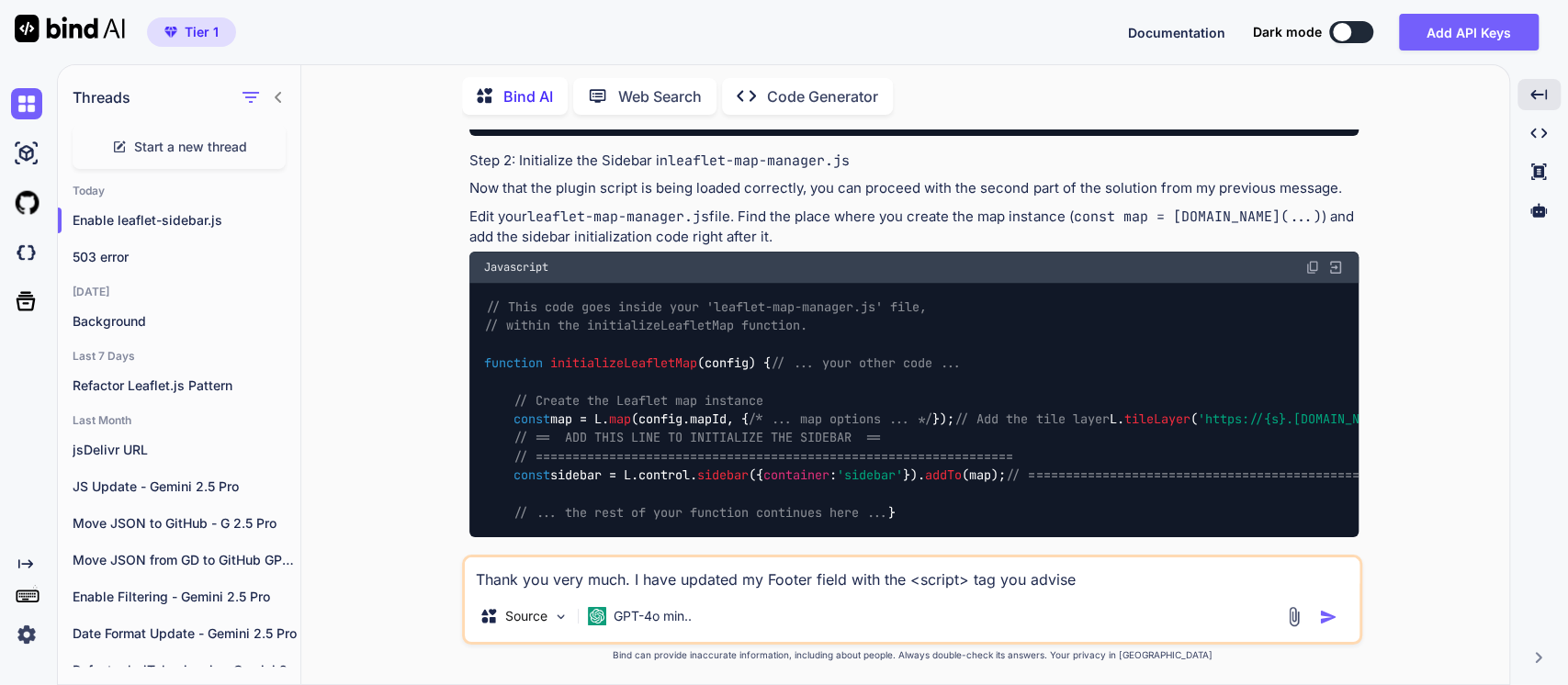
type textarea "Thank you very much. I have updated my Footer field with the <script> tag you a…"
type textarea "x"
type textarea "Thank you very much. I have updated my Footer field with the <script> tag you a…"
type textarea "x"
type textarea "Thank you very much. I have updated my Footer field with the <script> tag you a…"
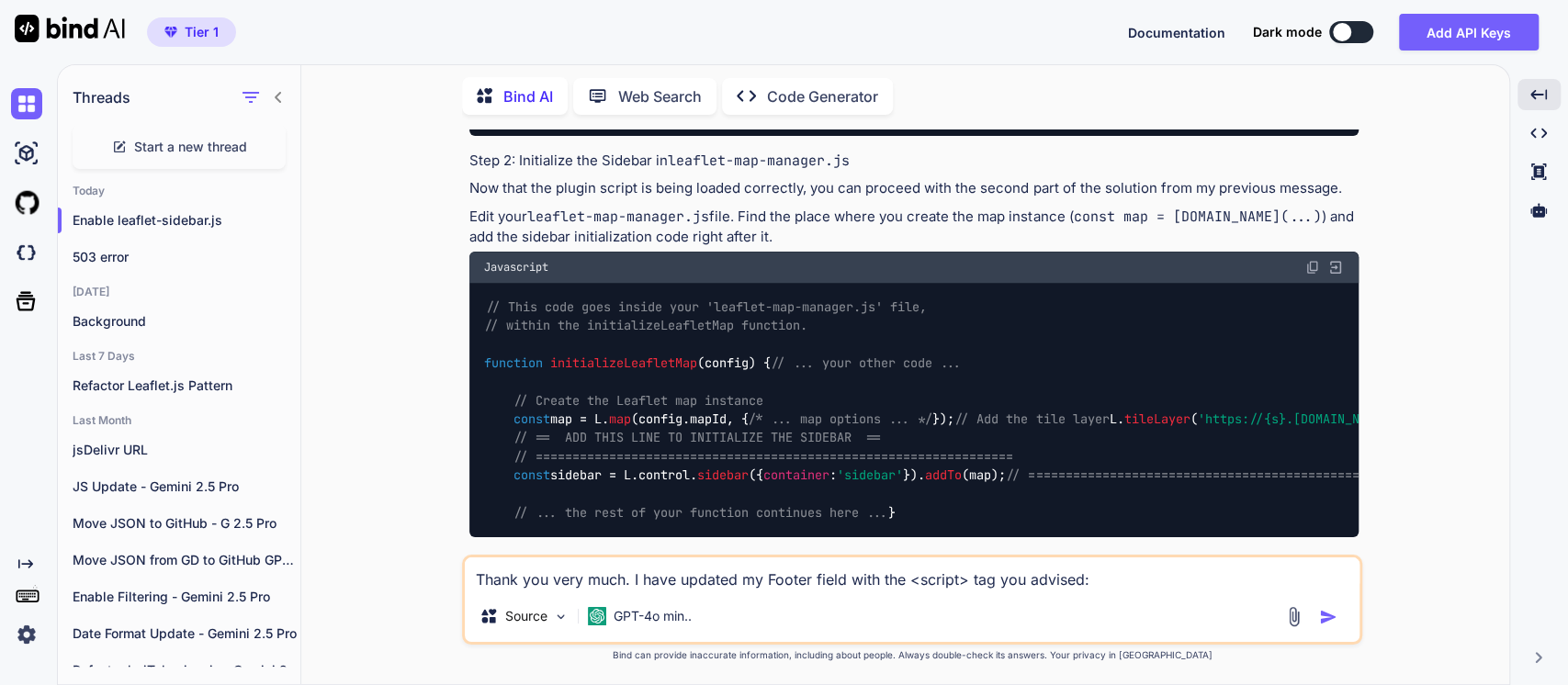
type textarea "x"
paste textarea "<script src="[URL][DOMAIN_NAME]"></script>"
type textarea "Thank you very much. I have updated my Footer field with the <script> tag you a…"
type textarea "x"
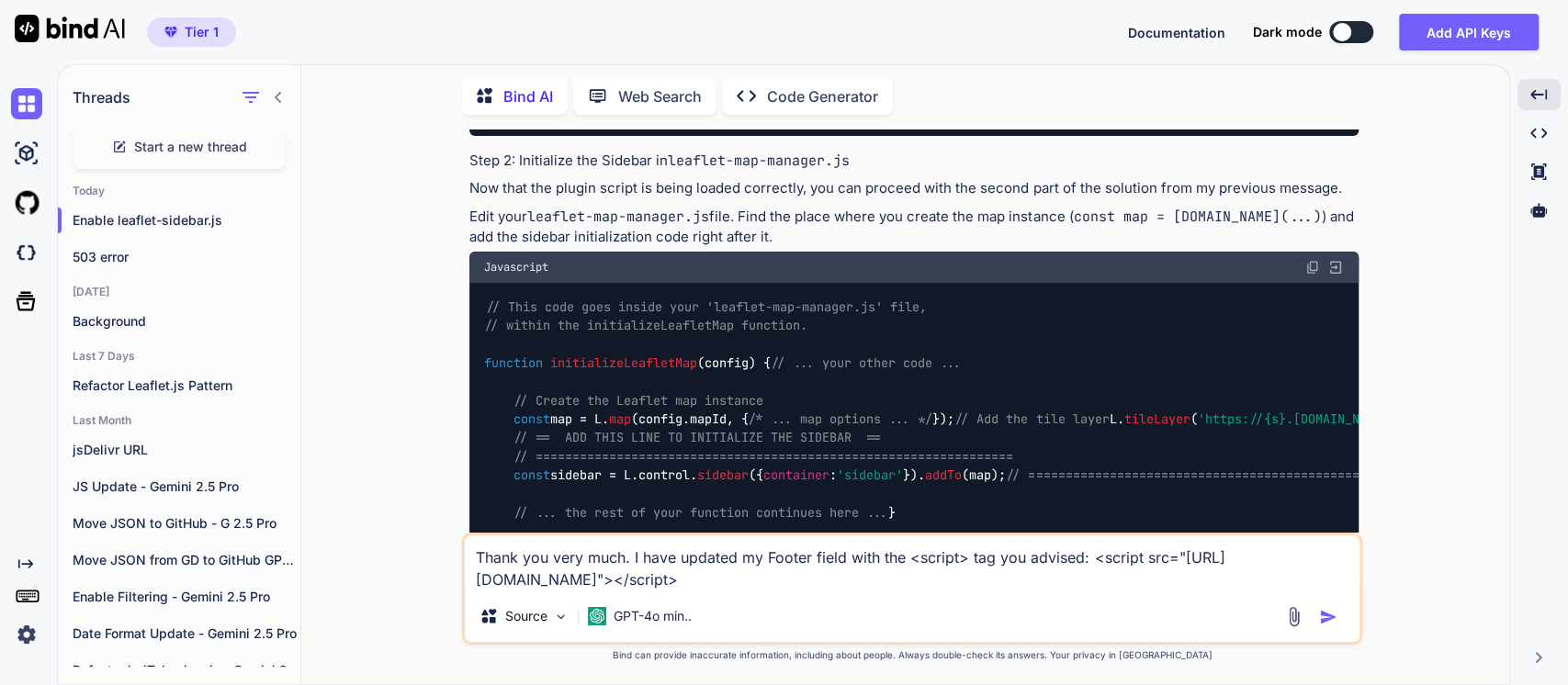
type textarea "Thank you very much. I have updated my Footer field with the <script> tag you a…"
type textarea "x"
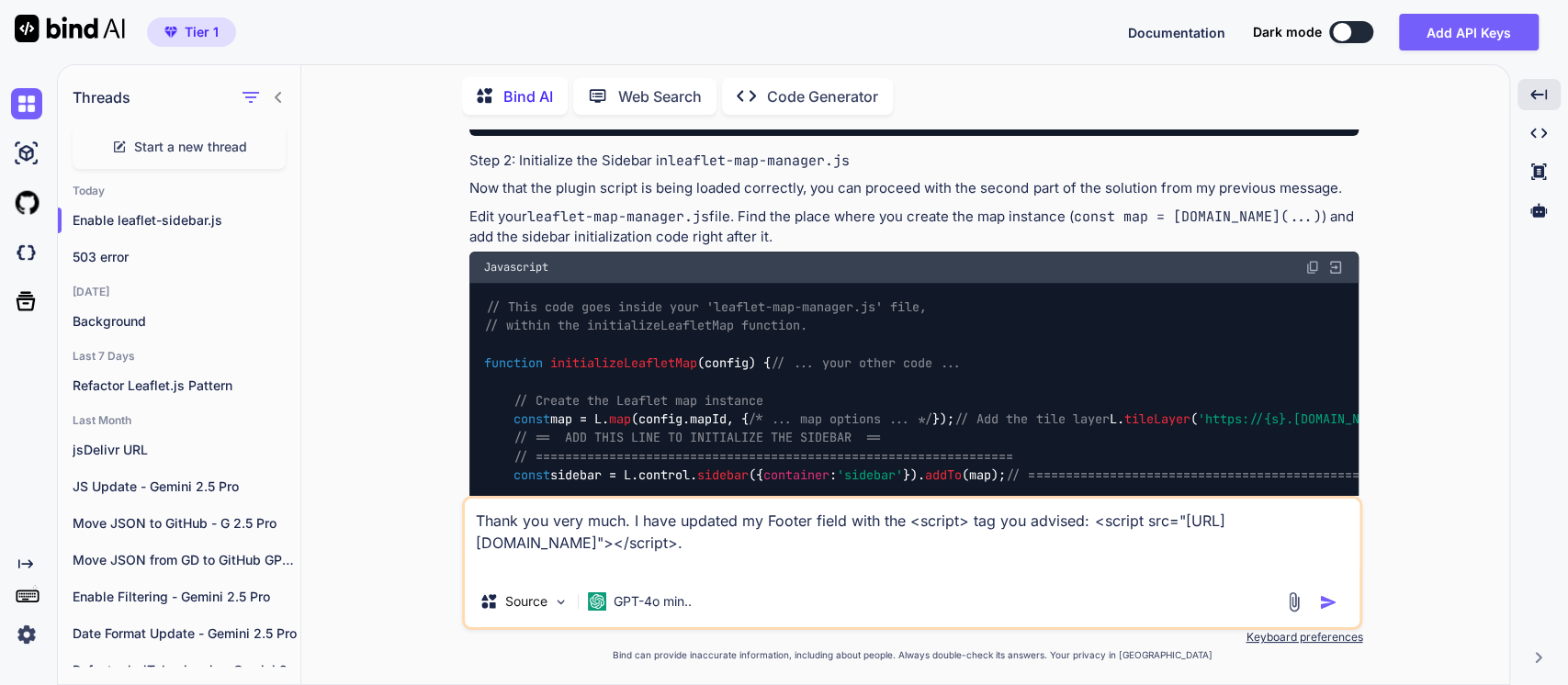
type textarea "Thank you very much. I have updated my Footer field with the <script> tag you a…"
type textarea "x"
type textarea "Thank you very much. I have updated my Footer field with the <script> tag you a…"
type textarea "x"
type textarea "Thank you very much. I have updated my Footer field with the <script> tag you a…"
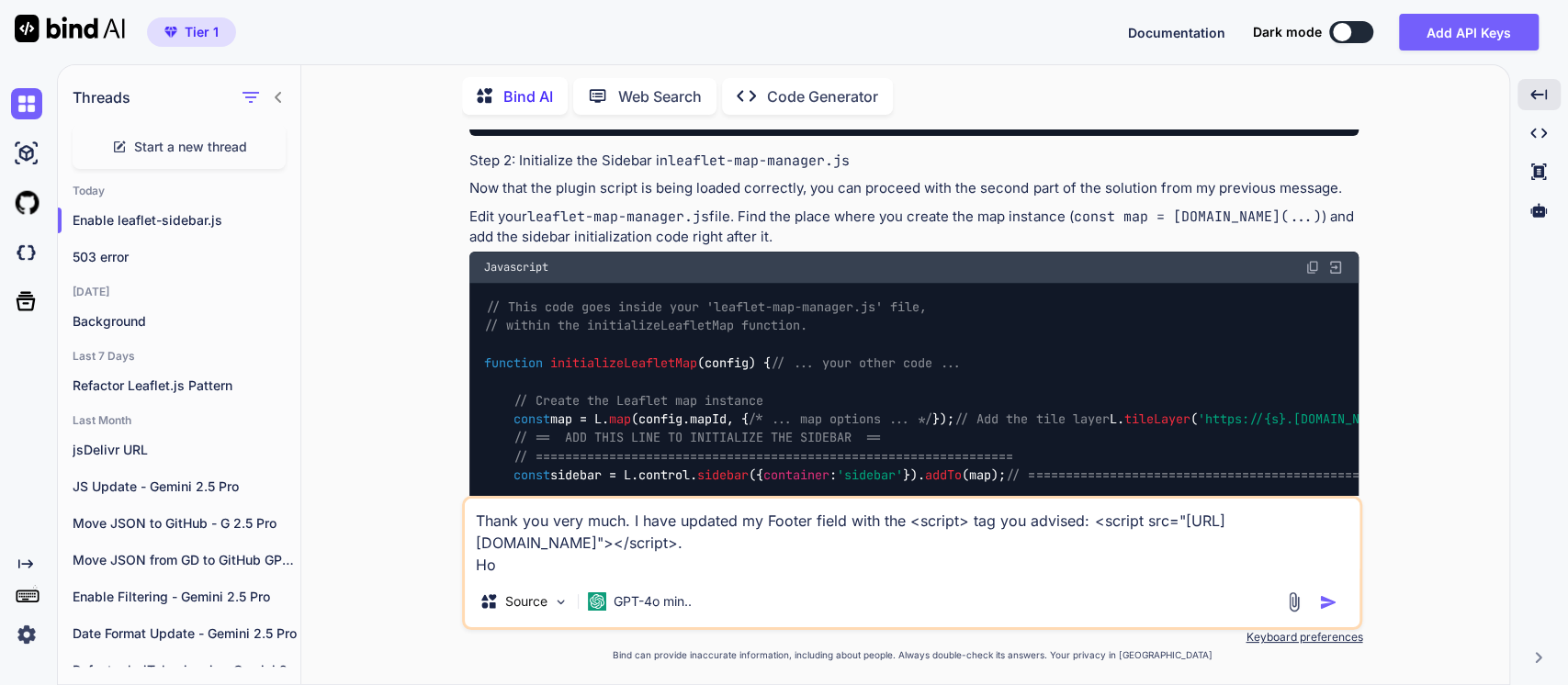
type textarea "x"
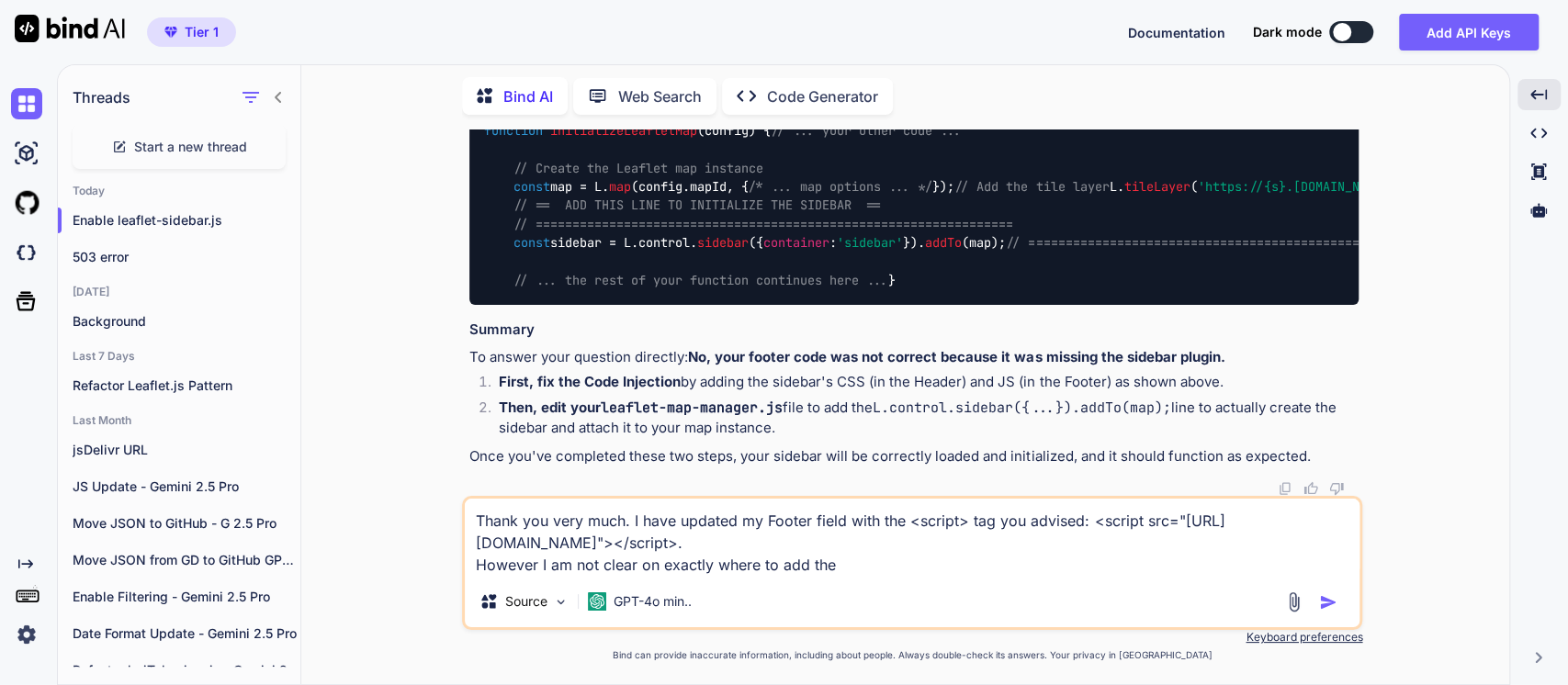
scroll to position [6213, 0]
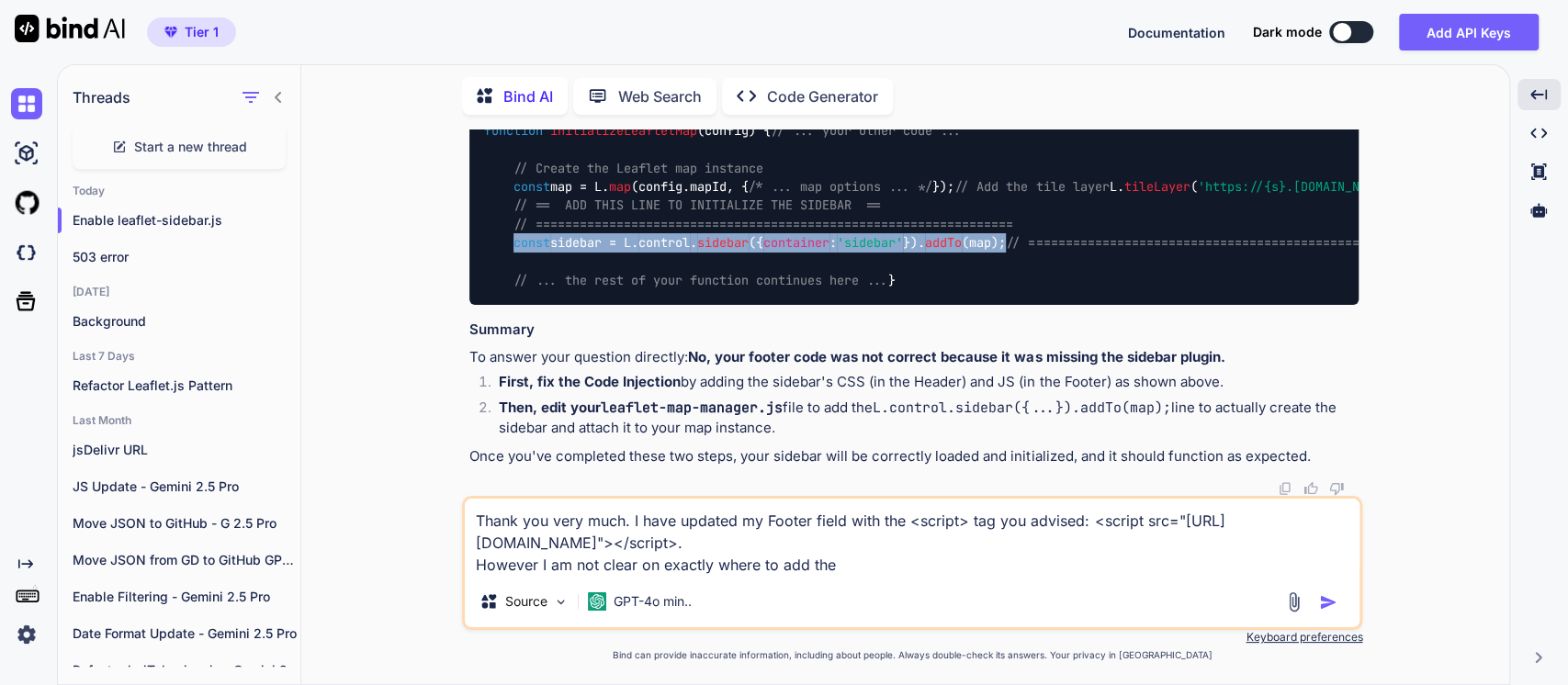
drag, startPoint x: 1062, startPoint y: 261, endPoint x: 512, endPoint y: 266, distance: 550.0
click at [512, 266] on div "// This code goes inside your 'leaflet-map-manager.js' file, // within the init…" at bounding box center [913, 177] width 888 height 254
copy code "const sidebar = L. control . sidebar ({ container : 'sidebar' }). addTo (map);"
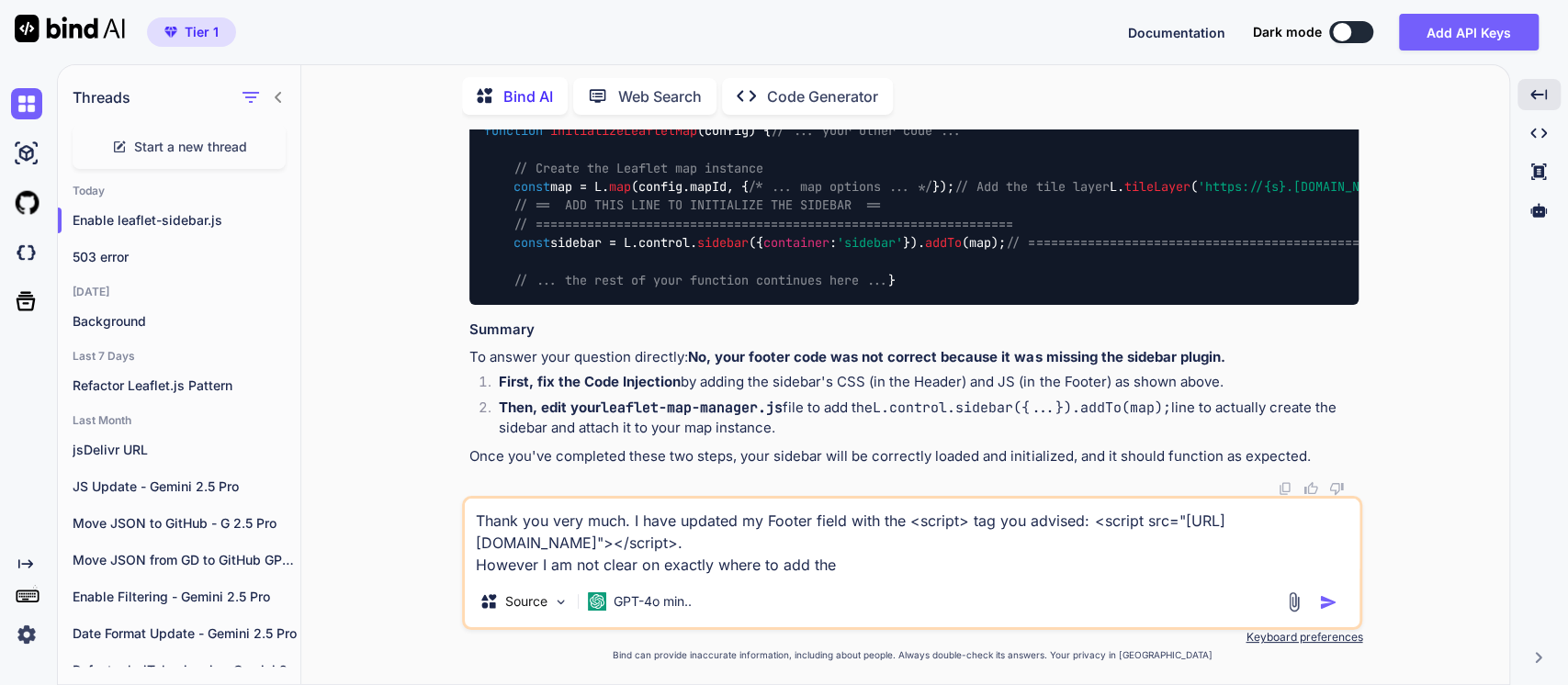
click at [842, 561] on textarea "Thank you very much. I have updated my Footer field with the <script> tag you a…" at bounding box center [912, 537] width 894 height 77
paste textarea "const sidebar = L.control.sidebar({ container: 'sidebar' }).addTo(map);"
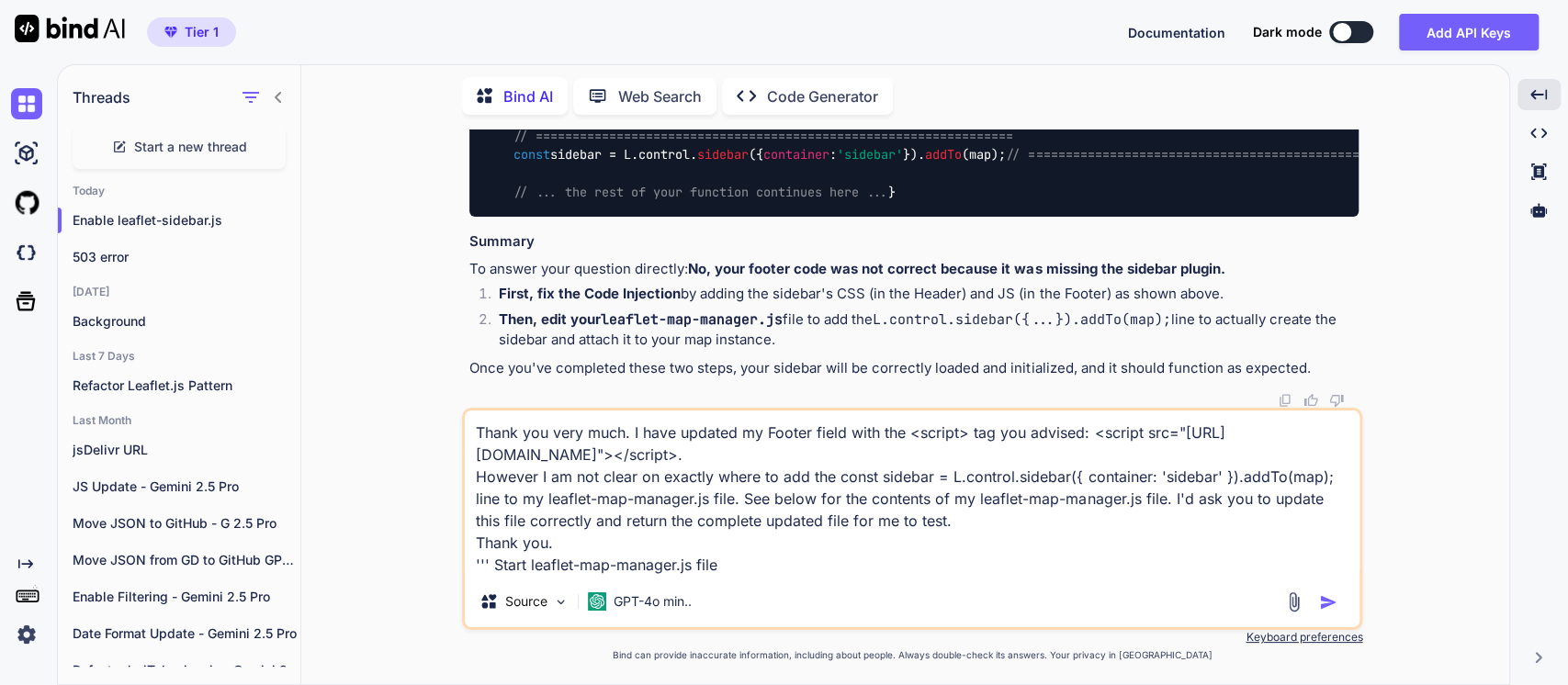
click at [470, 567] on textarea "Thank you very much. I have updated my Footer field with the <script> tag you a…" at bounding box center [912, 493] width 894 height 165
click at [739, 564] on textarea "Thank you very much. I have updated my Footer field with the <script> tag you a…" at bounding box center [912, 493] width 894 height 165
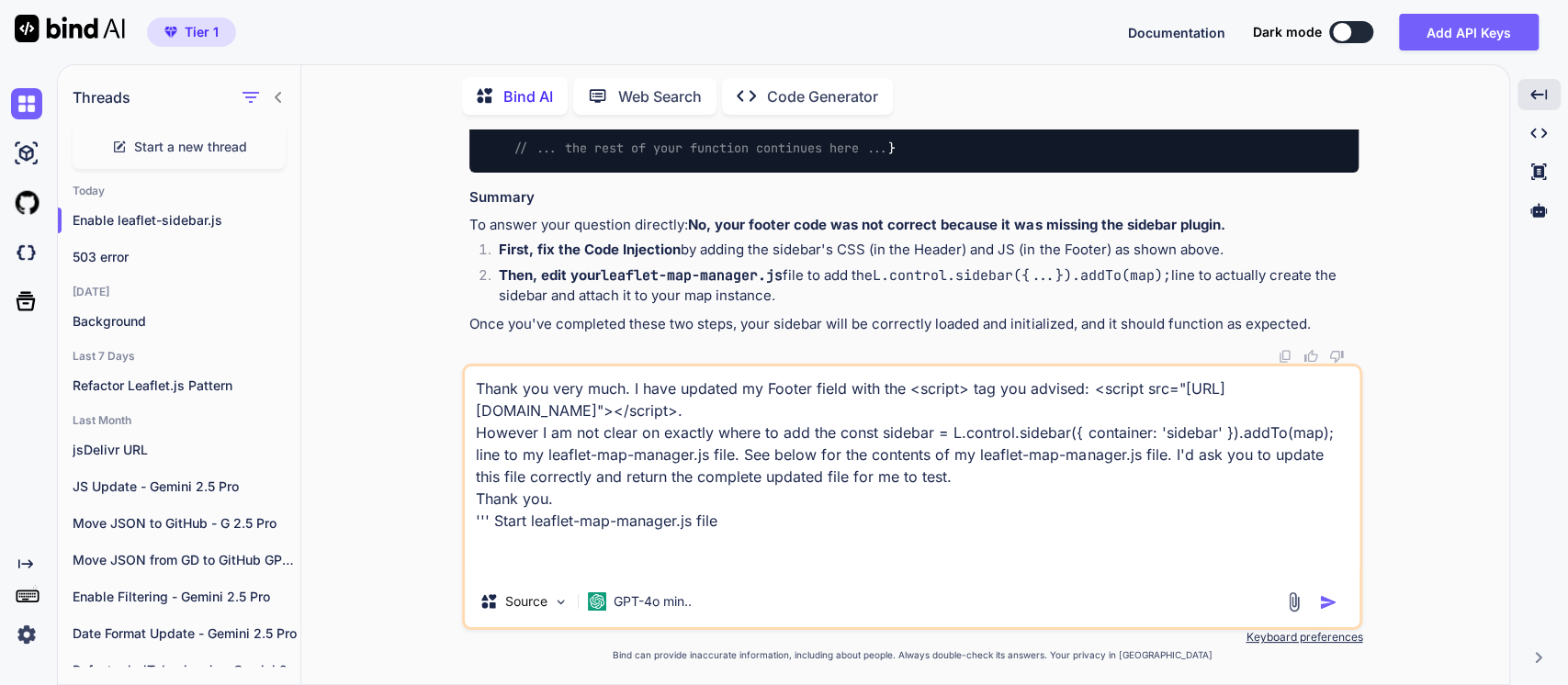
paste textarea "''' Start leaflet-map-manager.js file"
click at [500, 568] on textarea "Thank you very much. I have updated my Footer field with the <script> tag you a…" at bounding box center [912, 471] width 894 height 210
drag, startPoint x: 403, startPoint y: 46, endPoint x: 414, endPoint y: 75, distance: 31.0
click at [403, 45] on div "Tier 1 Documentation Dark mode Add API Keys Created with Pixso." at bounding box center [784, 32] width 1568 height 64
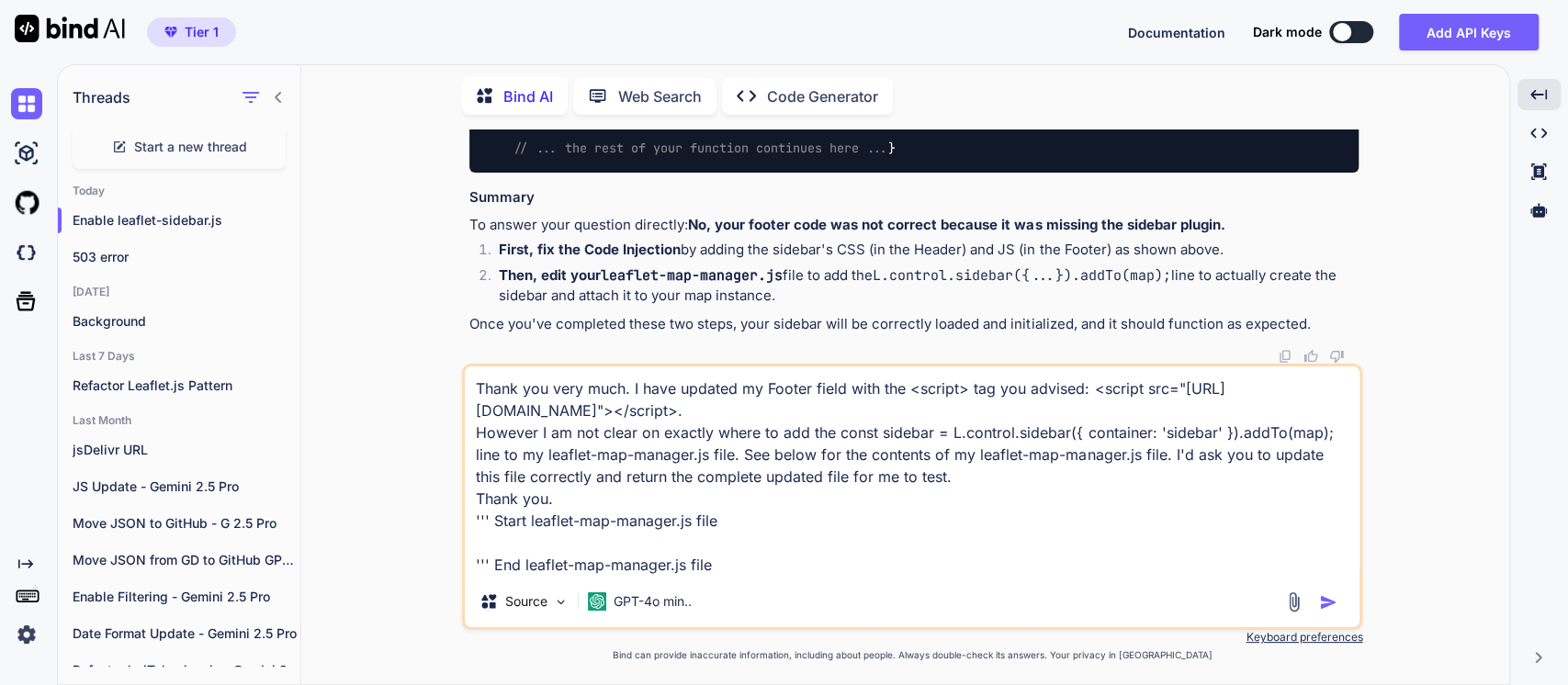
click at [514, 545] on textarea "Thank you very much. I have updated my Footer field with the <script> tag you a…" at bounding box center [912, 471] width 894 height 210
paste textarea "// leaflet-map-manager.js (Host this on GitHub) (function() { // Keep the IIFE …"
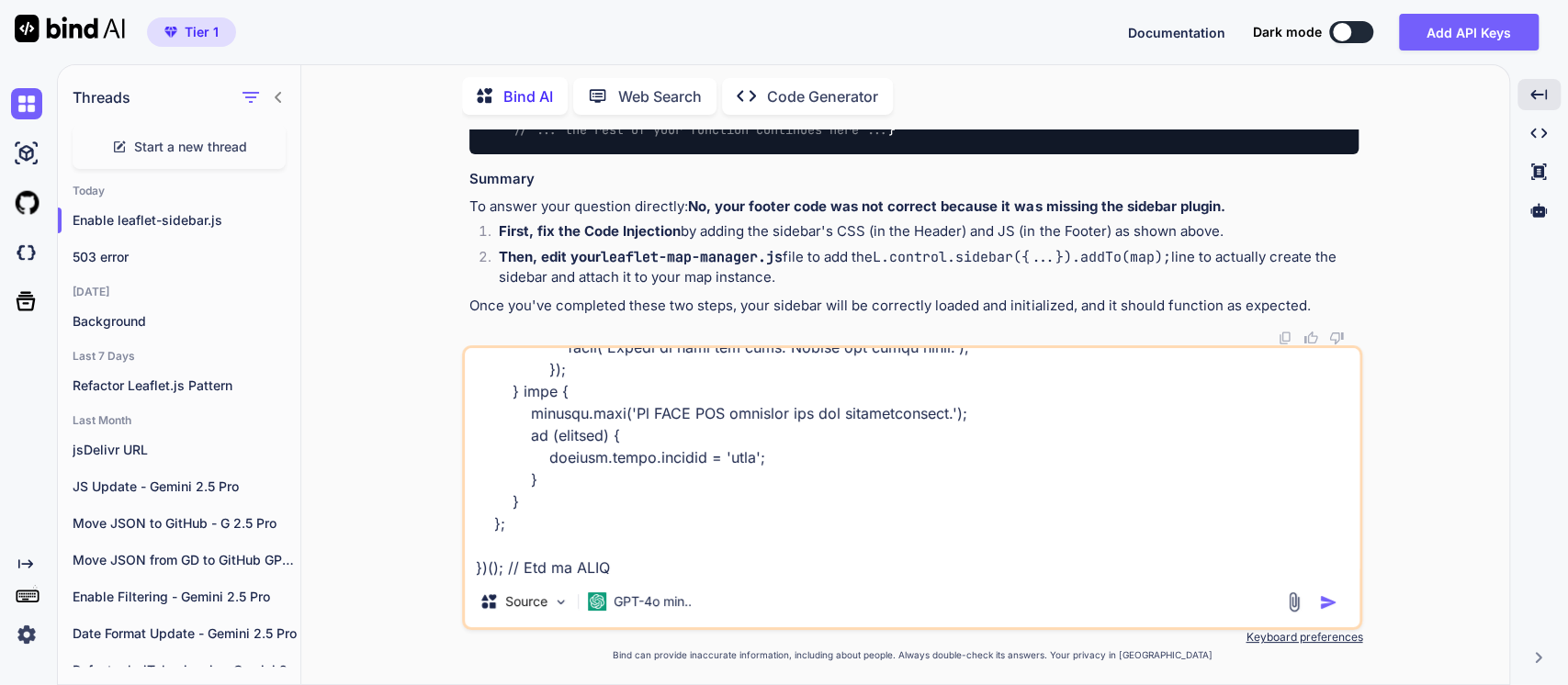
scroll to position [5223, 0]
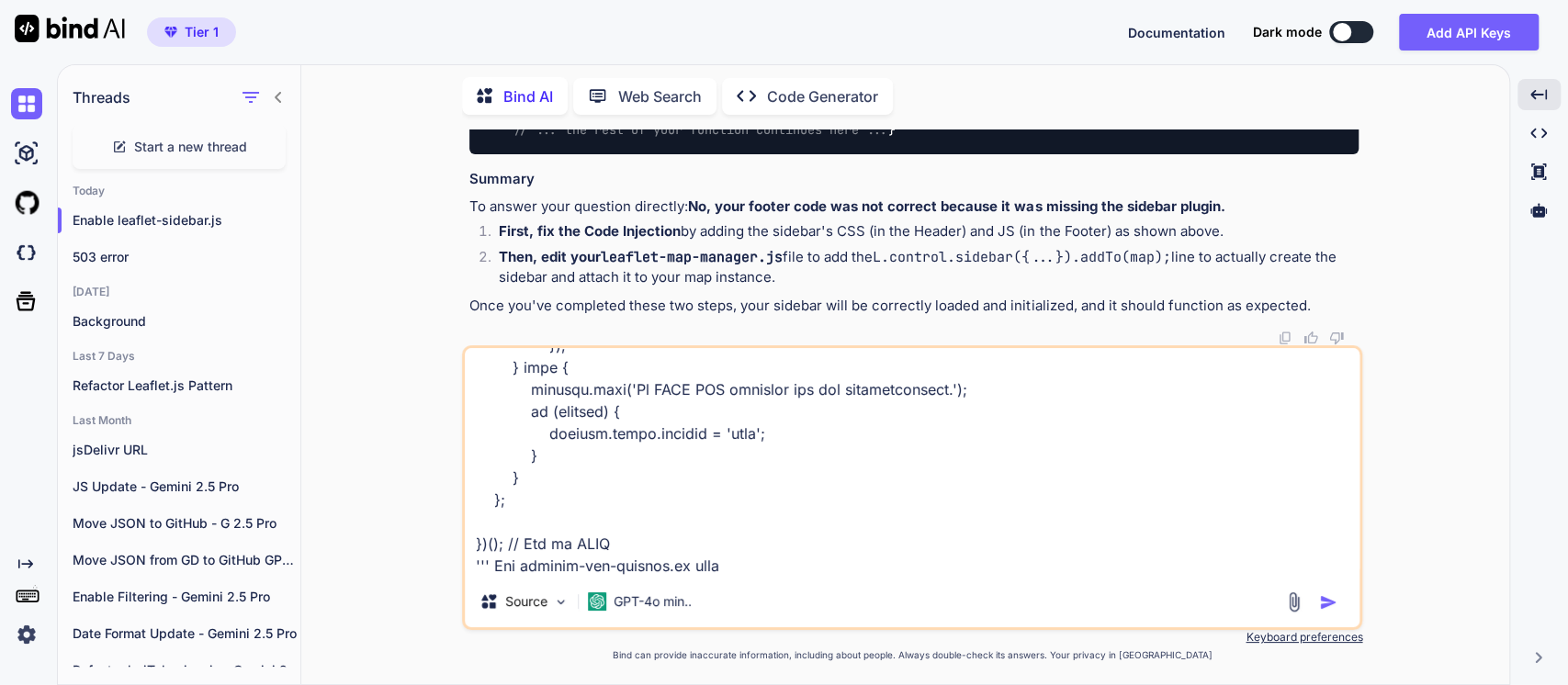
click at [741, 565] on textarea at bounding box center [912, 462] width 894 height 228
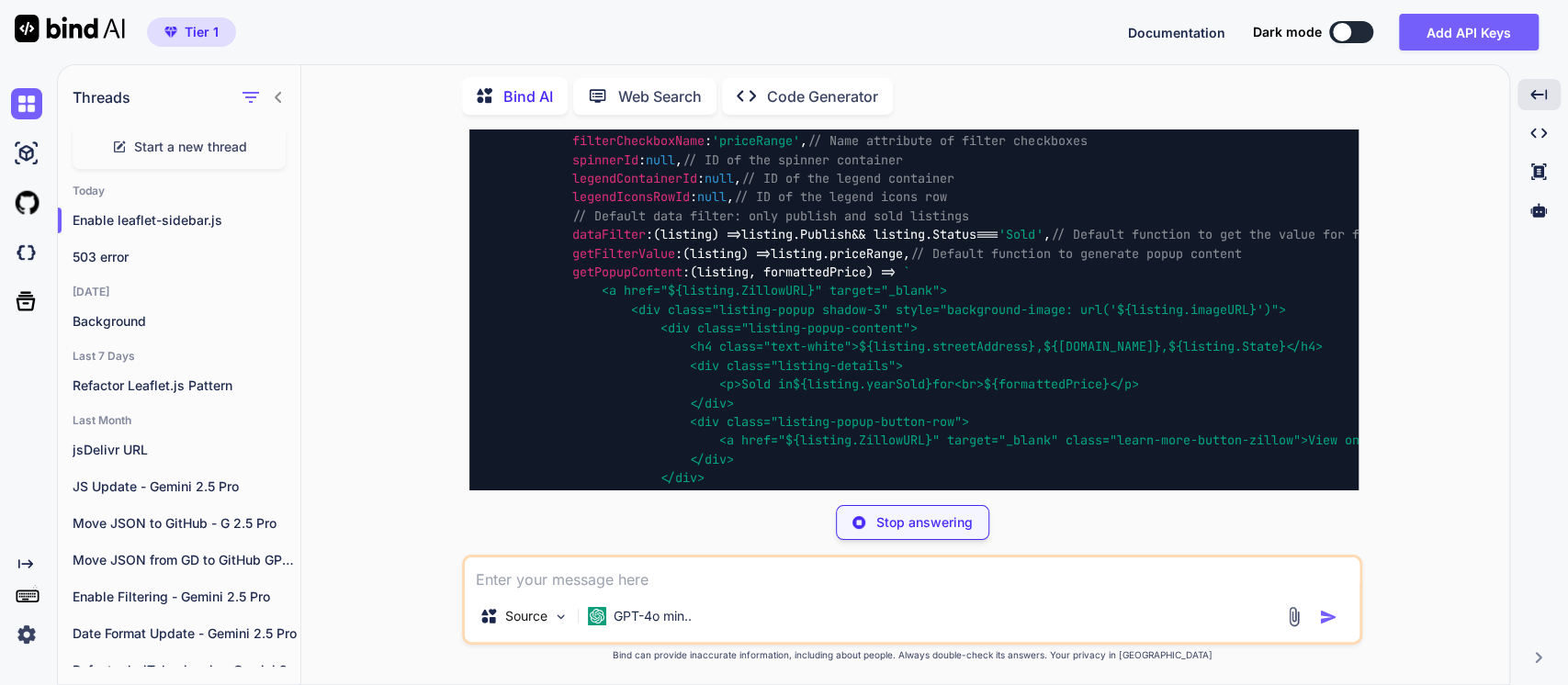
scroll to position [7965, 0]
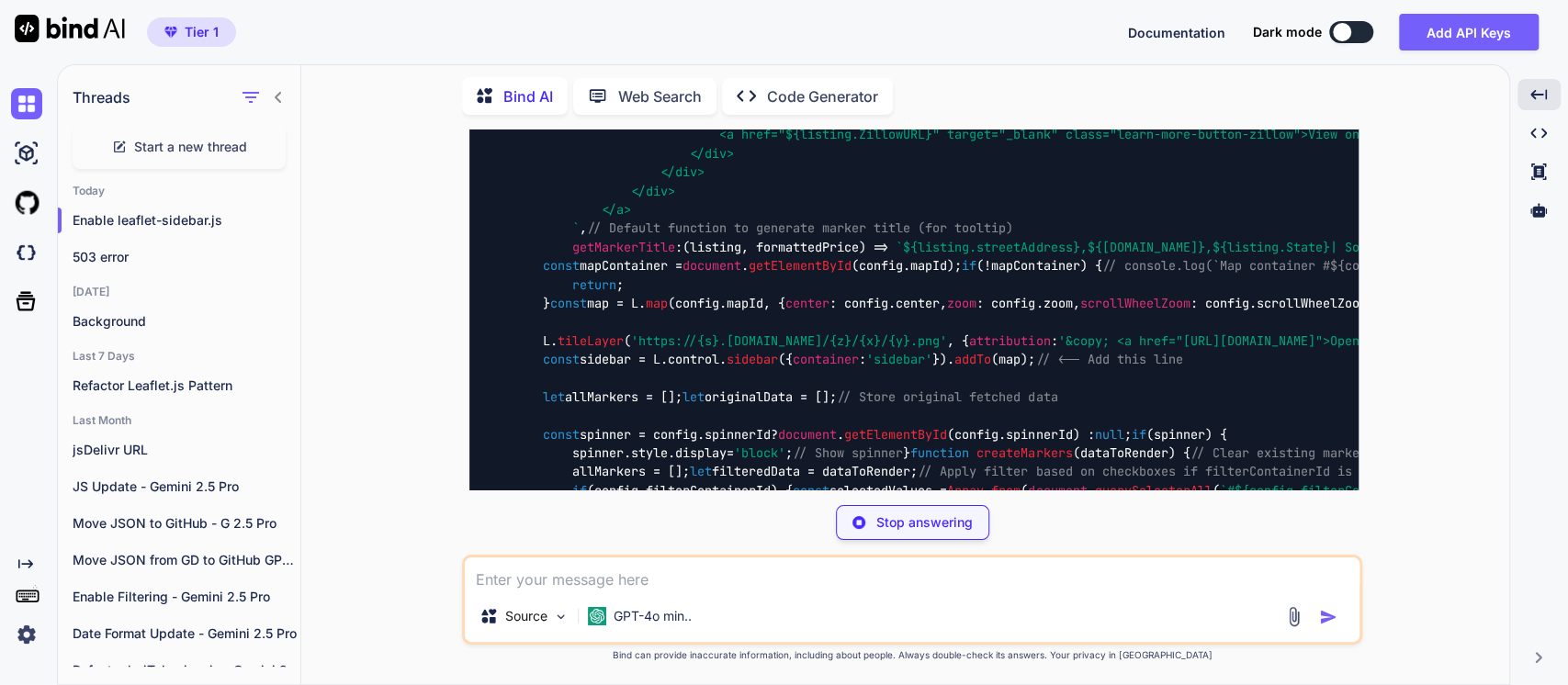
scroll to position [11271, 0]
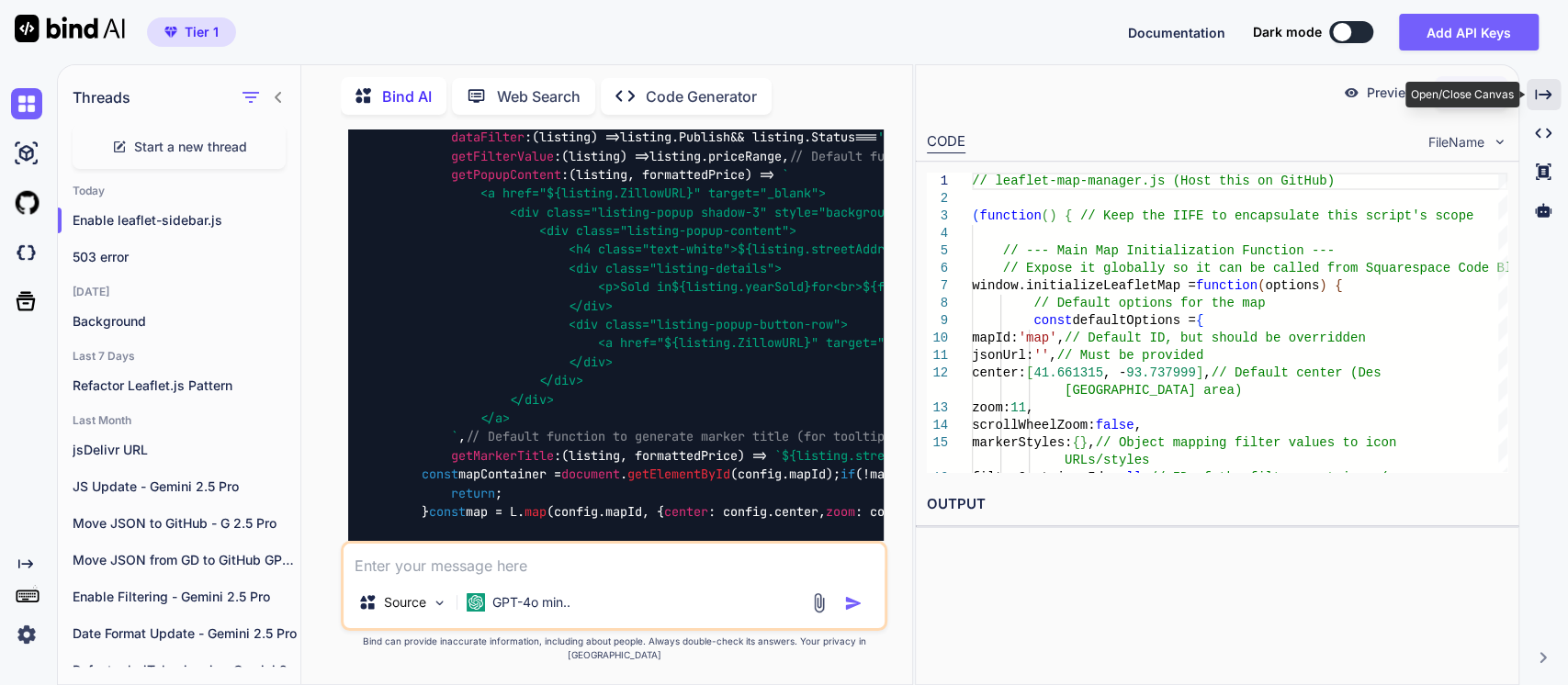
click at [1540, 92] on icon "Created with Pixso." at bounding box center [1542, 94] width 16 height 16
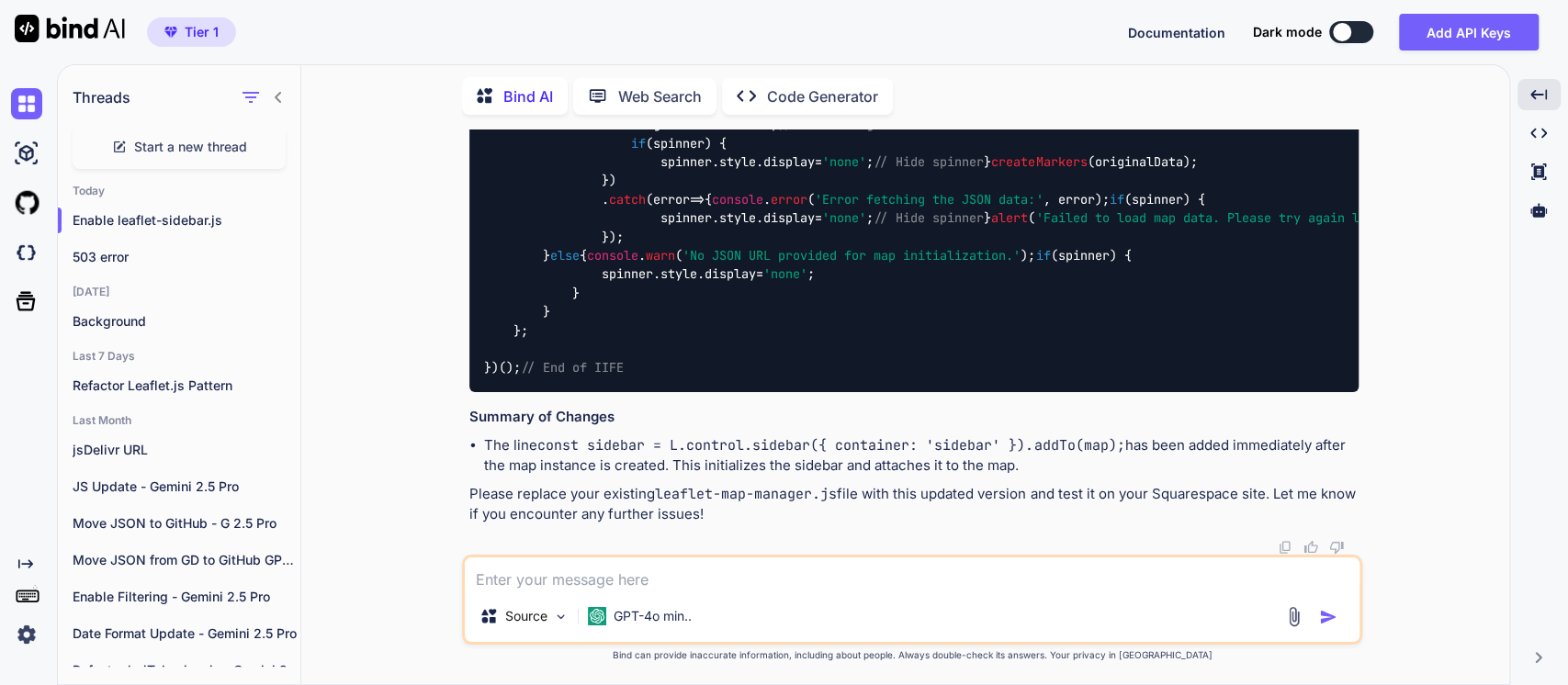
scroll to position [10413, 0]
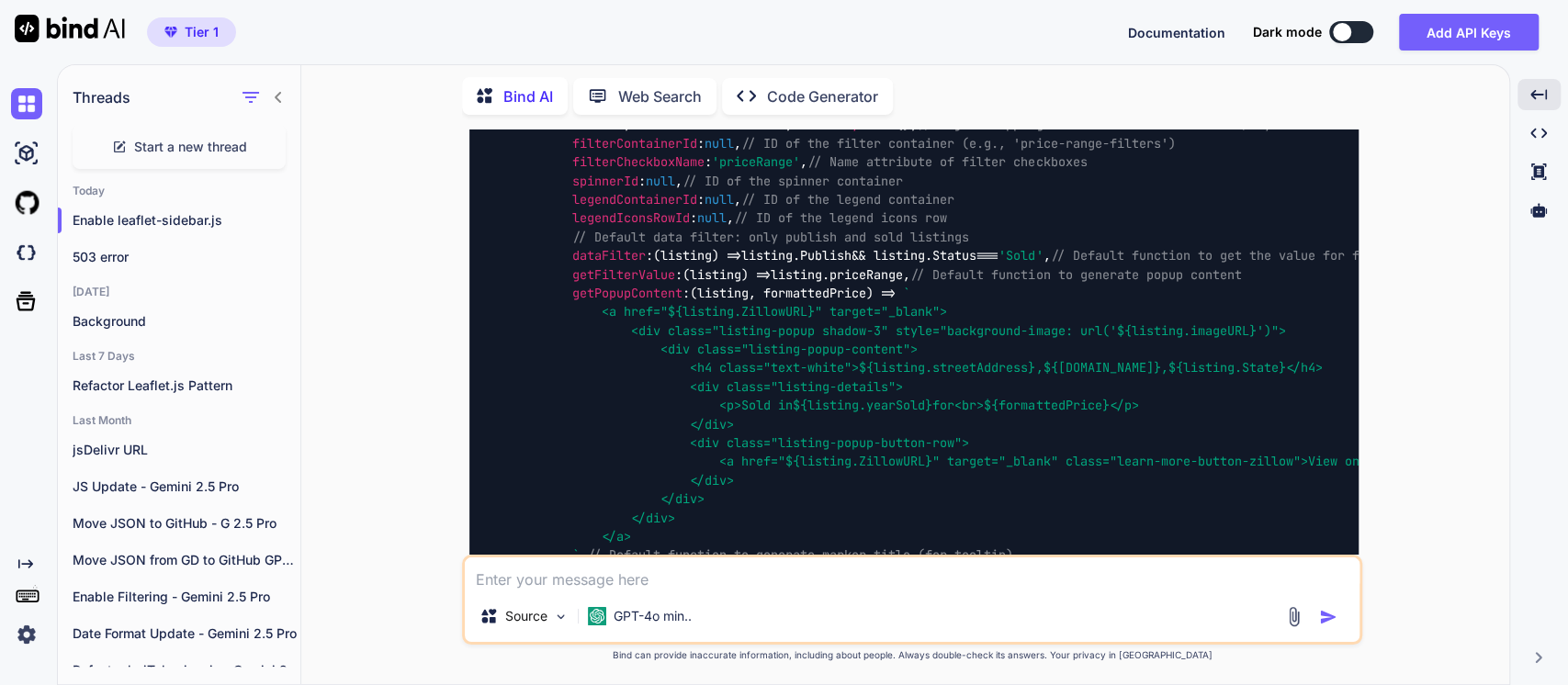
scroll to position [8067, 0]
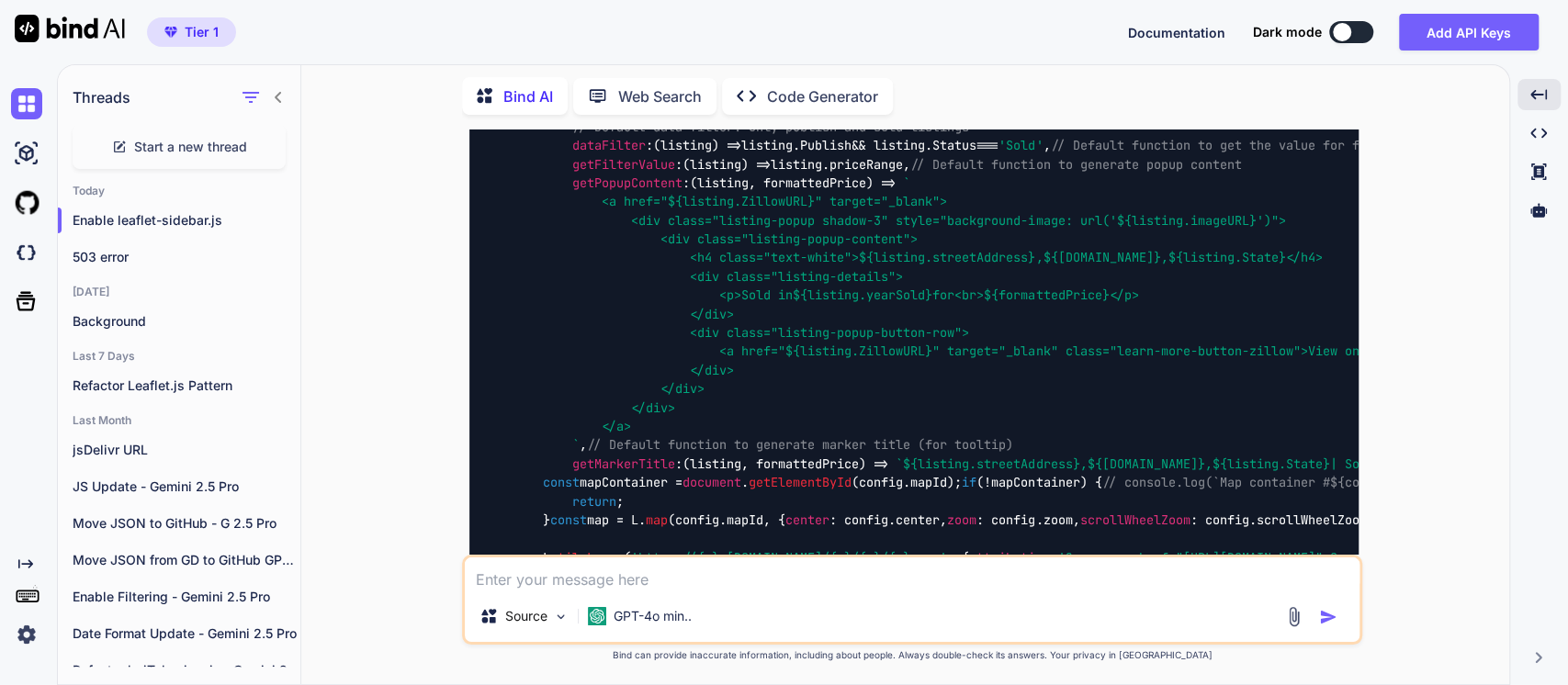
scroll to position [7863, 0]
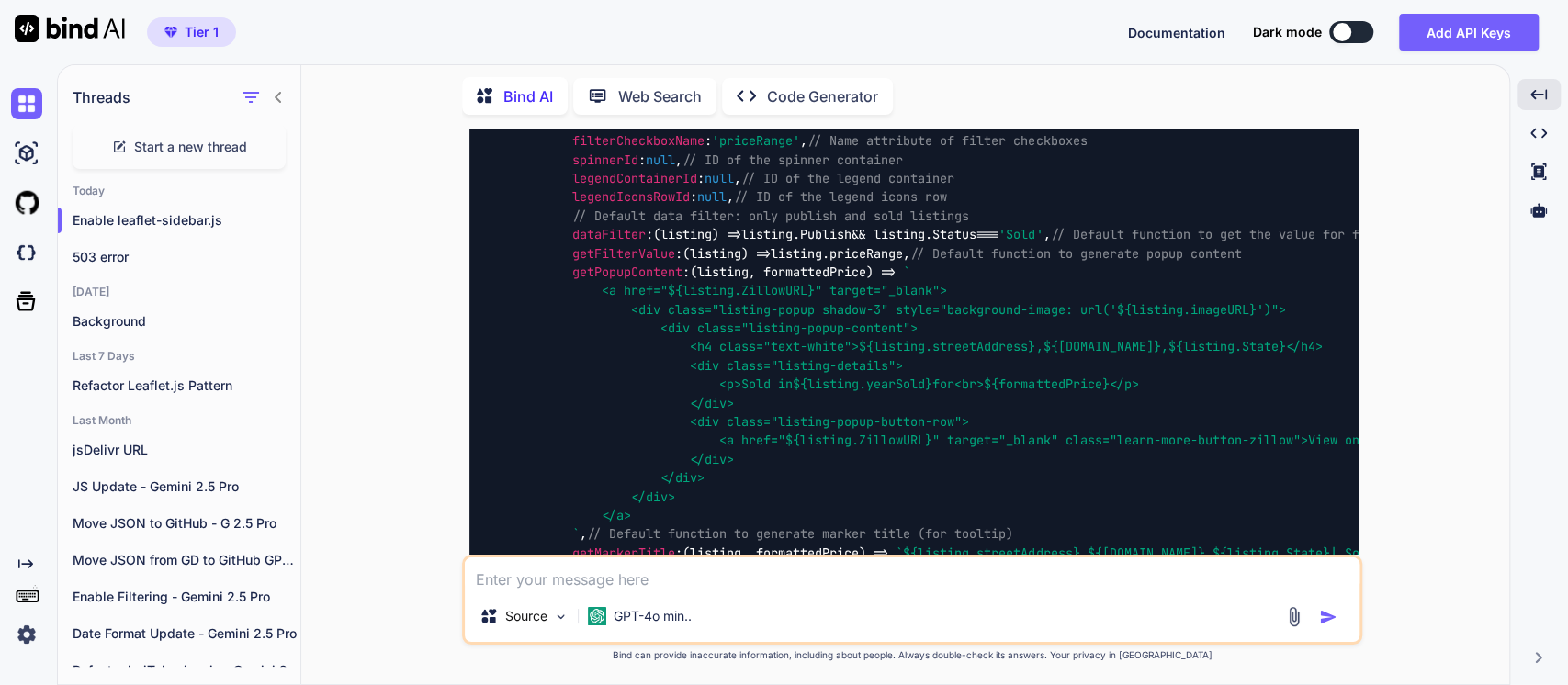
drag, startPoint x: 1210, startPoint y: 313, endPoint x: 629, endPoint y: 323, distance: 581.1
copy code "const sidebar = L.control.sidebar({ container: 'sidebar' }).addTo(map);"
